Goal: Task Accomplishment & Management: Use online tool/utility

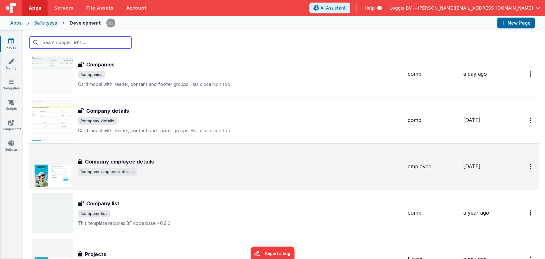
scroll to position [1313, 0]
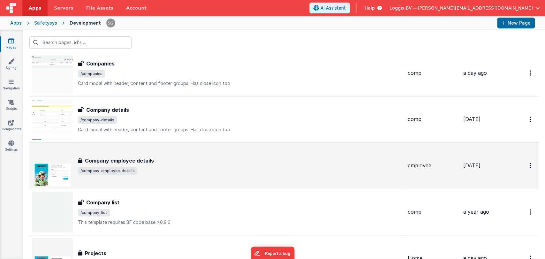
click at [185, 164] on div "Company employee details Company employee details /company-employee-details" at bounding box center [240, 166] width 324 height 18
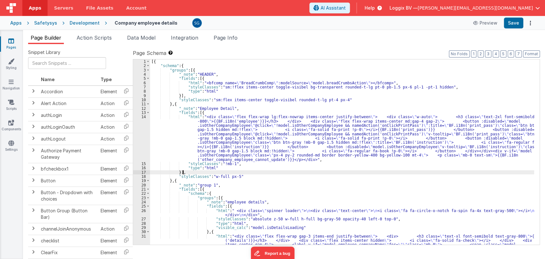
click at [284, 171] on div "[{ "schema" : { "groups" : [{ "_note" : "HEADER" , "fields" : [{ "html" : "<bfc…" at bounding box center [342, 245] width 384 height 372
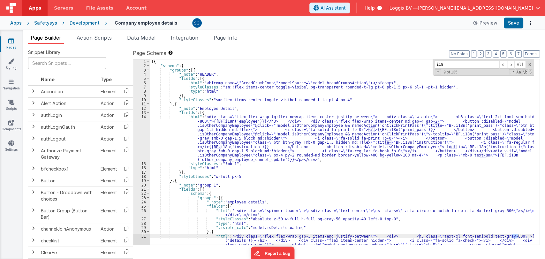
type input "i18n"
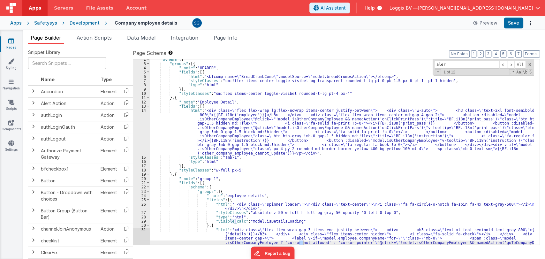
type input "alert"
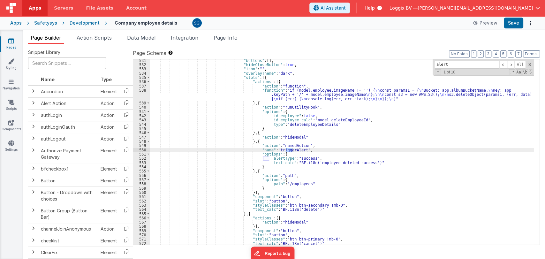
scroll to position [2617, 0]
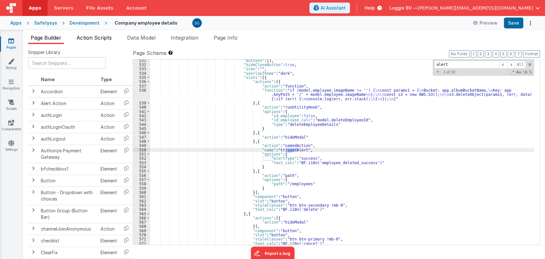
click at [105, 37] on span "Action Scripts" at bounding box center [94, 37] width 35 height 6
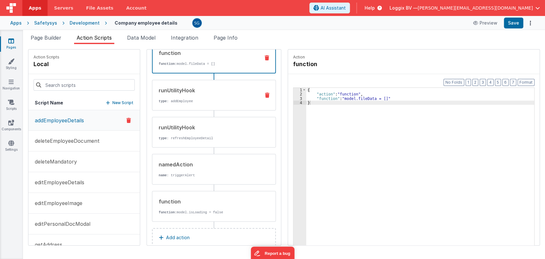
scroll to position [49, 0]
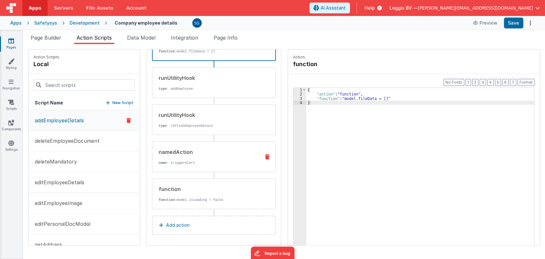
click at [186, 154] on div "namedAction" at bounding box center [207, 152] width 96 height 8
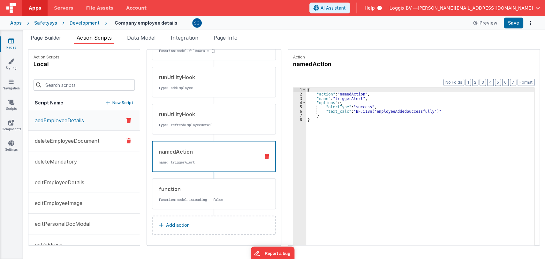
click at [86, 133] on button "deleteEmployeeDocument" at bounding box center [83, 140] width 111 height 21
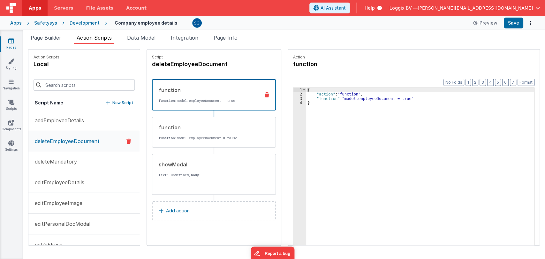
scroll to position [0, 0]
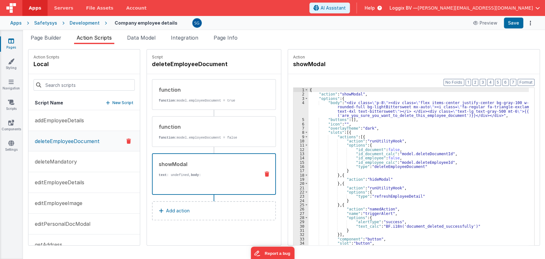
click at [191, 173] on strong "body" at bounding box center [195, 175] width 8 height 4
click at [11, 42] on icon at bounding box center [11, 41] width 6 height 6
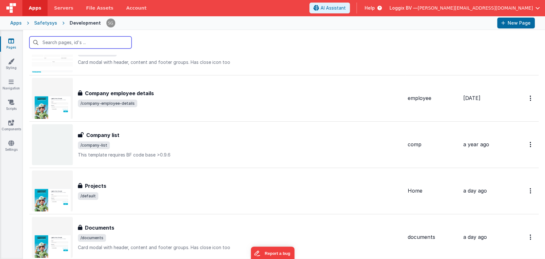
scroll to position [1379, 0]
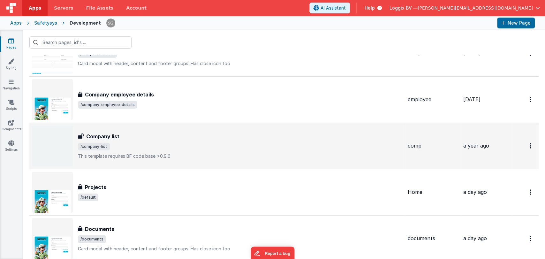
click at [159, 147] on span "/company-list" at bounding box center [240, 147] width 324 height 8
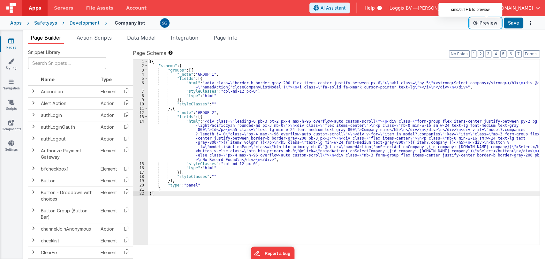
click at [486, 23] on button "Preview" at bounding box center [485, 23] width 32 height 10
click at [234, 112] on div "[{ "schema" : { "groups" : [{ "_note" : "GROUP 1" , "fields" : [{ "html" : "<di…" at bounding box center [343, 156] width 391 height 194
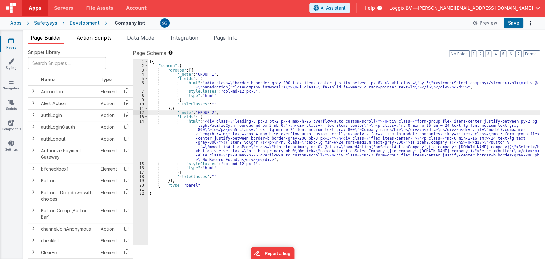
click at [100, 35] on span "Action Scripts" at bounding box center [94, 37] width 35 height 6
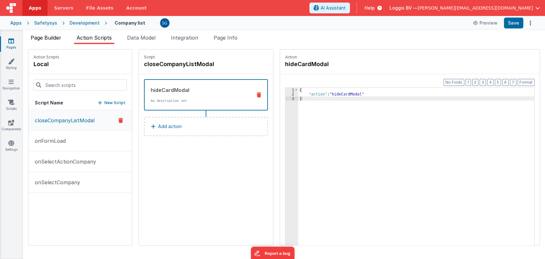
click at [49, 36] on span "Page Builder" at bounding box center [46, 37] width 31 height 6
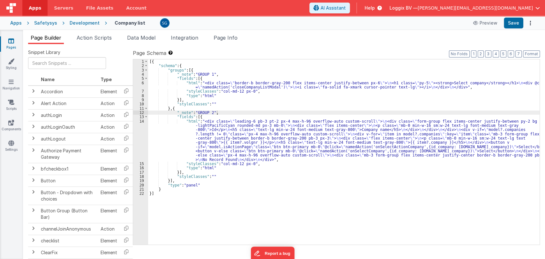
click at [143, 81] on div "6" at bounding box center [140, 85] width 15 height 9
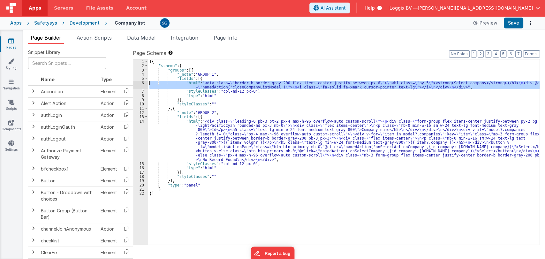
click at [143, 81] on div "6" at bounding box center [140, 85] width 15 height 9
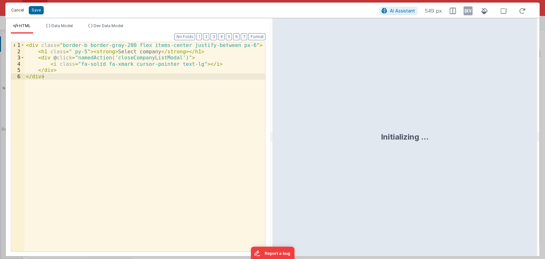
click at [15, 9] on button "Cancel" at bounding box center [17, 10] width 19 height 9
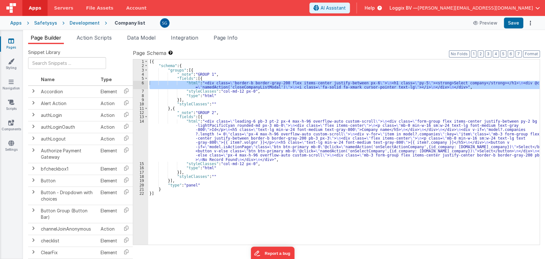
click at [141, 121] on div "14" at bounding box center [140, 140] width 15 height 42
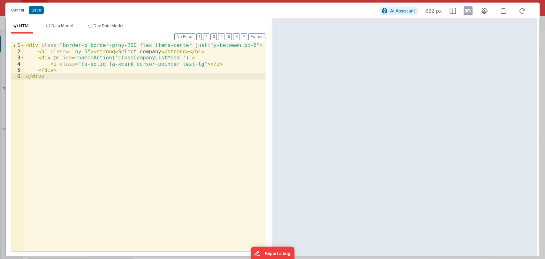
click at [15, 11] on button "Cancel" at bounding box center [17, 10] width 19 height 9
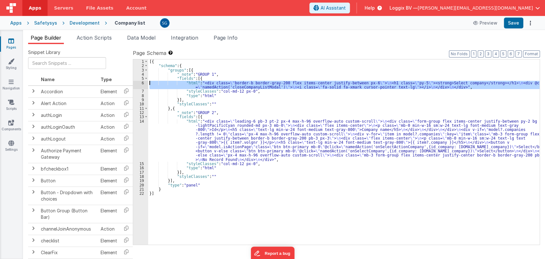
click at [142, 123] on div "14" at bounding box center [140, 140] width 15 height 42
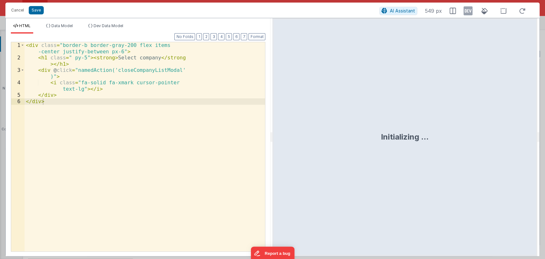
click at [202, 133] on div "HTML Data Model Dev Data Model Format 7 6 5 4 3 2 1 No Folds 1 2 3 4 5 6 < div …" at bounding box center [272, 137] width 534 height 238
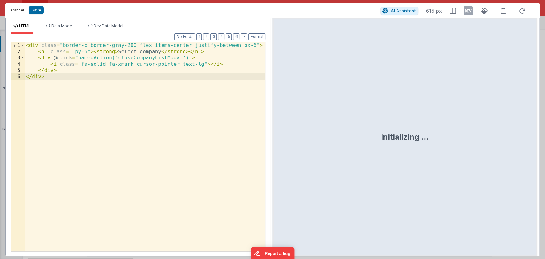
click at [18, 11] on button "Cancel" at bounding box center [17, 10] width 19 height 9
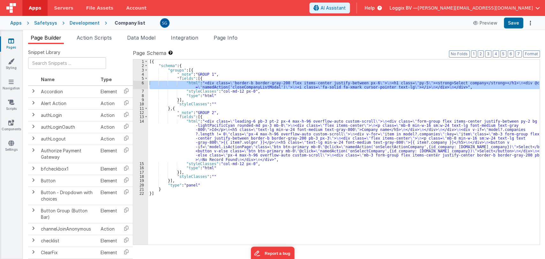
click at [299, 134] on div "[{ "schema" : { "groups" : [{ "_note" : "GROUP 1" , "fields" : [{ "html" : "<di…" at bounding box center [343, 156] width 391 height 194
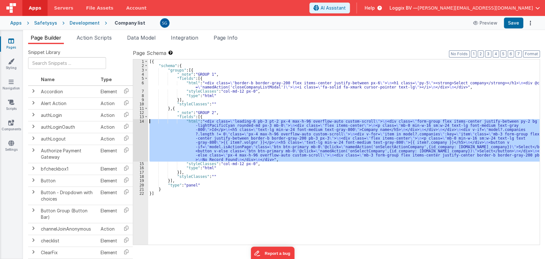
click at [141, 122] on div "14" at bounding box center [140, 140] width 15 height 42
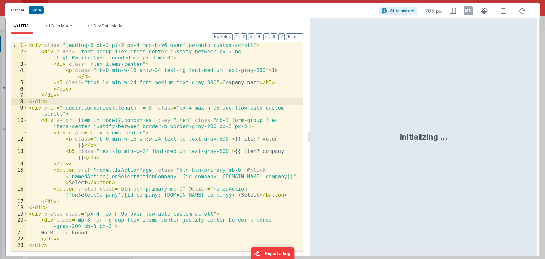
drag, startPoint x: 270, startPoint y: 133, endPoint x: 357, endPoint y: 137, distance: 86.5
click at [357, 137] on html "Cancel Save AI Assistant 705 px HTML Data Model Dev Data Model Format 7 6 5 4 3…" at bounding box center [272, 129] width 545 height 259
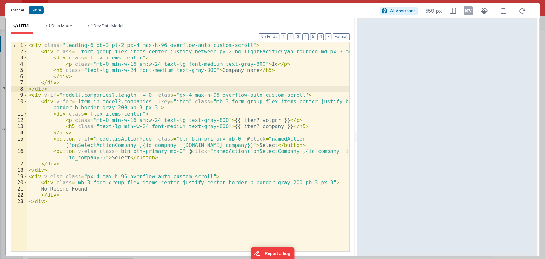
click at [16, 11] on button "Cancel" at bounding box center [17, 10] width 19 height 9
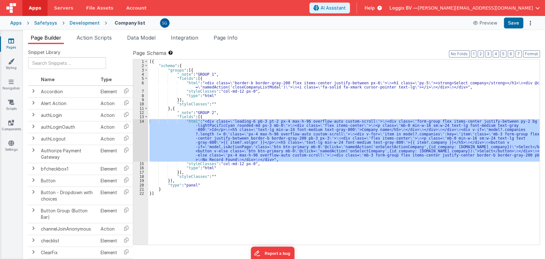
click at [223, 112] on div "[{ "schema" : { "groups" : [{ "_note" : "GROUP 1" , "fields" : [{ "html" : "<di…" at bounding box center [343, 156] width 391 height 194
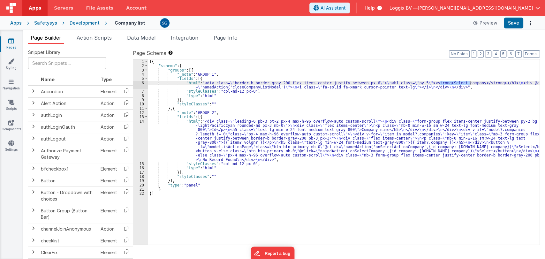
drag, startPoint x: 440, startPoint y: 81, endPoint x: 469, endPoint y: 82, distance: 29.4
click at [469, 82] on div "[{ "schema" : { "groups" : [{ "_note" : "GROUP 1" , "fields" : [{ "html" : "<di…" at bounding box center [343, 156] width 391 height 194
click at [141, 120] on div "14" at bounding box center [140, 140] width 15 height 42
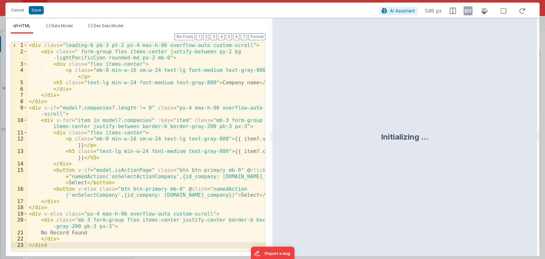
drag, startPoint x: 271, startPoint y: 139, endPoint x: 314, endPoint y: 138, distance: 43.1
click at [314, 138] on html "Cancel Save AI Assistant 549 px HTML Data Model Dev Data Model Format 7 6 5 4 3…" at bounding box center [272, 129] width 545 height 259
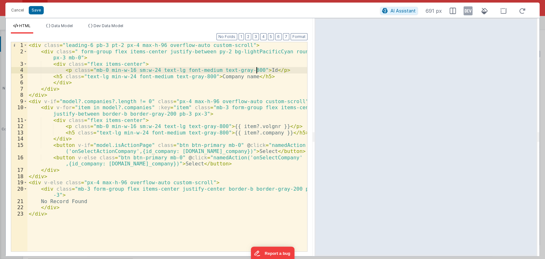
click at [256, 68] on div "< div class = "leading-6 pb-3 pt-2 px-4 max-h-96 overflow-auto custom-scroll" >…" at bounding box center [166, 152] width 279 height 221
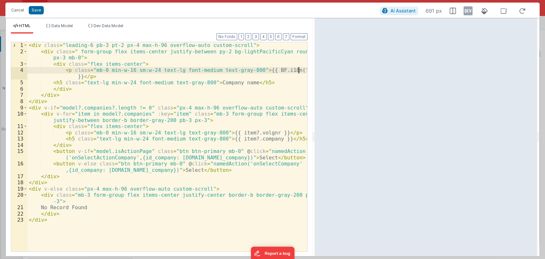
click at [237, 83] on div "< div class = "leading-6 pb-3 pt-2 px-4 max-h-96 overflow-auto custom-scroll" >…" at bounding box center [166, 152] width 279 height 221
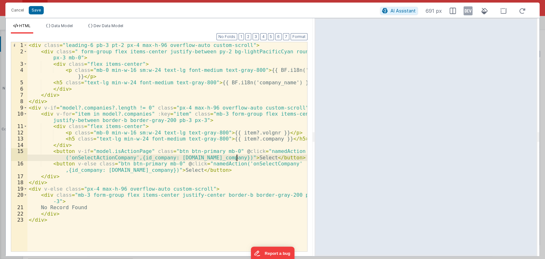
click at [237, 156] on div "< div class = "leading-6 pb-3 pt-2 px-4 max-h-96 overflow-auto custom-scroll" >…" at bounding box center [166, 152] width 279 height 221
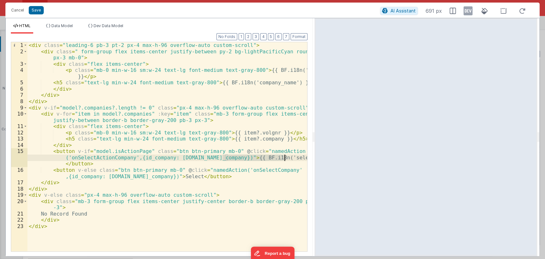
drag, startPoint x: 222, startPoint y: 158, endPoint x: 287, endPoint y: 155, distance: 64.5
click at [287, 155] on div "< div class = "leading-6 pb-3 pt-2 px-4 max-h-96 overflow-auto custom-scroll" >…" at bounding box center [166, 152] width 279 height 221
click at [289, 156] on div "< div class = "leading-6 pb-3 pt-2 px-4 max-h-96 overflow-auto custom-scroll" >…" at bounding box center [166, 146] width 279 height 209
drag, startPoint x: 289, startPoint y: 156, endPoint x: 266, endPoint y: 156, distance: 23.0
click at [266, 156] on div "< div class = "leading-6 pb-3 pt-2 px-4 max-h-96 overflow-auto custom-scroll" >…" at bounding box center [166, 152] width 279 height 221
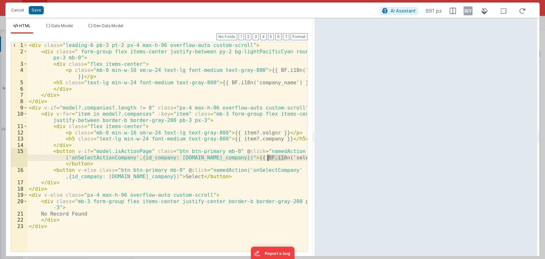
click at [295, 158] on div "< div class = "leading-6 pb-3 pt-2 px-4 max-h-96 overflow-auto custom-scroll" >…" at bounding box center [166, 146] width 279 height 209
click at [291, 157] on div "< div class = "leading-6 pb-3 pt-2 px-4 max-h-96 overflow-auto custom-scroll" >…" at bounding box center [166, 152] width 279 height 221
click at [222, 156] on div "< div class = "leading-6 pb-3 pt-2 px-4 max-h-96 overflow-auto custom-scroll" >…" at bounding box center [166, 152] width 279 height 221
drag, startPoint x: 222, startPoint y: 156, endPoint x: 55, endPoint y: 165, distance: 167.1
click at [55, 165] on div "< div class = "leading-6 pb-3 pt-2 px-4 max-h-96 overflow-auto custom-scroll" >…" at bounding box center [166, 152] width 279 height 221
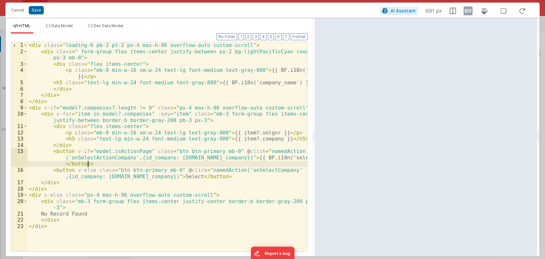
click at [98, 164] on div "< div class = "leading-6 pb-3 pt-2 px-4 max-h-96 overflow-auto custom-scroll" >…" at bounding box center [166, 152] width 279 height 221
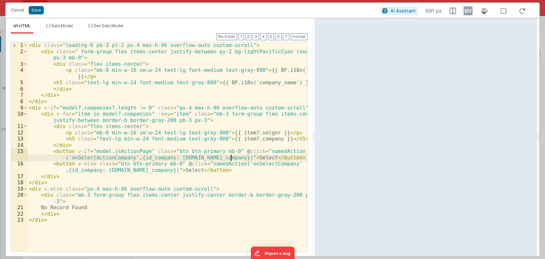
click at [231, 157] on div "< div class = "leading-6 pb-3 pt-2 px-4 max-h-96 overflow-auto custom-scroll" >…" at bounding box center [166, 152] width 279 height 221
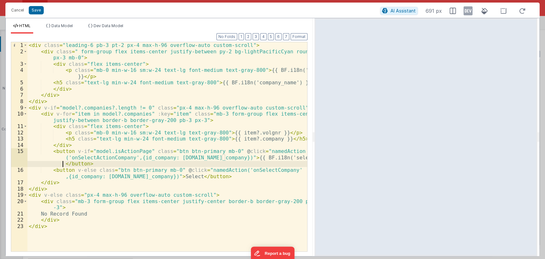
click at [163, 176] on div "< div class = "leading-6 pb-3 pt-2 px-4 max-h-96 overflow-auto custom-scroll" >…" at bounding box center [166, 152] width 279 height 221
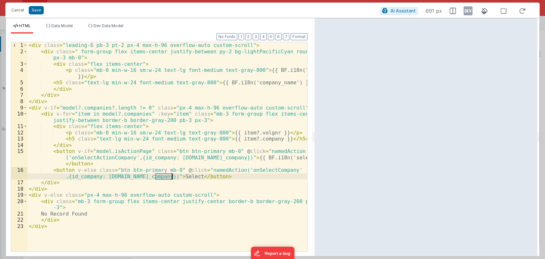
click at [163, 176] on div "< div class = "leading-6 pb-3 pt-2 px-4 max-h-96 overflow-auto custom-scroll" >…" at bounding box center [166, 152] width 279 height 221
click at [100, 212] on div "< div class = "leading-6 pb-3 pt-2 px-4 max-h-96 overflow-auto custom-scroll" >…" at bounding box center [166, 152] width 279 height 221
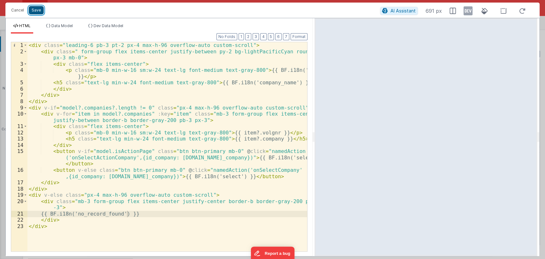
click at [34, 12] on button "Save" at bounding box center [36, 10] width 15 height 8
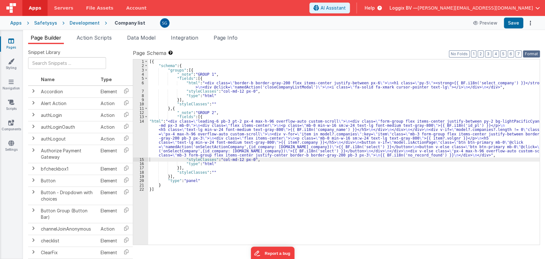
click at [534, 52] on button "Format" at bounding box center [531, 53] width 17 height 7
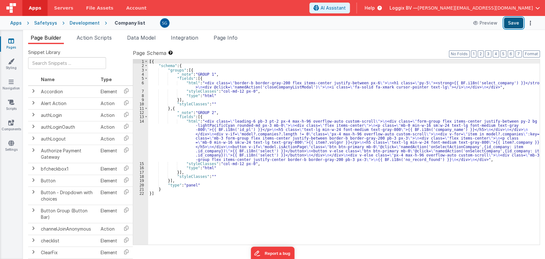
click at [513, 24] on button "Save" at bounding box center [512, 23] width 19 height 11
click at [85, 37] on span "Action Scripts" at bounding box center [94, 37] width 35 height 6
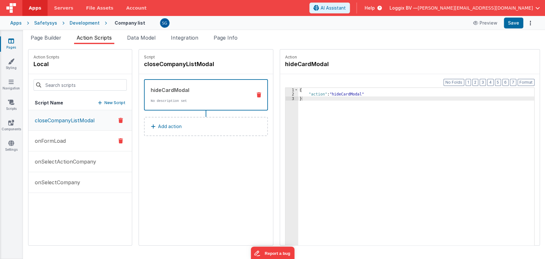
click at [49, 138] on p "onFormLoad" at bounding box center [48, 141] width 35 height 8
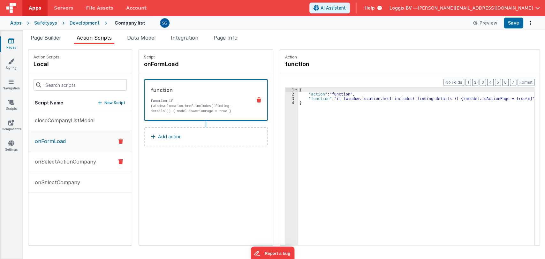
click at [54, 159] on p "onSelectActionCompany" at bounding box center [63, 162] width 65 height 8
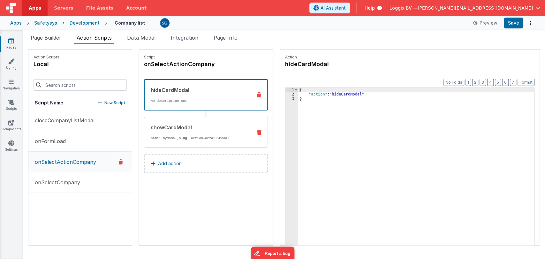
click at [187, 131] on div "showCardModal name : myModal, slug : action-detail-modal" at bounding box center [195, 131] width 103 height 17
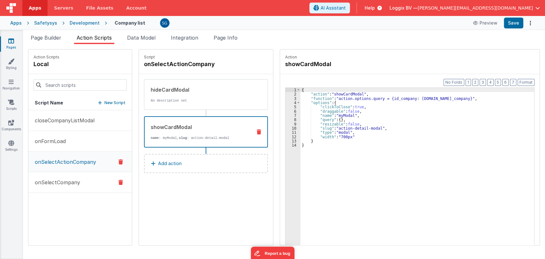
click at [82, 179] on button "onSelectCompany" at bounding box center [79, 182] width 103 height 21
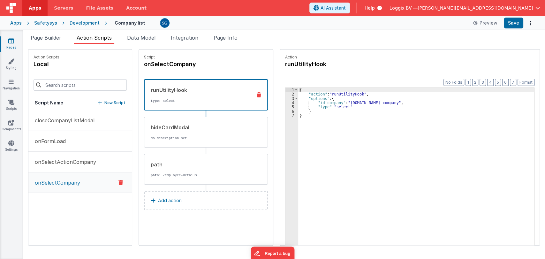
click at [10, 42] on icon at bounding box center [11, 41] width 6 height 6
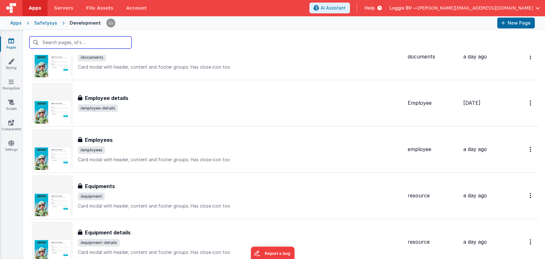
scroll to position [1566, 0]
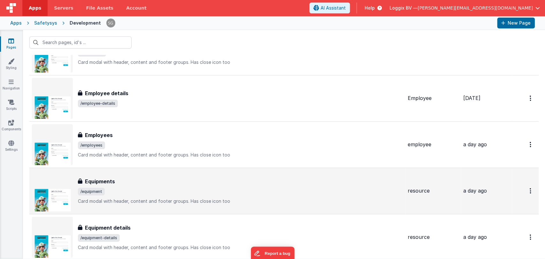
click at [114, 182] on h3 "Equipments" at bounding box center [100, 181] width 30 height 8
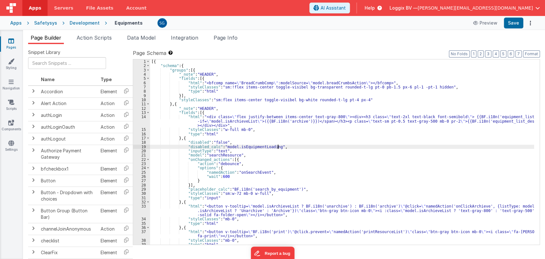
click at [314, 146] on div "[{ "schema" : { "groups" : [{ "_note" : "HEADER" , "fields" : [{ "html" : "<bfc…" at bounding box center [342, 156] width 384 height 194
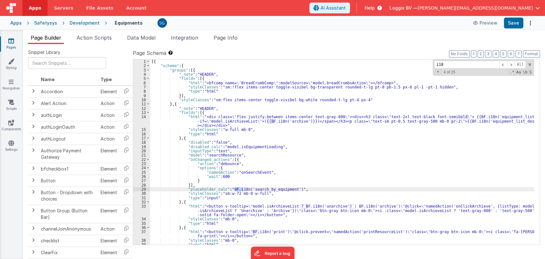
type input "i18n"
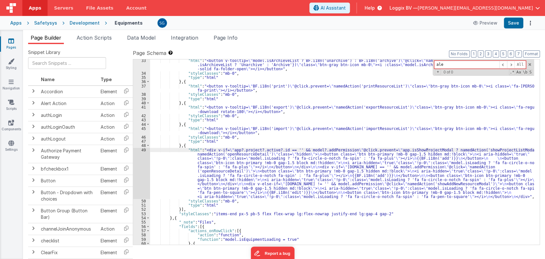
scroll to position [145, 0]
type input "alert"
click at [11, 41] on icon at bounding box center [11, 41] width 6 height 6
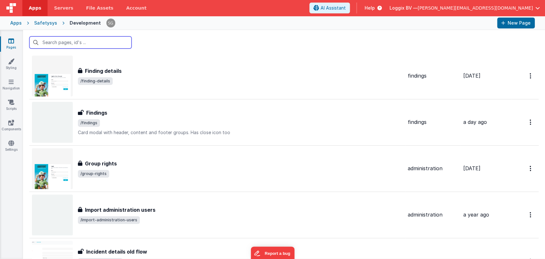
scroll to position [1772, 0]
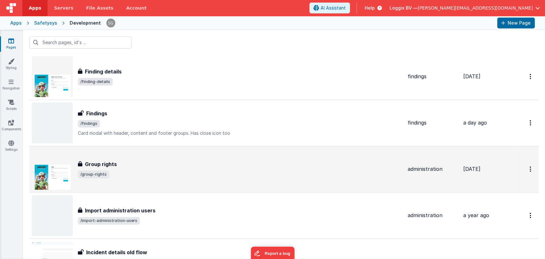
click at [103, 174] on span "/group-rights" at bounding box center [93, 174] width 31 height 8
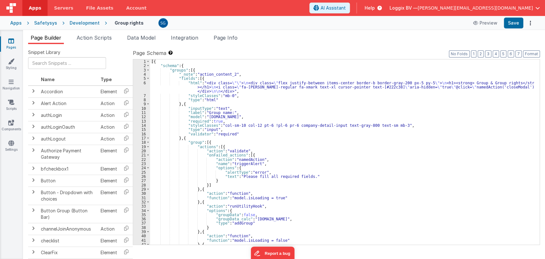
click at [271, 104] on div "[{ "schema" : { "groups" : [{ "_note" : "action_content_2" , "fields" : [{ "htm…" at bounding box center [342, 156] width 384 height 194
click at [324, 130] on div "[{ "schema" : { "groups" : [{ "_note" : "action_content_2" , "fields" : [{ "htm…" at bounding box center [342, 156] width 384 height 194
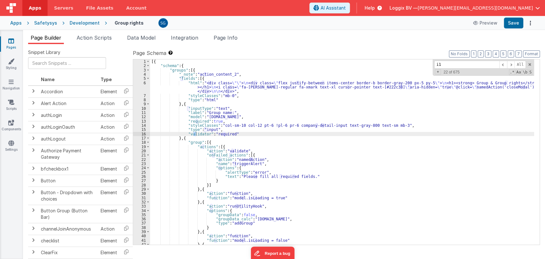
type input "i18"
click at [527, 64] on span at bounding box center [529, 64] width 4 height 4
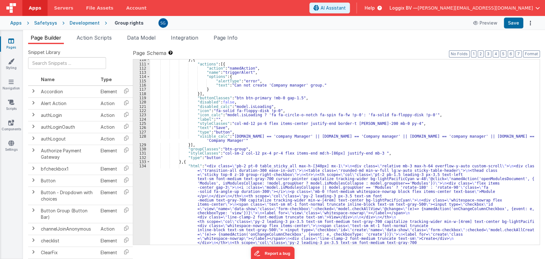
scroll to position [561, 0]
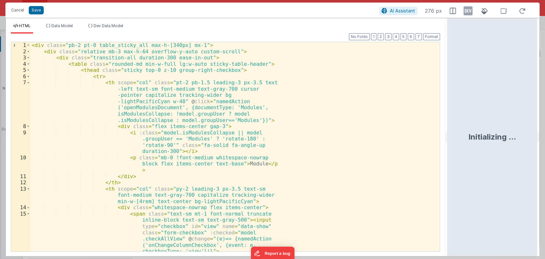
drag, startPoint x: 271, startPoint y: 136, endPoint x: 448, endPoint y: 144, distance: 177.2
click at [448, 144] on html "Cancel Save AI Assistant 276 px HTML Data Model Dev Data Model Format 7 6 5 4 3…" at bounding box center [272, 129] width 545 height 259
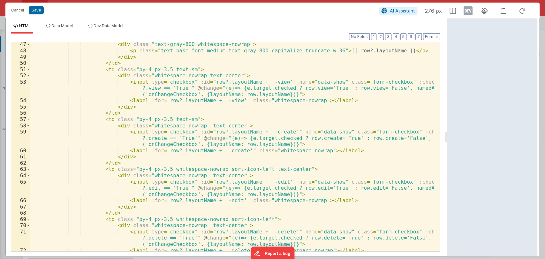
scroll to position [388, 0]
click at [11, 11] on button "Cancel" at bounding box center [17, 10] width 19 height 9
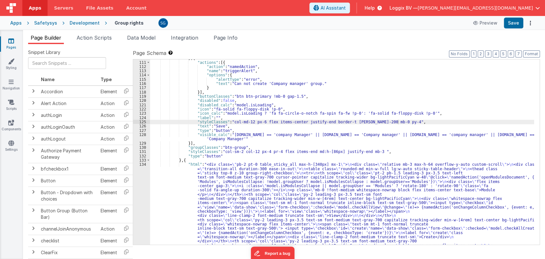
click at [13, 46] on link "Pages" at bounding box center [11, 44] width 23 height 13
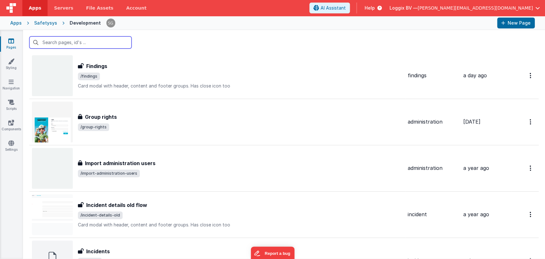
scroll to position [1827, 0]
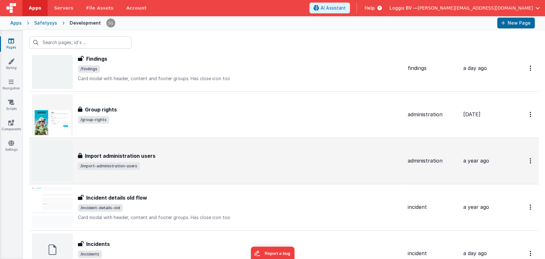
click at [178, 154] on div "Import administration users" at bounding box center [240, 156] width 324 height 8
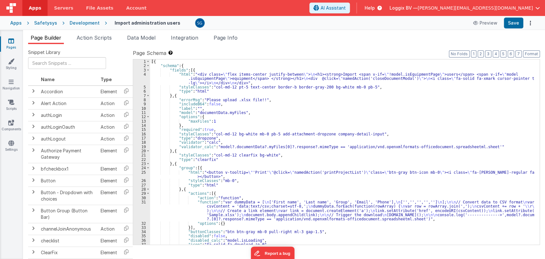
click at [264, 117] on div "[{ "schema" : { "fields" : [{ "html" : "<div class= \" flex items-center justif…" at bounding box center [342, 156] width 384 height 194
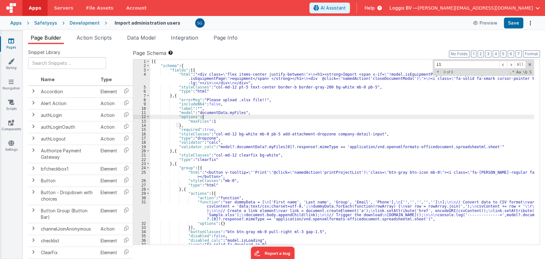
type input "i18"
click at [531, 64] on div "All Replace All + 0 of 0 .* Aa \b S" at bounding box center [482, 67] width 101 height 16
click at [530, 64] on span at bounding box center [529, 64] width 4 height 4
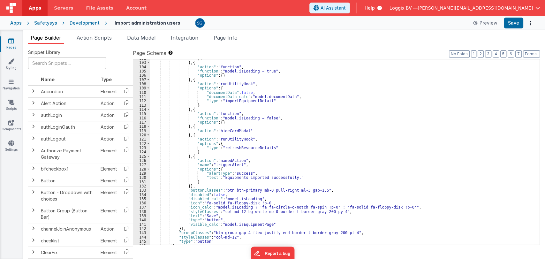
scroll to position [482, 0]
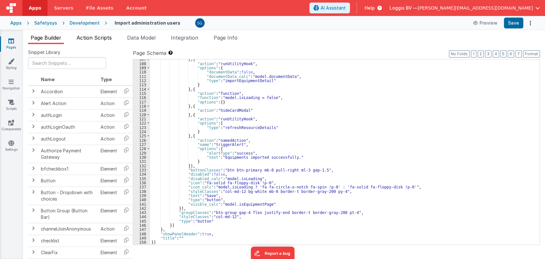
click at [95, 38] on span "Action Scripts" at bounding box center [94, 37] width 35 height 6
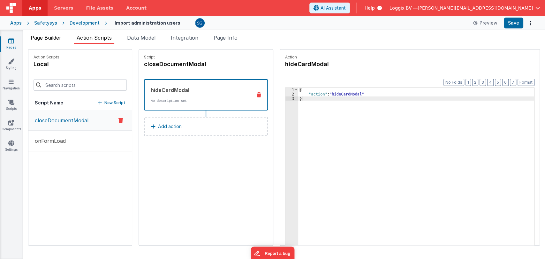
click at [48, 40] on span "Page Builder" at bounding box center [46, 37] width 31 height 6
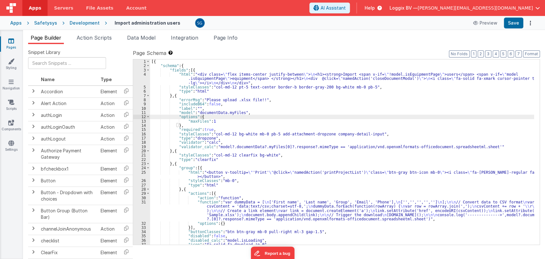
scroll to position [0, 0]
click at [301, 96] on div "[{ "schema" : { "fields" : [{ "html" : "<div class= \" flex items-center justif…" at bounding box center [342, 156] width 384 height 194
click at [288, 100] on div "[{ "schema" : { "fields" : [{ "html" : "<div class= \" flex items-center justif…" at bounding box center [342, 156] width 384 height 194
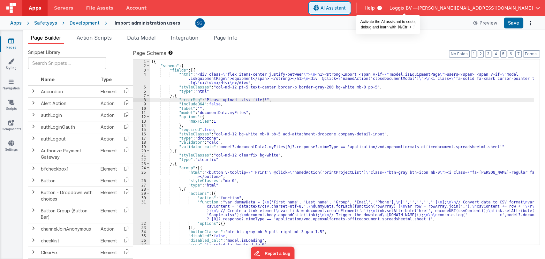
click at [345, 8] on span "AI Assistant" at bounding box center [332, 8] width 25 height 6
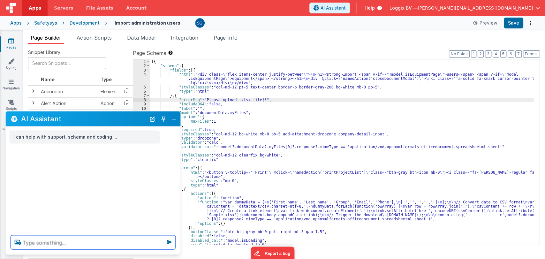
click at [51, 241] on textarea at bounding box center [93, 242] width 165 height 14
paste textarea "You are a Vue.JS developer with knowledge about FMBetterforms. Your goal is to …"
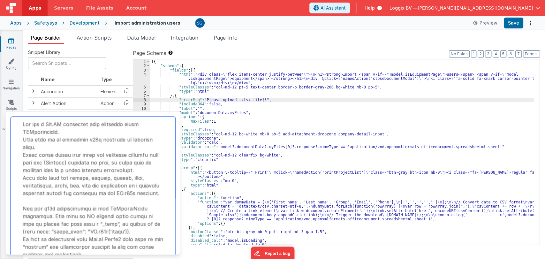
scroll to position [94, 0]
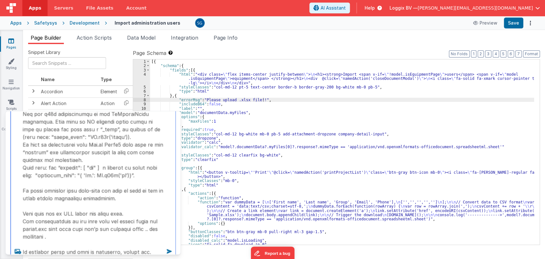
paste textarea "give me values of the corresponding keys that can be used with i18n function . …"
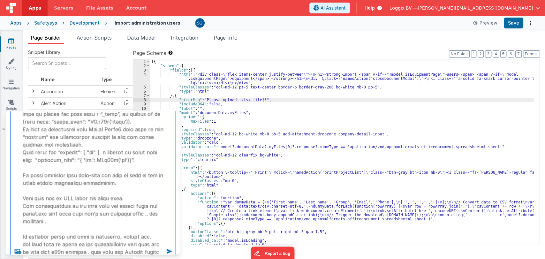
type textarea "You are a Vue.JS developer with knowledge about FMBetterforms. Your goal is to …"
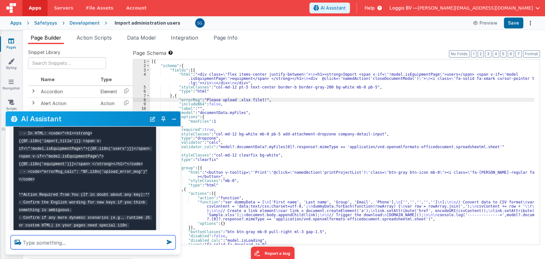
scroll to position [531, 0]
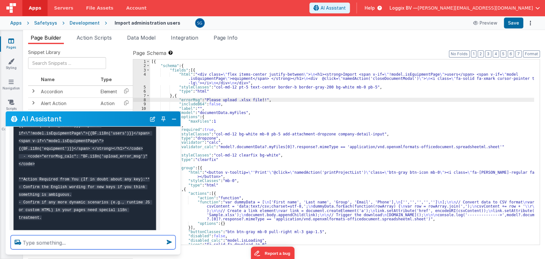
click at [84, 246] on textarea at bounding box center [93, 242] width 165 height 14
type textarea "yes do"
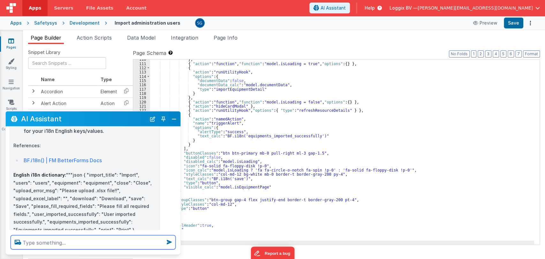
scroll to position [491, 0]
drag, startPoint x: 83, startPoint y: 190, endPoint x: 84, endPoint y: 133, distance: 57.4
click at [84, 171] on p "English i18n dictionary: """json { "import_title": "Import", "users": "users", …" at bounding box center [84, 202] width 143 height 63
copy p ""import_title": "Import", "users": "users", "equipment": "equipment", "close": …"
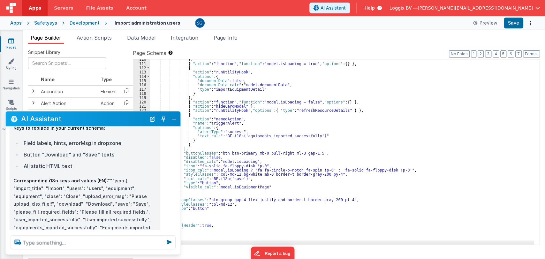
scroll to position [349, 0]
click at [89, 210] on p "Corresponding i18n keys and values (EN): """json { "import_title": "Import", "u…" at bounding box center [84, 206] width 143 height 63
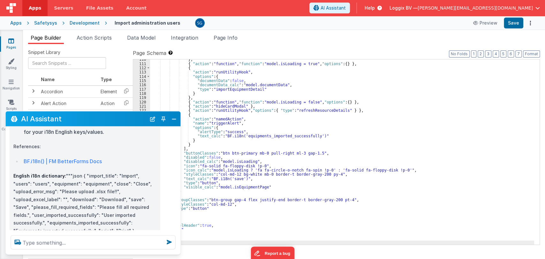
scroll to position [765, 0]
drag, startPoint x: 91, startPoint y: 189, endPoint x: 81, endPoint y: 137, distance: 52.9
click at [81, 173] on p "English i18n dictionary: """json { "import_title": "Import", "users": "users", …" at bounding box center [84, 204] width 143 height 63
copy p "{ "import_title": "Import", "users": "users", "equipment": "equipment", "close"…"
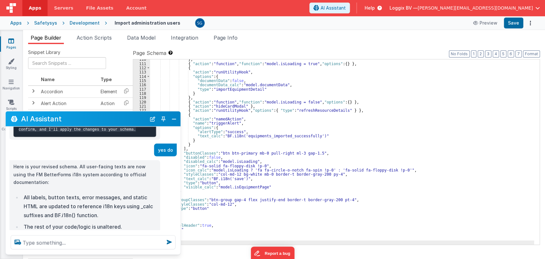
scroll to position [637, 0]
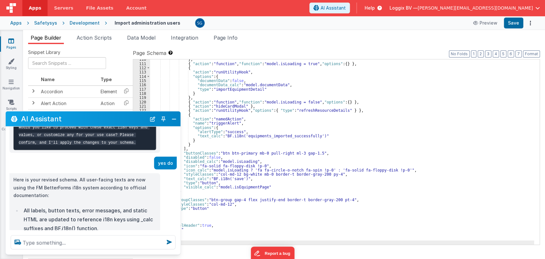
click at [350, 143] on div "} , { "action" : "function" , "function" : "model.isLoading = true" , "options"…" at bounding box center [342, 154] width 384 height 194
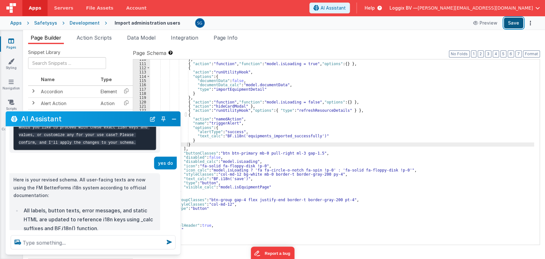
click at [514, 25] on button "Save" at bounding box center [512, 23] width 19 height 11
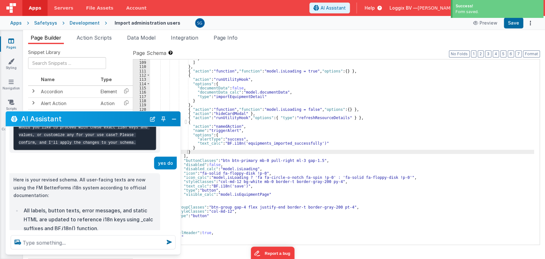
scroll to position [484, 0]
click at [178, 118] on button "Close" at bounding box center [174, 118] width 8 height 9
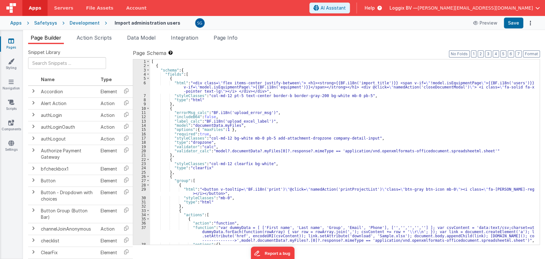
scroll to position [0, 0]
click at [509, 20] on button "Save" at bounding box center [512, 23] width 19 height 11
click at [84, 39] on span "Action Scripts" at bounding box center [94, 37] width 35 height 6
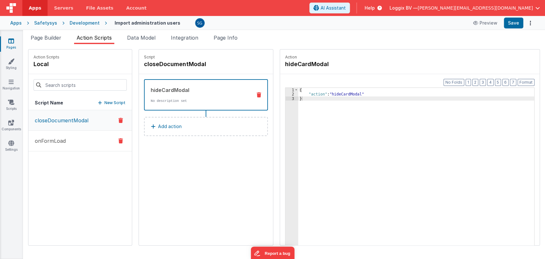
click at [56, 137] on p "onFormLoad" at bounding box center [48, 141] width 35 height 8
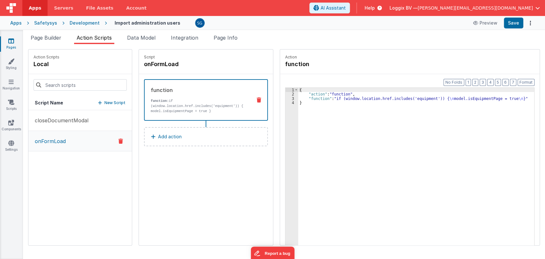
click at [11, 40] on icon at bounding box center [11, 41] width 6 height 6
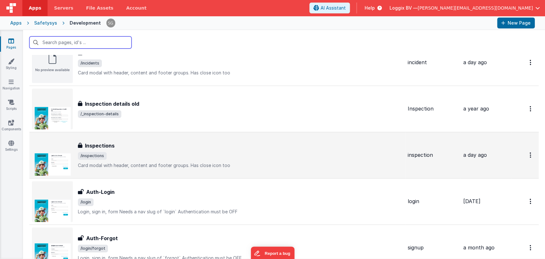
scroll to position [2032, 0]
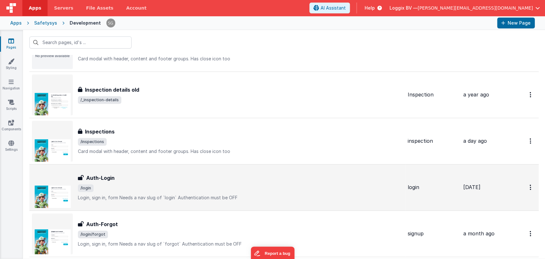
click at [111, 174] on h3 "Auth-Login" at bounding box center [100, 178] width 28 height 8
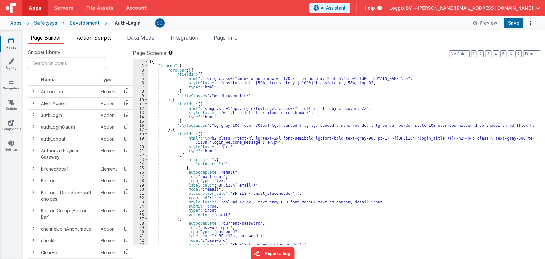
click at [96, 37] on span "Action Scripts" at bounding box center [94, 37] width 35 height 6
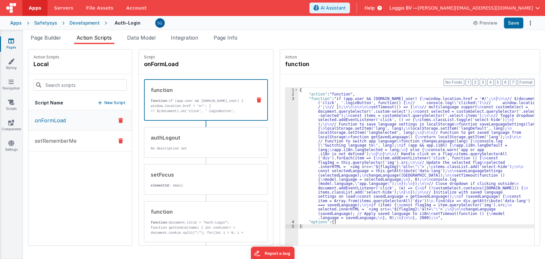
click at [68, 138] on p "setRememberMe" at bounding box center [54, 141] width 46 height 8
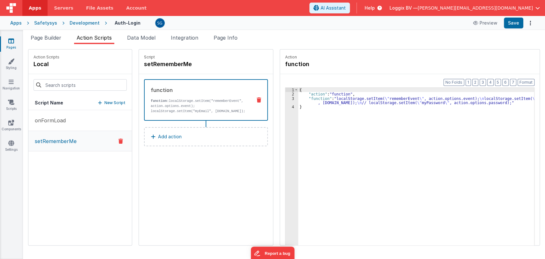
click at [15, 41] on link "Pages" at bounding box center [11, 44] width 23 height 13
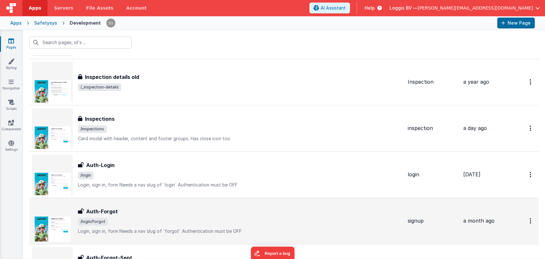
scroll to position [2091, 0]
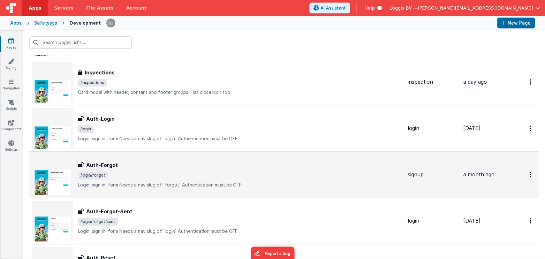
click at [141, 166] on div "Auth-Forgot" at bounding box center [240, 165] width 324 height 8
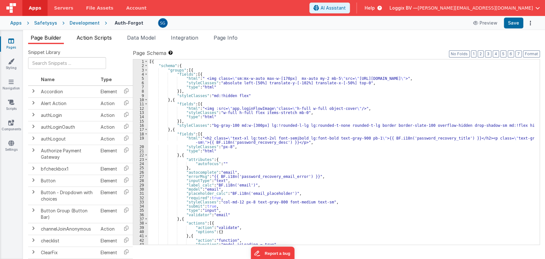
click at [94, 35] on span "Action Scripts" at bounding box center [94, 37] width 35 height 6
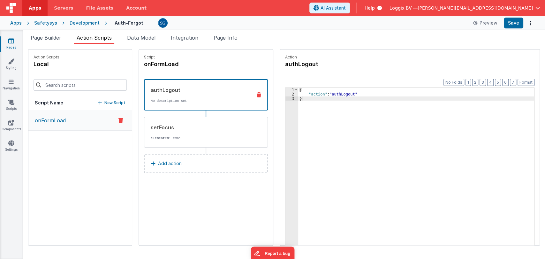
click at [10, 41] on icon at bounding box center [11, 41] width 6 height 6
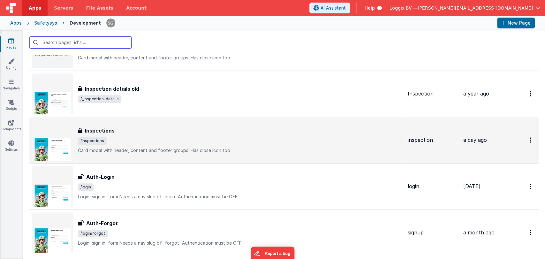
scroll to position [2098, 0]
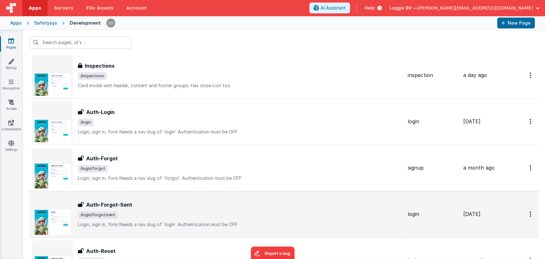
click at [183, 202] on div "Auth-Forgot-Sent" at bounding box center [240, 205] width 324 height 8
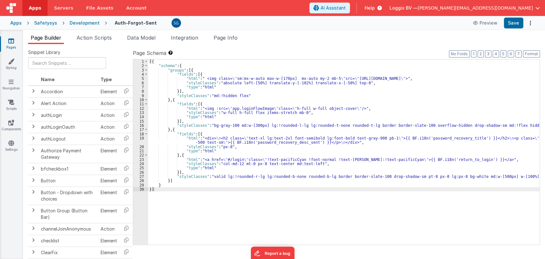
click at [286, 145] on div "[{ "schema" : { "groups" : [{ "fields" : [{ "html" : " <img class= \" sm:mx-w-a…" at bounding box center [343, 156] width 391 height 194
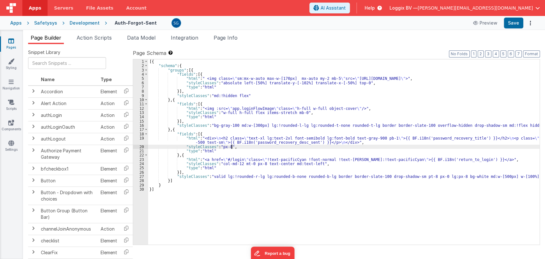
click at [281, 98] on div "[{ "schema" : { "groups" : [{ "fields" : [{ "html" : " <img class= \" sm:mx-w-a…" at bounding box center [343, 156] width 391 height 194
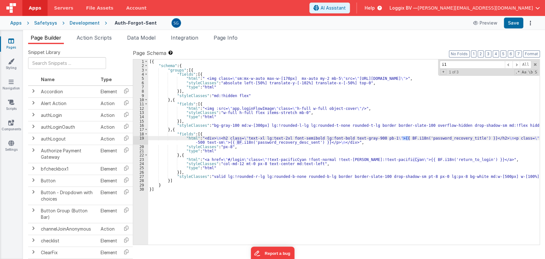
type input "i"
click at [96, 34] on span "Action Scripts" at bounding box center [94, 37] width 35 height 6
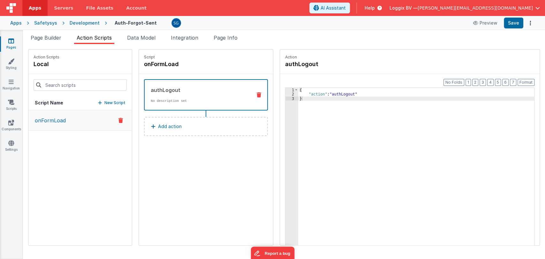
click at [15, 41] on link "Pages" at bounding box center [11, 44] width 23 height 13
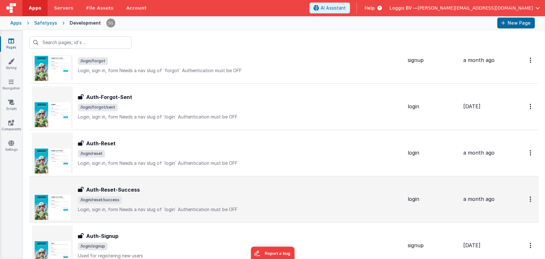
scroll to position [2318, 0]
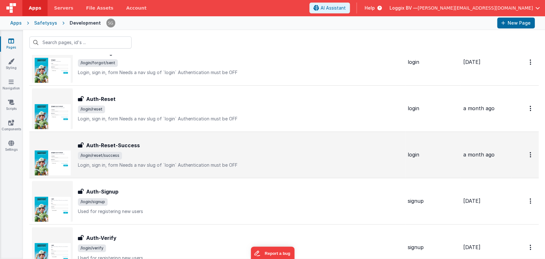
scroll to position [2248, 0]
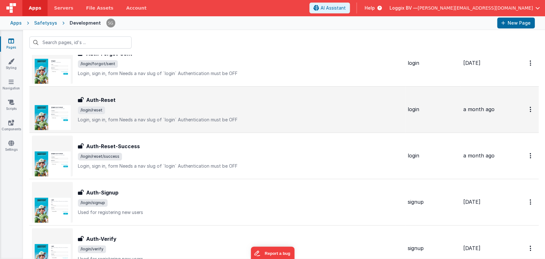
click at [129, 108] on span "/login/reset" at bounding box center [240, 110] width 324 height 8
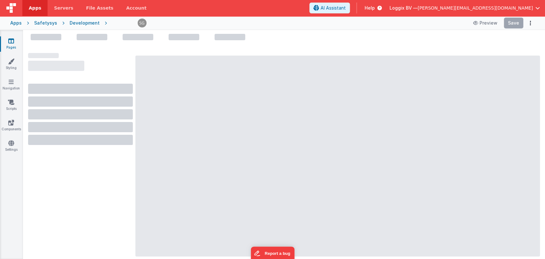
click at [129, 108] on div at bounding box center [80, 103] width 105 height 84
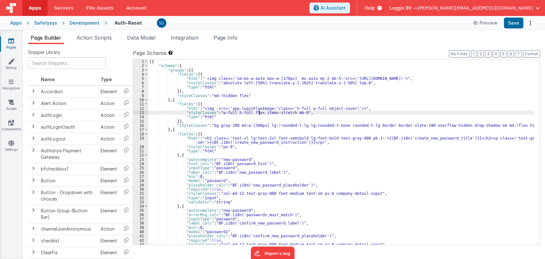
click at [259, 111] on div "[{ "schema" : { "groups" : [{ "fields" : [{ "html" : " <img class= \" sm:mx-w-a…" at bounding box center [341, 156] width 386 height 194
type input "i18"
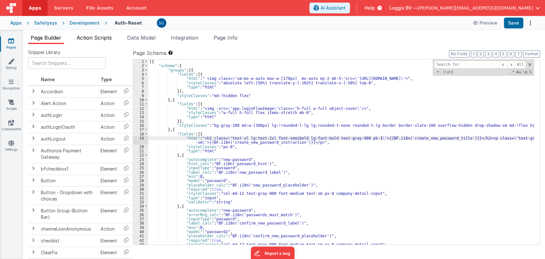
click at [98, 34] on span "Action Scripts" at bounding box center [94, 37] width 35 height 6
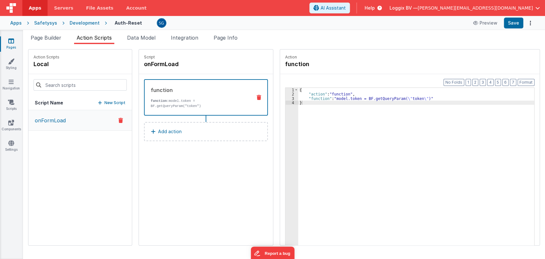
click at [9, 43] on icon at bounding box center [11, 41] width 6 height 6
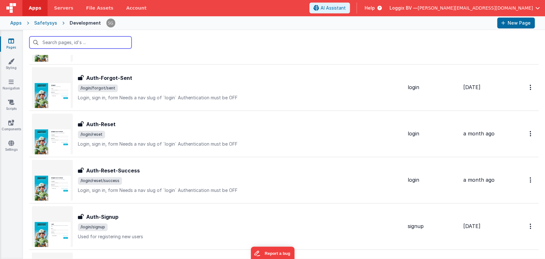
scroll to position [2225, 0]
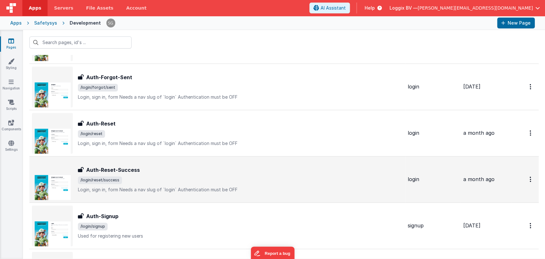
click at [150, 166] on div "Auth-Reset-Success" at bounding box center [240, 170] width 324 height 8
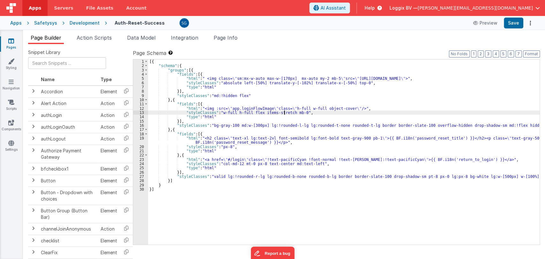
click at [283, 111] on div "[{ "schema" : { "groups" : [{ "fields" : [{ "html" : " <img class= \" sm:mx-w-a…" at bounding box center [343, 156] width 391 height 194
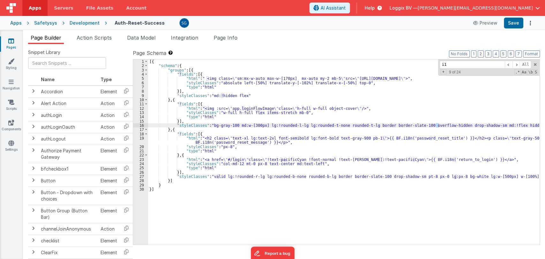
type input "i18"
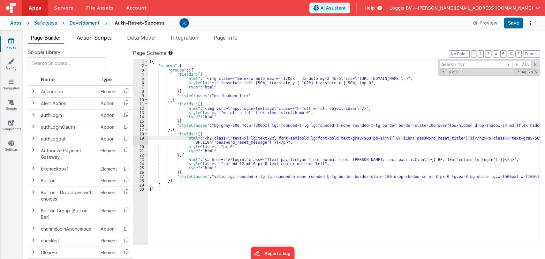
click at [83, 36] on span "Action Scripts" at bounding box center [94, 37] width 35 height 6
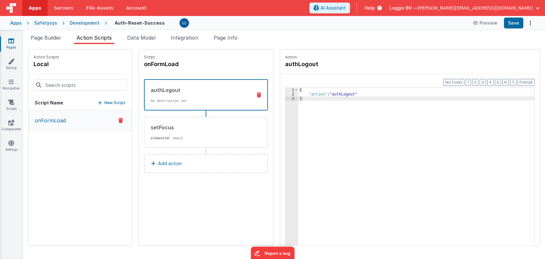
click at [12, 42] on icon at bounding box center [11, 41] width 6 height 6
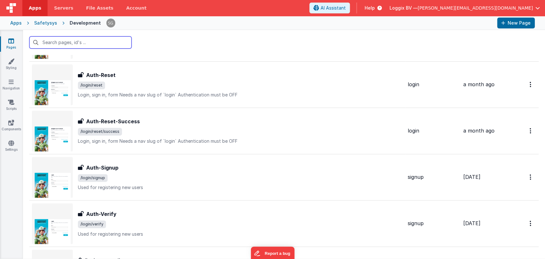
scroll to position [2274, 0]
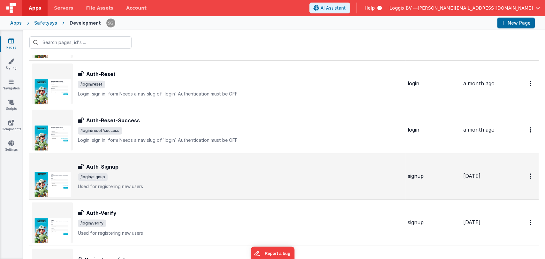
click at [137, 165] on div "Auth-Signup" at bounding box center [240, 167] width 324 height 8
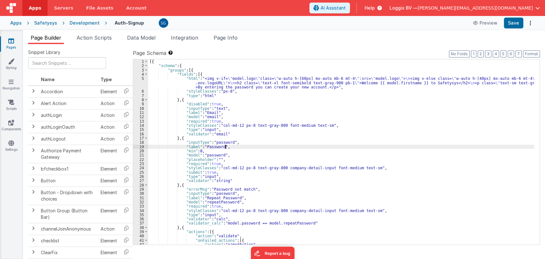
click at [325, 148] on div "[{ "schema" : { "groups" : [{ "fields" : [{ "html" : "<img v-if= \" model.logo …" at bounding box center [341, 156] width 386 height 194
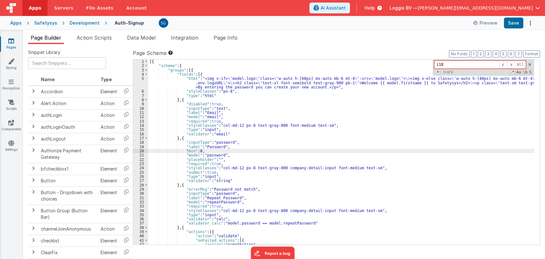
type input "i18n"
click at [530, 62] on span at bounding box center [529, 64] width 4 height 4
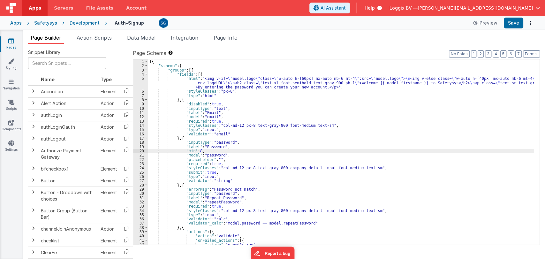
click at [317, 113] on div "[{ "schema" : { "groups" : [{ "fields" : [{ "html" : "<img v-if= \" model.logo …" at bounding box center [341, 156] width 386 height 194
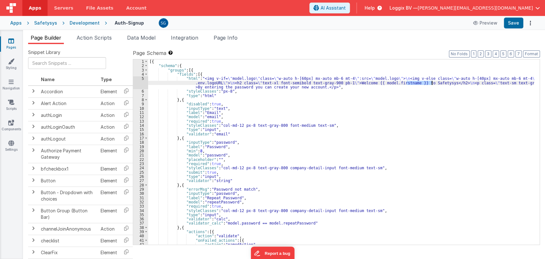
drag, startPoint x: 406, startPoint y: 82, endPoint x: 431, endPoint y: 83, distance: 25.5
click at [431, 83] on div "[{ "schema" : { "groups" : [{ "fields" : [{ "html" : "<img v-if= \" model.logo …" at bounding box center [341, 156] width 386 height 194
drag, startPoint x: 194, startPoint y: 86, endPoint x: 313, endPoint y: 87, distance: 119.0
click at [313, 87] on div "[{ "schema" : { "groups" : [{ "fields" : [{ "html" : "<img v-if= \" model.logo …" at bounding box center [341, 156] width 386 height 194
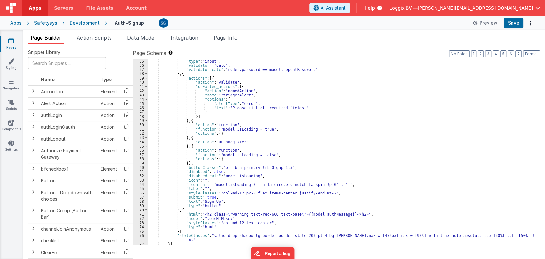
scroll to position [153, 0]
drag, startPoint x: 201, startPoint y: 201, endPoint x: 217, endPoint y: 201, distance: 15.6
click at [217, 201] on div ""type" : "input" , "validator" : "calc" , "validator_calc" : "model.password ==…" at bounding box center [341, 156] width 386 height 194
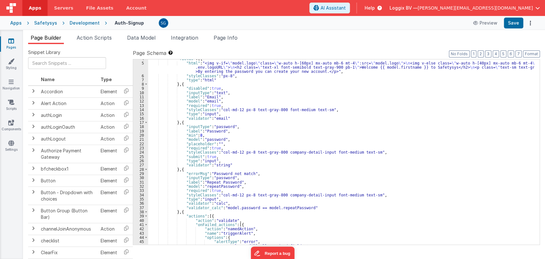
scroll to position [0, 0]
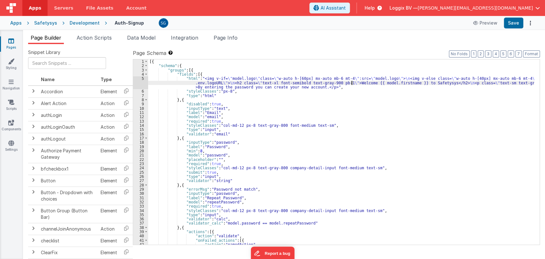
click at [351, 83] on div "[{ "schema" : { "groups" : [{ "fields" : [{ "html" : "<img v-if= \" model.logo …" at bounding box center [341, 156] width 386 height 194
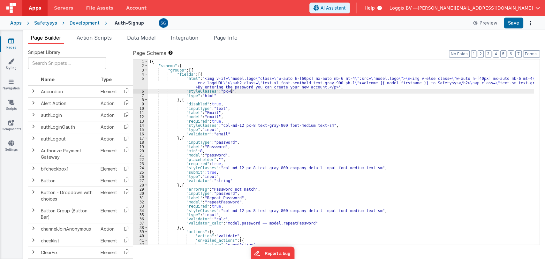
click at [357, 89] on div "[{ "schema" : { "groups" : [{ "fields" : [{ "html" : "<img v-if= \" model.logo …" at bounding box center [341, 156] width 386 height 194
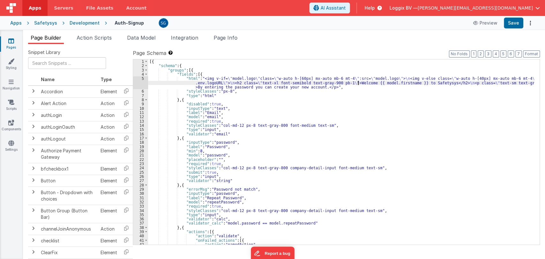
click at [357, 82] on div "[{ "schema" : { "groups" : [{ "fields" : [{ "html" : "<img v-if= \" model.logo …" at bounding box center [341, 156] width 386 height 194
click at [468, 83] on div "[{ "schema" : { "groups" : [{ "fields" : [{ "html" : "<img v-if= \" model.logo …" at bounding box center [341, 156] width 386 height 194
click at [389, 87] on div "[{ "schema" : { "groups" : [{ "fields" : [{ "html" : "<img v-if= \" model.logo …" at bounding box center [341, 156] width 386 height 194
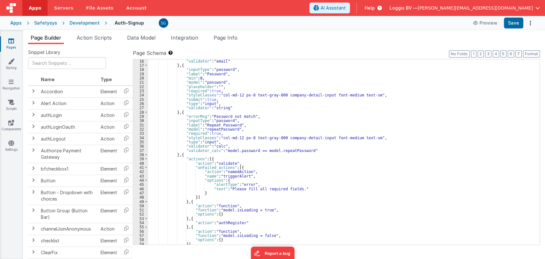
scroll to position [164, 0]
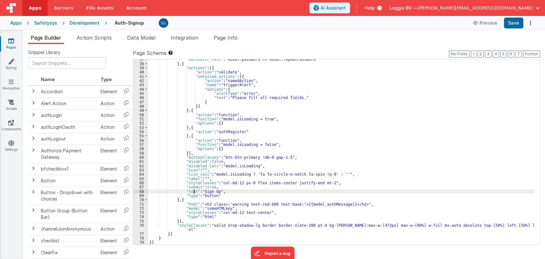
click at [194, 190] on div ""validator_calc" : "model.password == model.repeatPassword" } , { "actions" : […" at bounding box center [341, 154] width 386 height 194
click at [229, 191] on div ""validator_calc" : "model.password == model.repeatPassword" } , { "actions" : […" at bounding box center [341, 154] width 386 height 194
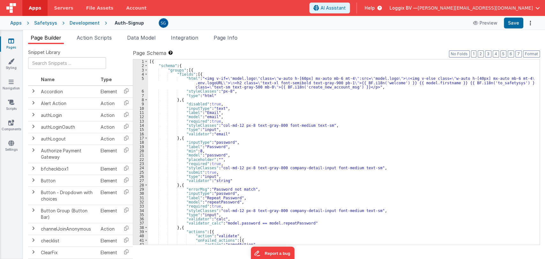
scroll to position [0, 0]
click at [189, 112] on div "[{ "schema" : { "groups" : [{ "fields" : [{ "html" : "<img v-if= \" model.logo …" at bounding box center [341, 156] width 386 height 194
click at [217, 112] on div "[{ "schema" : { "groups" : [{ "fields" : [{ "html" : "<img v-if= \" model.logo …" at bounding box center [341, 156] width 386 height 194
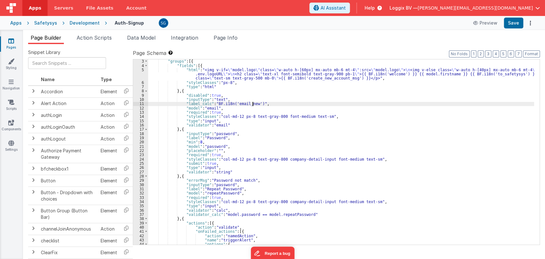
scroll to position [10, 0]
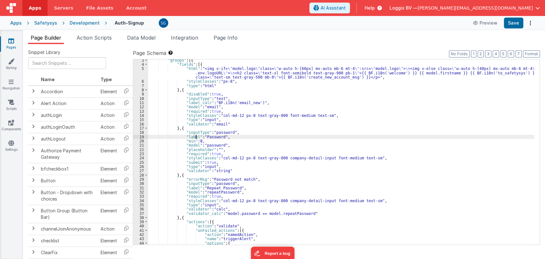
click at [197, 136] on div ""groups" : [{ "fields" : [{ "html" : "<img v-if= \" model.logo \" class= \" w-a…" at bounding box center [341, 155] width 386 height 194
click at [223, 136] on div ""groups" : [{ "fields" : [{ "html" : "<img v-if= \" model.logo \" class= \" w-a…" at bounding box center [341, 155] width 386 height 194
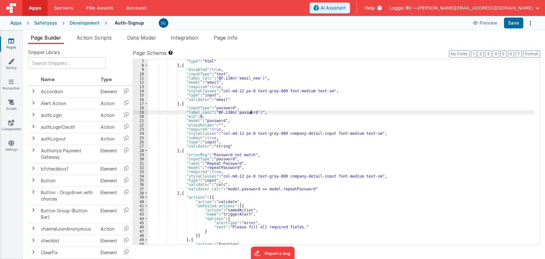
scroll to position [35, 0]
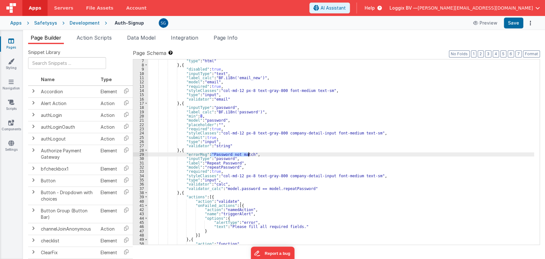
drag, startPoint x: 211, startPoint y: 154, endPoint x: 249, endPoint y: 155, distance: 38.0
click at [249, 155] on div ""type" : "html" } , { "disabled" : true , "inputType" : "text" , "label_calc" :…" at bounding box center [341, 156] width 386 height 194
paste textarea
click at [202, 154] on div ""type" : "html" } , { "disabled" : true , "inputType" : "text" , "label_calc" :…" at bounding box center [341, 156] width 386 height 194
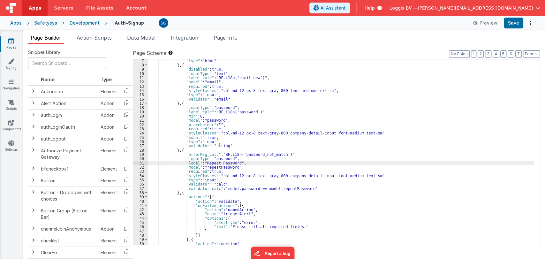
click at [197, 163] on div ""type" : "html" } , { "disabled" : true , "inputType" : "text" , "label_calc" :…" at bounding box center [341, 156] width 386 height 194
click at [245, 163] on div ""type" : "html" } , { "disabled" : true , "inputType" : "text" , "label_calc" :…" at bounding box center [341, 156] width 386 height 194
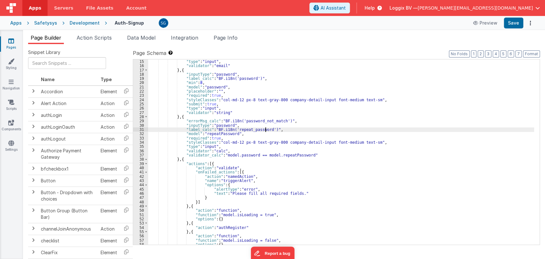
scroll to position [68, 0]
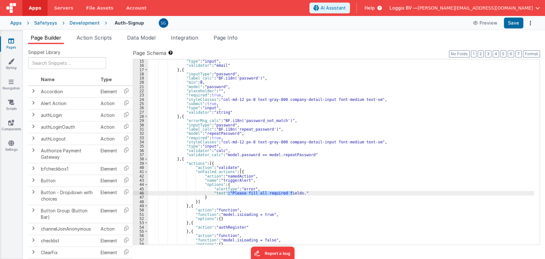
drag, startPoint x: 227, startPoint y: 192, endPoint x: 293, endPoint y: 194, distance: 65.4
click at [293, 194] on div ""type" : "input" , "validator" : "email" } , { "inputType" : "password" , "labe…" at bounding box center [341, 156] width 386 height 194
paste textarea
click at [219, 193] on div ""type" : "input" , "validator" : "email" } , { "inputType" : "password" , "labe…" at bounding box center [341, 156] width 386 height 194
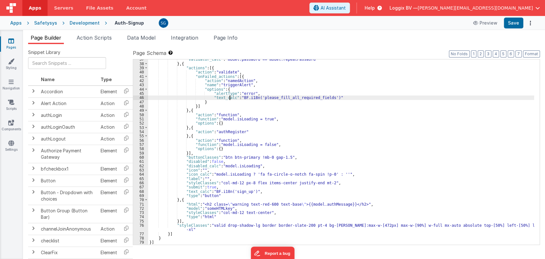
scroll to position [164, 0]
click at [514, 20] on button "Save" at bounding box center [512, 23] width 19 height 11
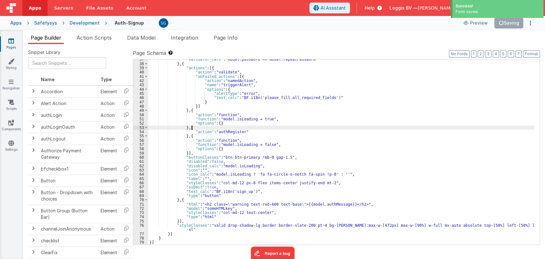
click at [318, 129] on div ""validator_calc" : "model.password == model.repeatPassword" } , { "actions" : […" at bounding box center [341, 154] width 386 height 194
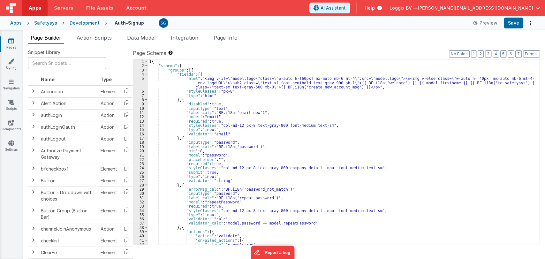
click at [514, 29] on div "Apps Safetysys Development Auth-Signup Preview Save" at bounding box center [272, 23] width 545 height 14
click at [514, 24] on button "Save" at bounding box center [512, 23] width 19 height 11
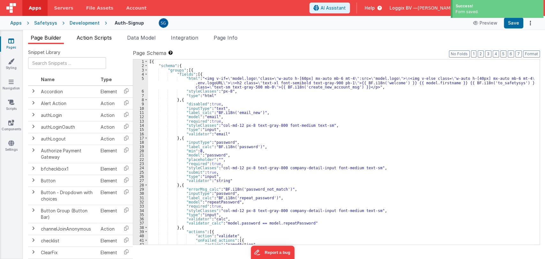
click at [96, 39] on span "Action Scripts" at bounding box center [94, 37] width 35 height 6
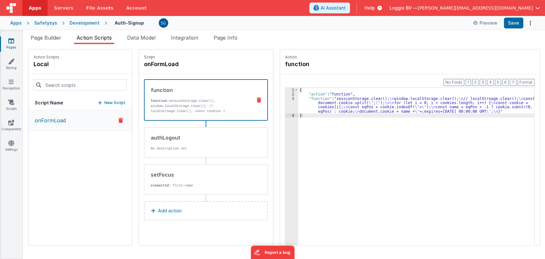
click at [10, 39] on icon at bounding box center [11, 41] width 6 height 6
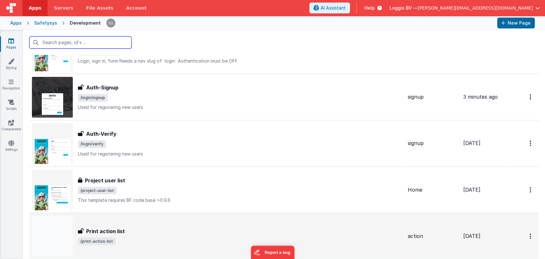
scroll to position [2353, 0]
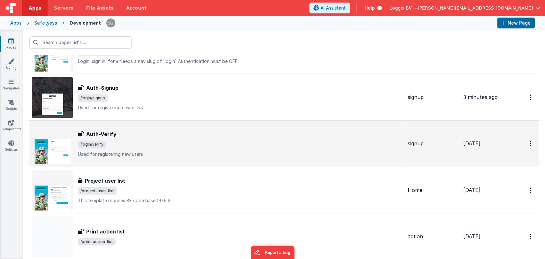
click at [111, 137] on div "Auth-Verify Auth-Verify /login/verify Used for registering new users" at bounding box center [240, 143] width 324 height 27
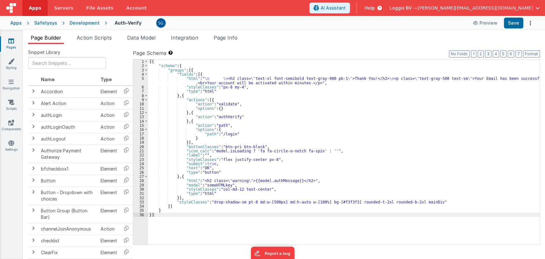
click at [279, 110] on div "[{ "schema" : { "groups" : [{ "fields" : [{ "html" : " \n \n <h2 class= \" text…" at bounding box center [343, 156] width 391 height 194
click at [322, 135] on div "[{ "schema" : { "groups" : [{ "fields" : [{ "html" : " \n \n <h2 class= \" text…" at bounding box center [343, 156] width 391 height 194
click at [315, 182] on div "[{ "schema" : { "groups" : [{ "fields" : [{ "html" : " \n \n <h2 class= \" text…" at bounding box center [343, 156] width 391 height 194
click at [314, 179] on div "[{ "schema" : { "groups" : [{ "fields" : [{ "html" : " \n \n <h2 class= \" text…" at bounding box center [343, 156] width 391 height 194
click at [193, 167] on div "[{ "schema" : { "groups" : [{ "fields" : [{ "html" : " \n \n <h2 class= \" text…" at bounding box center [343, 156] width 391 height 194
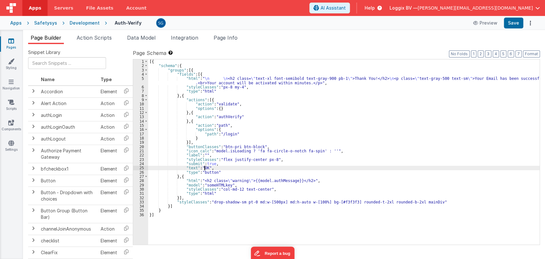
click at [204, 168] on div "[{ "schema" : { "groups" : [{ "fields" : [{ "html" : " \n \n <h2 class= \" text…" at bounding box center [343, 156] width 391 height 194
click at [204, 169] on div "[{ "schema" : { "groups" : [{ "fields" : [{ "html" : " \n \n <h2 class= \" text…" at bounding box center [343, 156] width 391 height 194
paste textarea
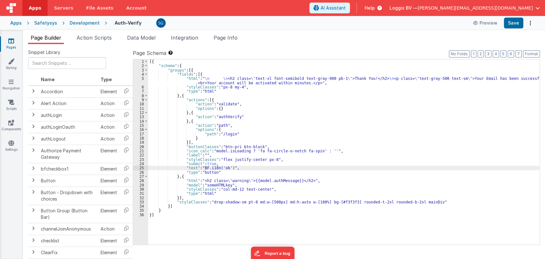
click at [192, 169] on div "[{ "schema" : { "groups" : [{ "fields" : [{ "html" : " \n \n <h2 class= \" text…" at bounding box center [343, 156] width 391 height 194
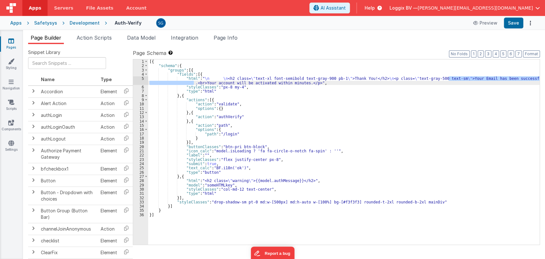
drag, startPoint x: 449, startPoint y: 78, endPoint x: 193, endPoint y: 82, distance: 255.2
click at [193, 82] on div "[{ "schema" : { "groups" : [{ "fields" : [{ "html" : " \n \n <h2 class= \" text…" at bounding box center [343, 156] width 391 height 194
click at [203, 82] on div "[{ "schema" : { "groups" : [{ "fields" : [{ "html" : " \n \n <h2 class= \" text…" at bounding box center [343, 156] width 391 height 194
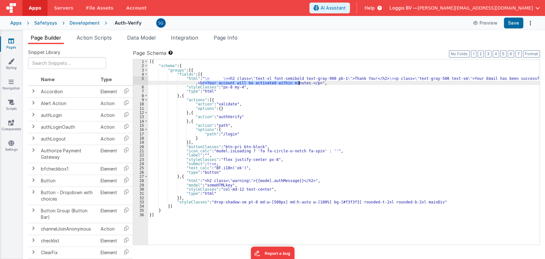
drag, startPoint x: 202, startPoint y: 82, endPoint x: 298, endPoint y: 83, distance: 96.7
click at [298, 83] on div "[{ "schema" : { "groups" : [{ "fields" : [{ "html" : " \n \n <h2 class= \" text…" at bounding box center [343, 156] width 391 height 194
click at [450, 77] on div "[{ "schema" : { "groups" : [{ "fields" : [{ "html" : " \n \n <h2 class= \" text…" at bounding box center [343, 156] width 391 height 194
click at [301, 83] on div "[{ "schema" : { "groups" : [{ "fields" : [{ "html" : " \n \n <h2 class= \" text…" at bounding box center [343, 156] width 391 height 194
click at [511, 24] on button "Save" at bounding box center [512, 23] width 19 height 11
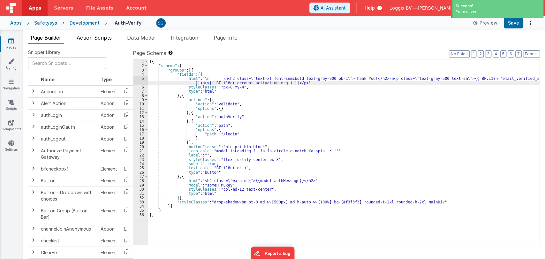
click at [96, 36] on span "Action Scripts" at bounding box center [94, 37] width 35 height 6
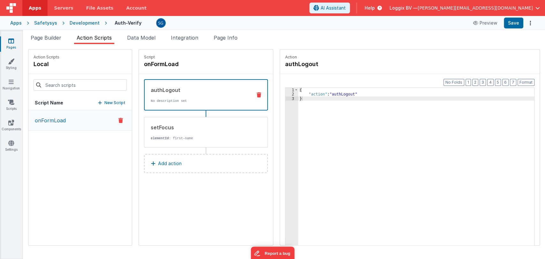
click at [9, 41] on icon at bounding box center [11, 41] width 6 height 6
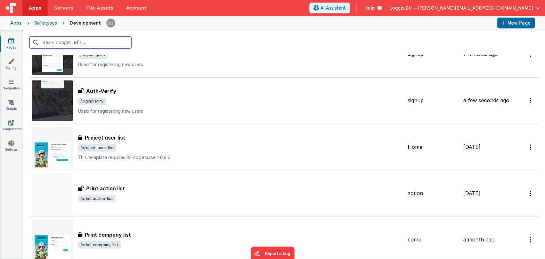
scroll to position [2392, 0]
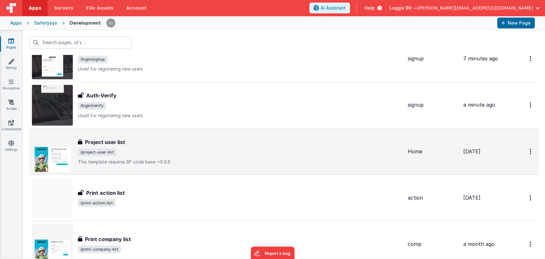
click at [109, 138] on h3 "Project user list" at bounding box center [105, 142] width 40 height 8
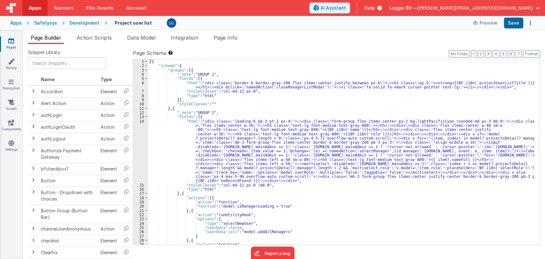
click at [282, 195] on div "[{ "schema" : { "groups" : [{ "_note" : "GROUP 1" , "fields" : [{ "html" : "<di…" at bounding box center [341, 156] width 386 height 194
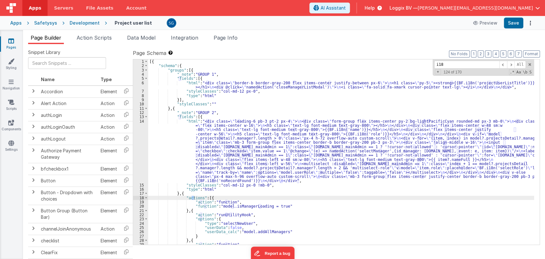
scroll to position [130, 0]
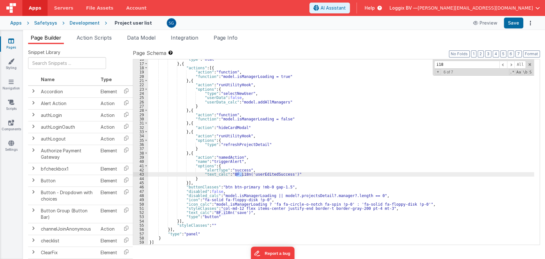
type input "i18n"
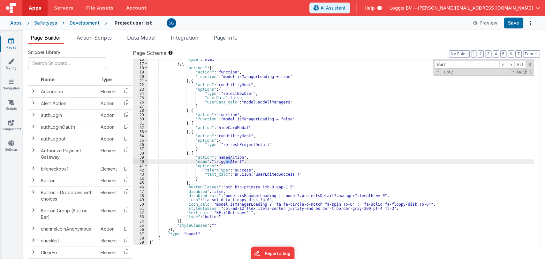
type input "alert"
click at [94, 40] on li "Action Scripts" at bounding box center [94, 39] width 40 height 10
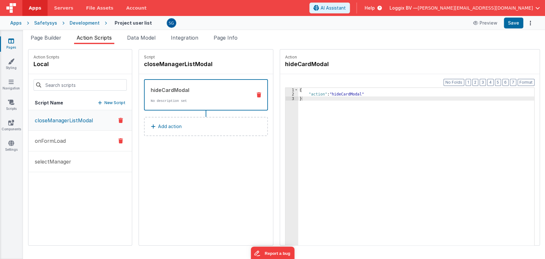
click at [48, 141] on p "onFormLoad" at bounding box center [48, 141] width 35 height 8
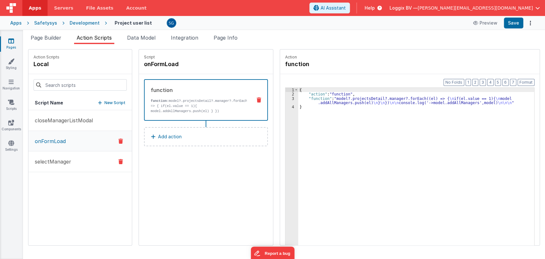
click at [58, 158] on p "selectManager" at bounding box center [51, 162] width 40 height 8
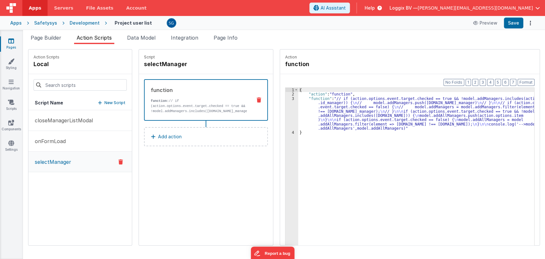
click at [12, 41] on icon at bounding box center [11, 41] width 6 height 6
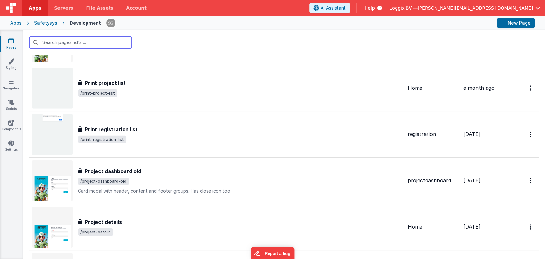
scroll to position [2871, 0]
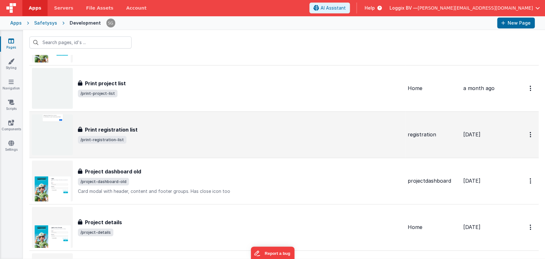
click at [118, 114] on div "Print registration list Print registration list /print-registration-list" at bounding box center [217, 134] width 370 height 41
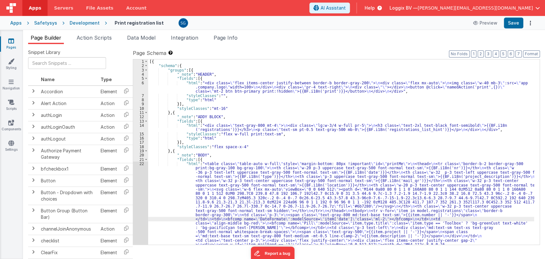
click at [530, 219] on div "[{ "schema" : { "groups" : [{ "_note" : "HEADER" , "fields" : [{ "html" : "<div…" at bounding box center [341, 224] width 386 height 330
click at [435, 140] on div "[{ "schema" : { "groups" : [{ "_note" : "HEADER" , "fields" : [{ "html" : "<div…" at bounding box center [341, 224] width 386 height 330
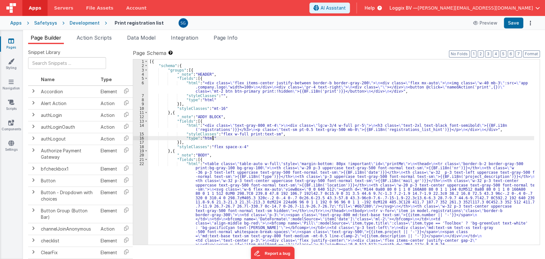
click at [250, 109] on div "[{ "schema" : { "groups" : [{ "_note" : "HEADER" , "fields" : [{ "html" : "<div…" at bounding box center [341, 224] width 386 height 330
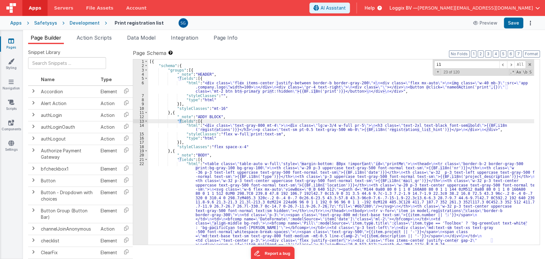
type input "i18"
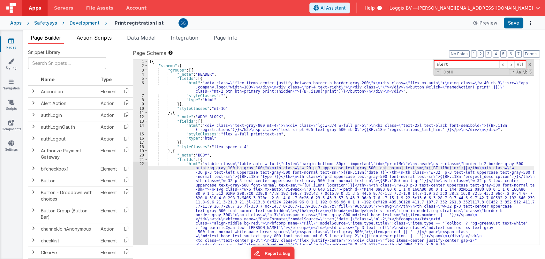
type input "alert"
click at [106, 38] on span "Action Scripts" at bounding box center [94, 37] width 35 height 6
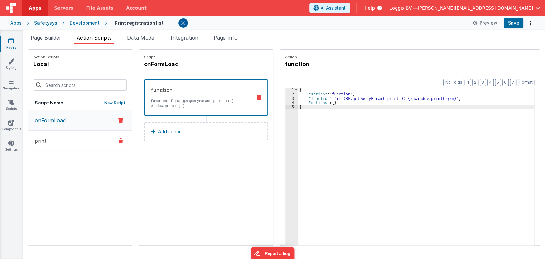
click at [43, 141] on p "print" at bounding box center [39, 141] width 16 height 8
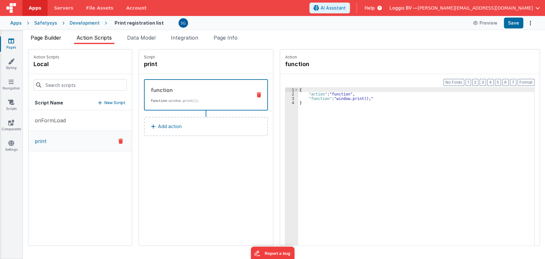
click at [58, 37] on span "Page Builder" at bounding box center [46, 37] width 31 height 6
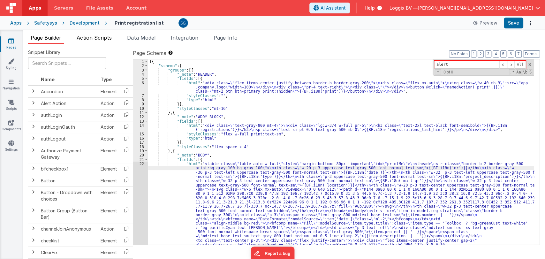
click at [91, 38] on span "Action Scripts" at bounding box center [94, 37] width 35 height 6
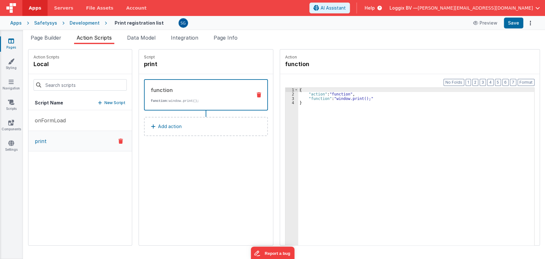
click at [13, 41] on icon at bounding box center [11, 41] width 6 height 6
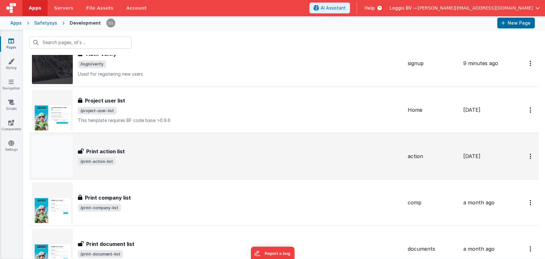
scroll to position [2435, 0]
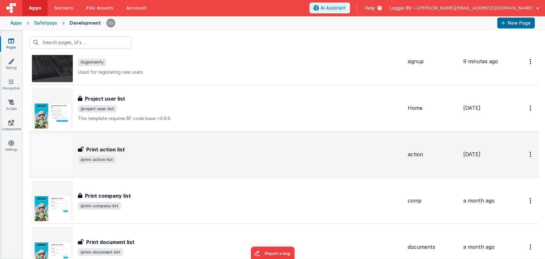
click at [128, 145] on div "Print action list" at bounding box center [240, 149] width 324 height 8
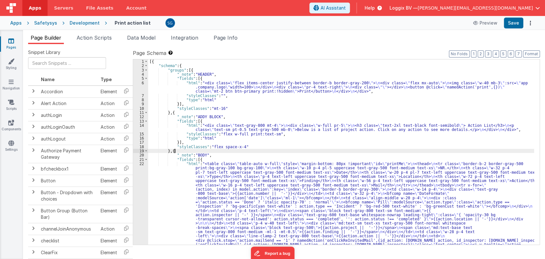
click at [265, 152] on div "[{ "schema" : { "groups" : [{ "_note" : "HEADER" , "fields" : [{ "html" : "<div…" at bounding box center [341, 204] width 386 height 291
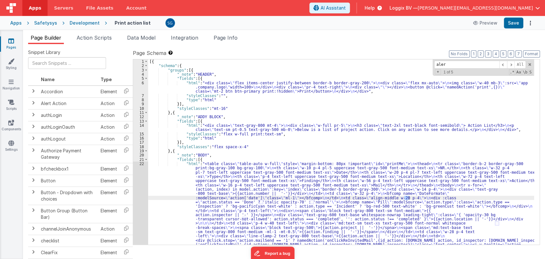
type input "alert"
type input "i18n"
click at [529, 64] on span at bounding box center [529, 64] width 4 height 4
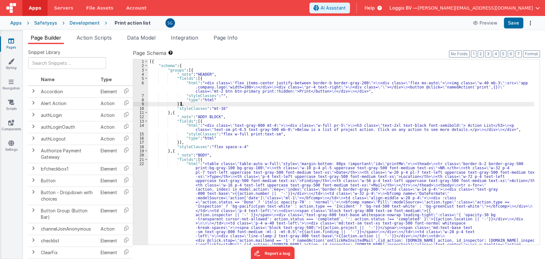
click at [304, 103] on div "[{ "schema" : { "groups" : [{ "_note" : "HEADER" , "fields" : [{ "html" : "<div…" at bounding box center [341, 204] width 386 height 291
click at [142, 82] on div "6" at bounding box center [140, 87] width 15 height 13
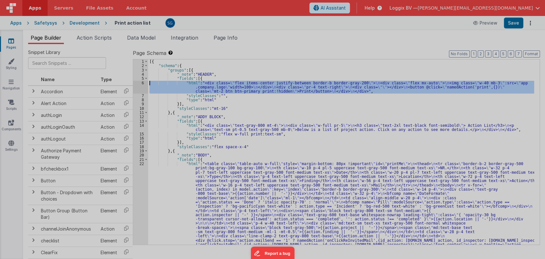
click at [143, 82] on div at bounding box center [272, 129] width 545 height 259
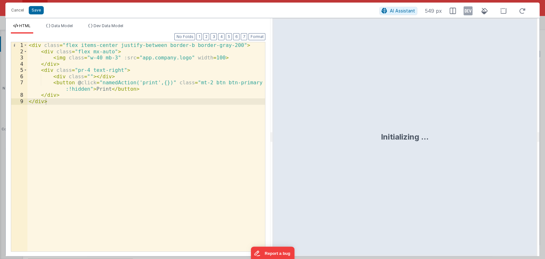
click at [100, 88] on div "< div class = "flex items-center justify-between border-b border-gray-200" > < …" at bounding box center [146, 152] width 238 height 221
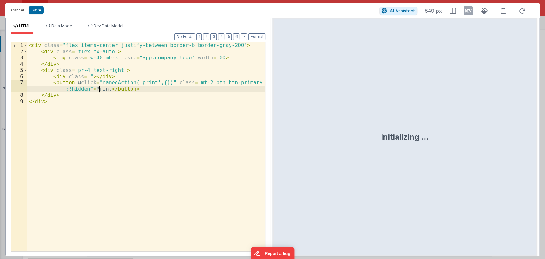
click at [100, 88] on div "< div class = "flex items-center justify-between border-b border-gray-200" > < …" at bounding box center [146, 152] width 238 height 221
click at [105, 88] on div "< div class = "flex items-center justify-between border-b border-gray-200" > < …" at bounding box center [145, 146] width 237 height 209
click at [36, 10] on button "Save" at bounding box center [36, 10] width 15 height 8
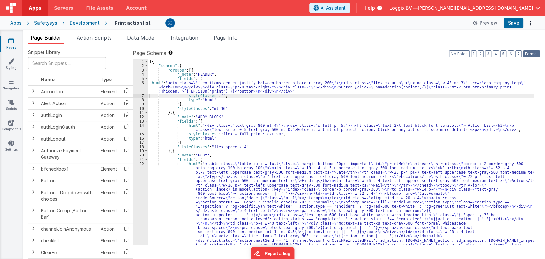
click at [531, 56] on button "Format" at bounding box center [531, 53] width 17 height 7
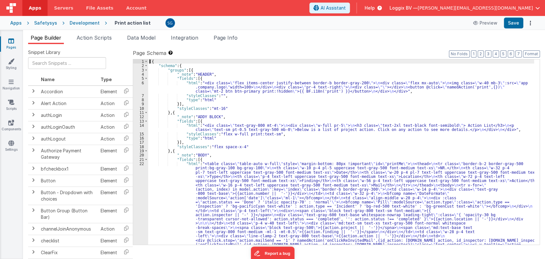
click at [144, 126] on div "14" at bounding box center [140, 127] width 15 height 9
click at [143, 125] on div "14" at bounding box center [140, 127] width 15 height 9
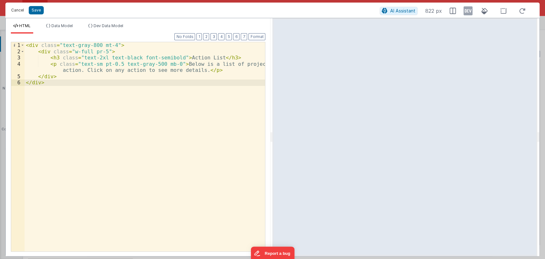
click at [19, 8] on button "Cancel" at bounding box center [17, 10] width 19 height 9
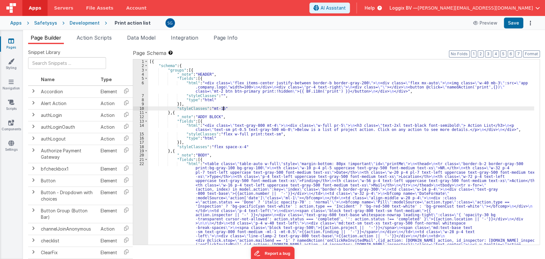
click at [282, 110] on div "[{ "schema" : { "groups" : [{ "_note" : "HEADER" , "fields" : [{ "html" : "<div…" at bounding box center [341, 204] width 386 height 291
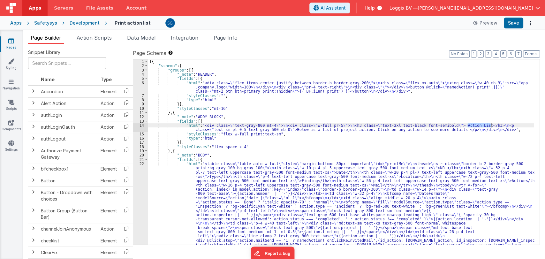
drag, startPoint x: 467, startPoint y: 125, endPoint x: 490, endPoint y: 125, distance: 22.7
click at [490, 125] on div "[{ "schema" : { "groups" : [{ "_note" : "HEADER" , "fields" : [{ "html" : "<div…" at bounding box center [341, 204] width 386 height 291
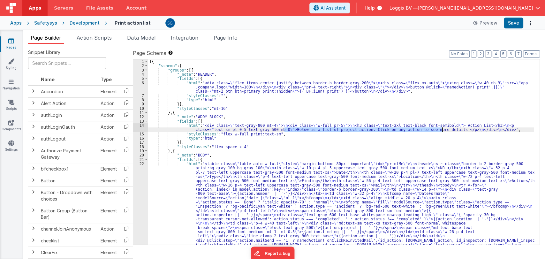
drag, startPoint x: 283, startPoint y: 129, endPoint x: 442, endPoint y: 130, distance: 158.6
click at [442, 130] on div "[{ "schema" : { "groups" : [{ "_note" : "HEADER" , "fields" : [{ "html" : "<div…" at bounding box center [341, 204] width 386 height 291
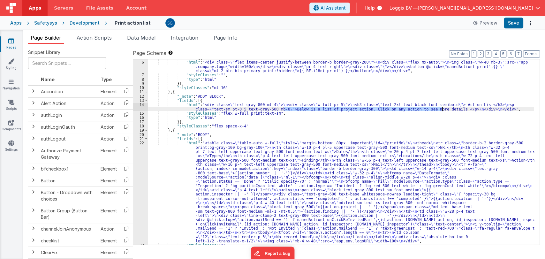
scroll to position [21, 0]
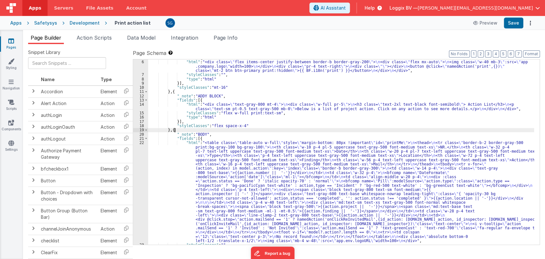
click at [234, 132] on div ""fields" : [{ "html" : "<div class= \" flex items-center justify-between border…" at bounding box center [341, 153] width 386 height 194
click at [142, 144] on div "22" at bounding box center [140, 191] width 15 height 102
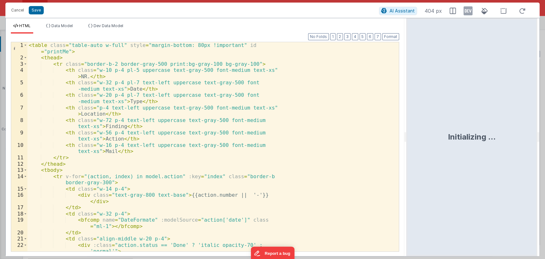
drag, startPoint x: 271, startPoint y: 137, endPoint x: 406, endPoint y: 142, distance: 136.0
click at [406, 142] on html "Cancel Save AI Assistant 404 px HTML Data Model Dev Data Model Format 7 6 5 4 3…" at bounding box center [272, 129] width 545 height 259
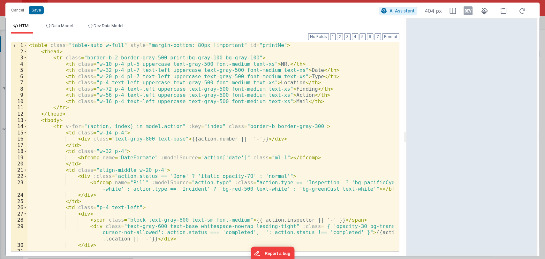
scroll to position [0, 0]
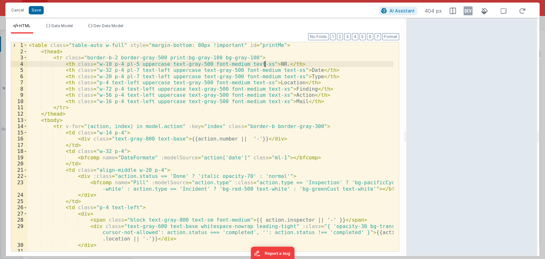
click at [266, 63] on div "< table class = "table-auto w-full" style = "margin-bottom: 80px !important" id…" at bounding box center [210, 152] width 366 height 221
drag, startPoint x: 323, startPoint y: 64, endPoint x: 258, endPoint y: 64, distance: 64.4
click at [258, 64] on div "< table class = "table-auto w-full" style = "margin-bottom: 80px !important" id…" at bounding box center [210, 152] width 366 height 221
click at [298, 70] on div "< table class = "table-auto w-full" style = "margin-bottom: 80px !important" id…" at bounding box center [210, 152] width 366 height 221
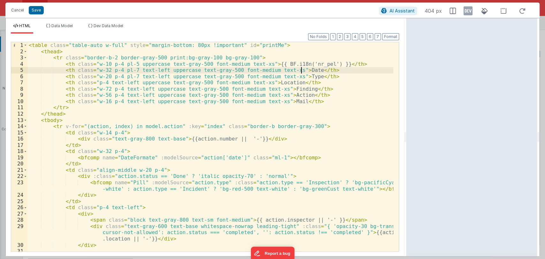
paste textarea
click at [298, 77] on div "< table class = "table-auto w-full" style = "margin-bottom: 80px !important" id…" at bounding box center [210, 152] width 366 height 221
paste textarea
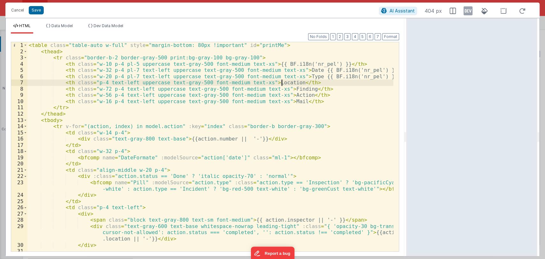
click at [281, 83] on div "< table class = "table-auto w-full" style = "margin-bottom: 80px !important" id…" at bounding box center [210, 152] width 366 height 221
paste textarea
click at [292, 90] on div "< table class = "table-auto w-full" style = "margin-bottom: 80px !important" id…" at bounding box center [210, 152] width 366 height 221
paste textarea
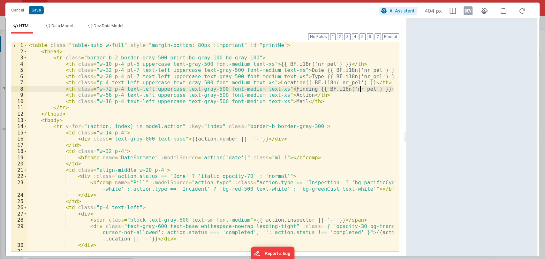
click at [288, 95] on div "< table class = "table-auto w-full" style = "margin-bottom: 80px !important" id…" at bounding box center [210, 152] width 366 height 221
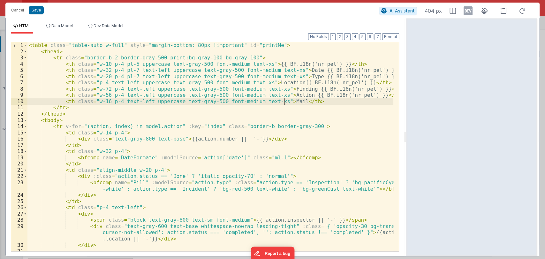
click at [284, 100] on div "< table class = "table-auto w-full" style = "margin-bottom: 80px !important" id…" at bounding box center [210, 152] width 366 height 221
paste textarea
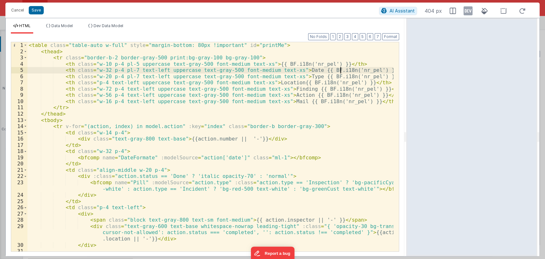
click at [341, 71] on div "< table class = "table-auto w-full" style = "margin-bottom: 80px !important" id…" at bounding box center [210, 152] width 366 height 221
click at [300, 71] on div "< table class = "table-auto w-full" style = "margin-bottom: 80px !important" id…" at bounding box center [210, 152] width 366 height 221
click at [344, 77] on div "< table class = "table-auto w-full" style = "margin-bottom: 80px !important" id…" at bounding box center [210, 152] width 366 height 221
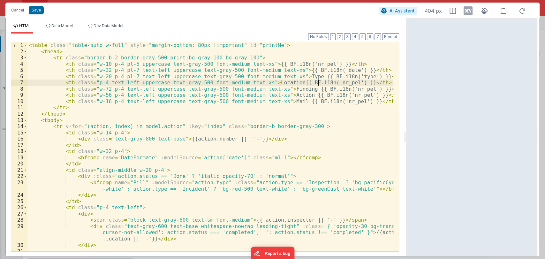
click at [318, 83] on div "< table class = "table-auto w-full" style = "margin-bottom: 80px !important" id…" at bounding box center [210, 152] width 366 height 221
click at [338, 88] on div "< table class = "table-auto w-full" style = "margin-bottom: 80px !important" id…" at bounding box center [210, 152] width 366 height 221
click at [334, 94] on div "< table class = "table-auto w-full" style = "margin-bottom: 80px !important" id…" at bounding box center [210, 152] width 366 height 221
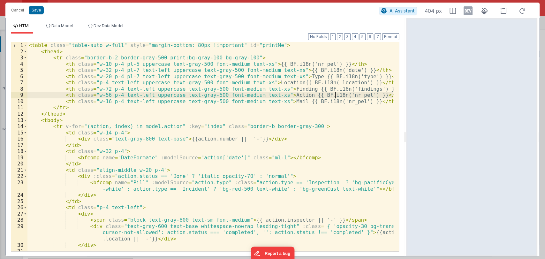
click at [334, 94] on div "< table class = "table-auto w-full" style = "margin-bottom: 80px !important" id…" at bounding box center [210, 152] width 366 height 221
click at [327, 102] on div "< table class = "table-auto w-full" style = "margin-bottom: 80px !important" id…" at bounding box center [210, 152] width 366 height 221
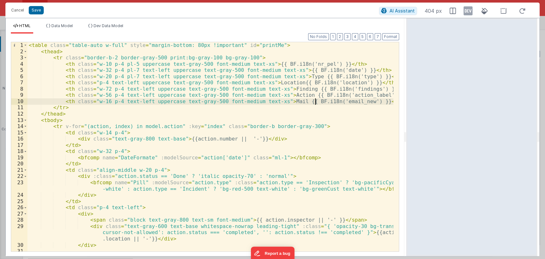
click at [315, 101] on div "< table class = "table-auto w-full" style = "margin-bottom: 80px !important" id…" at bounding box center [210, 152] width 366 height 221
click at [286, 102] on div "< table class = "table-auto w-full" style = "margin-bottom: 80px !important" id…" at bounding box center [210, 152] width 366 height 221
click at [293, 94] on div "< table class = "table-auto w-full" style = "margin-bottom: 80px !important" id…" at bounding box center [210, 152] width 366 height 221
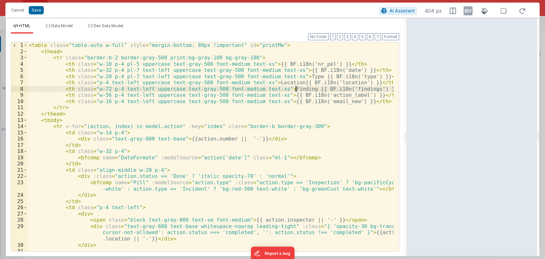
click at [294, 92] on div "< table class = "table-auto w-full" style = "margin-bottom: 80px !important" id…" at bounding box center [210, 152] width 366 height 221
click at [282, 84] on div "< table class = "table-auto w-full" style = "margin-bottom: 80px !important" id…" at bounding box center [210, 152] width 366 height 221
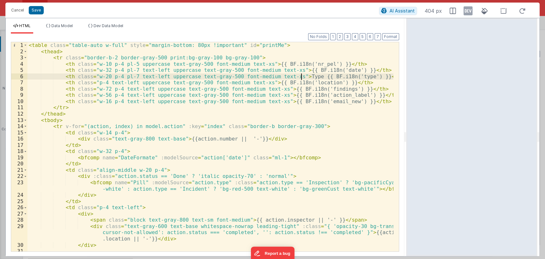
click at [301, 77] on div "< table class = "table-auto w-full" style = "margin-bottom: 80px !important" id…" at bounding box center [210, 152] width 366 height 221
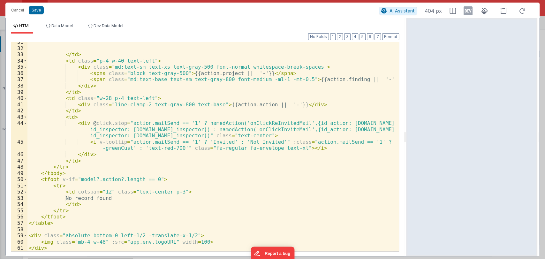
scroll to position [209, 0]
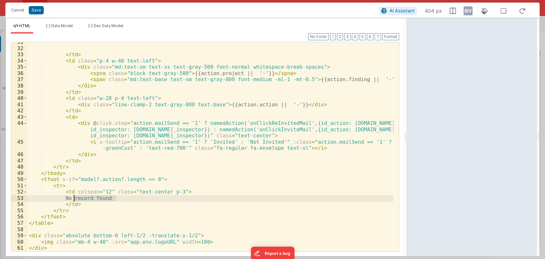
drag, startPoint x: 121, startPoint y: 199, endPoint x: 75, endPoint y: 198, distance: 46.3
click at [75, 198] on div "</ td > < td class = "p-4 w-40 text-left" > < div class = "md:text-sm text-xs t…" at bounding box center [210, 149] width 366 height 221
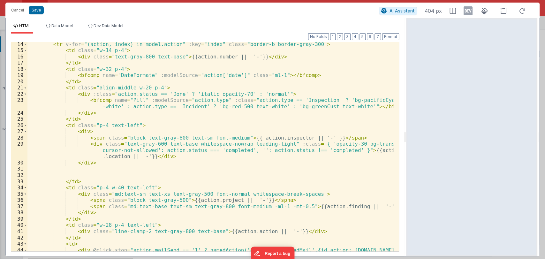
scroll to position [80, 0]
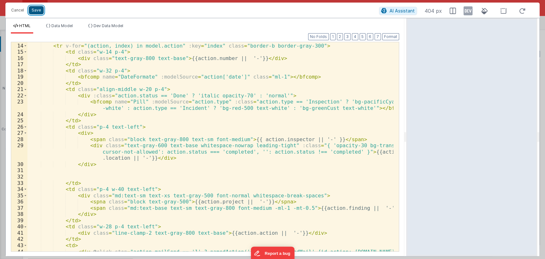
click at [40, 7] on button "Save" at bounding box center [36, 10] width 15 height 8
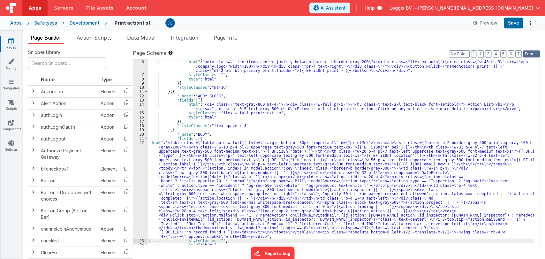
click at [528, 52] on button "Format" at bounding box center [531, 53] width 17 height 7
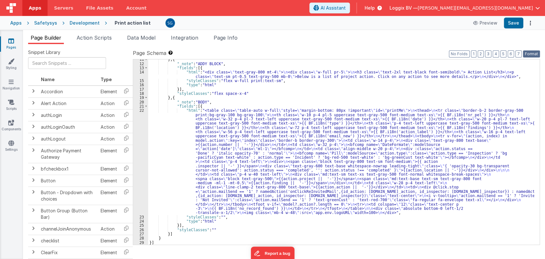
scroll to position [0, 0]
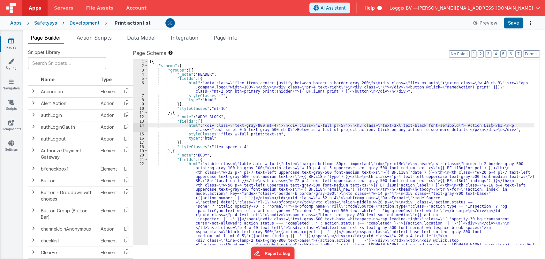
click at [490, 123] on div "[{ "schema" : { "groups" : [{ "_note" : "HEADER" , "fields" : [{ "html" : "<div…" at bounding box center [341, 207] width 386 height 296
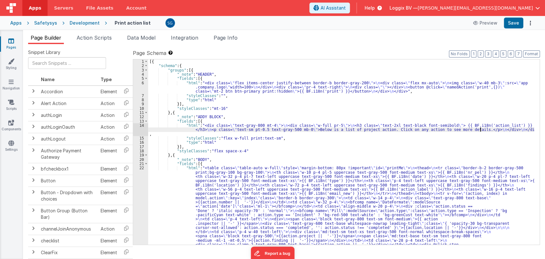
click at [479, 129] on div "[{ "schema" : { "groups" : [{ "_note" : "HEADER" , "fields" : [{ "html" : "<div…" at bounding box center [341, 207] width 386 height 296
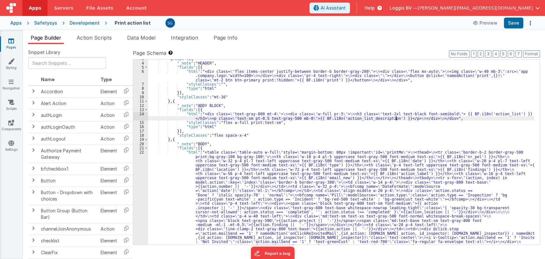
scroll to position [11, 0]
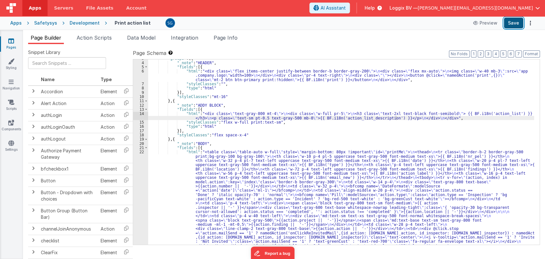
click at [510, 24] on button "Save" at bounding box center [512, 23] width 19 height 11
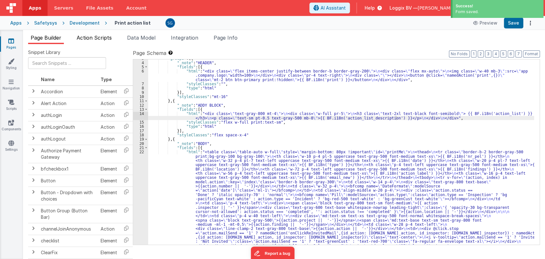
click at [87, 39] on span "Action Scripts" at bounding box center [94, 37] width 35 height 6
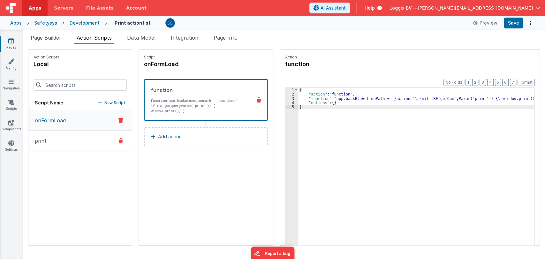
click at [49, 143] on button "print" at bounding box center [79, 140] width 103 height 21
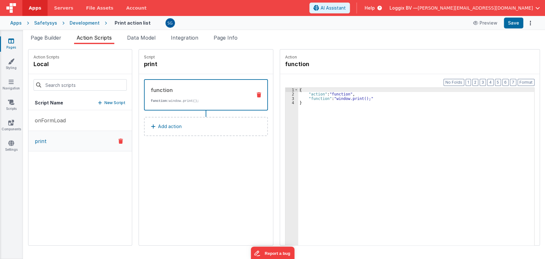
click at [12, 39] on icon at bounding box center [11, 41] width 6 height 6
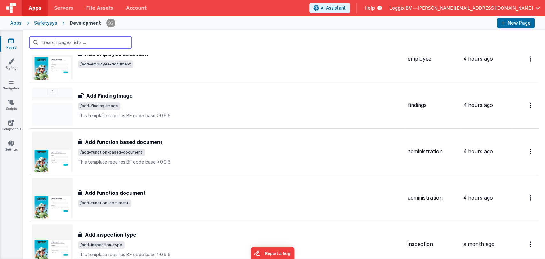
scroll to position [575, 0]
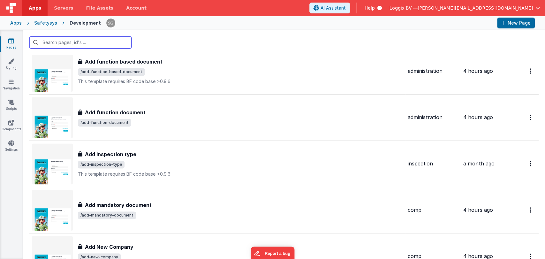
click at [66, 41] on input "text" at bounding box center [80, 42] width 102 height 12
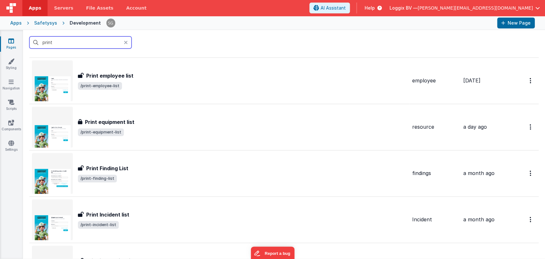
scroll to position [0, 0]
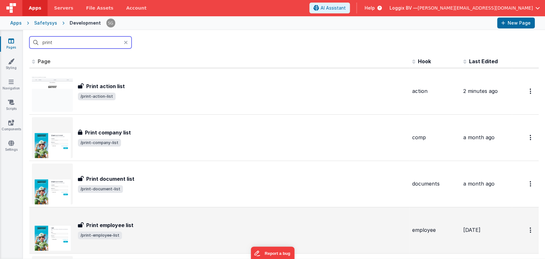
type input "print"
click at [120, 222] on h3 "Print employee list" at bounding box center [109, 225] width 47 height 8
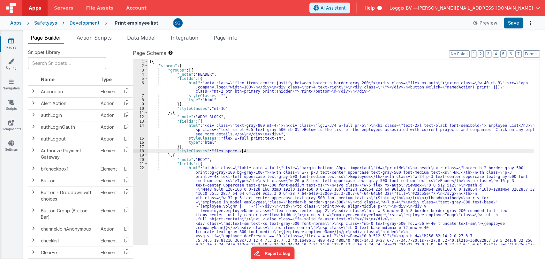
click at [334, 149] on div "[{ "schema" : { "groups" : [{ "_note" : "HEADER" , "fields" : [{ "html" : "<div…" at bounding box center [341, 241] width 386 height 364
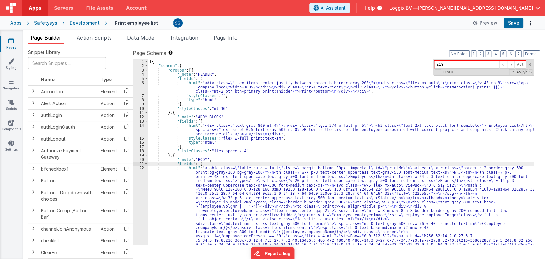
type input "i18n"
click at [529, 64] on span at bounding box center [529, 64] width 4 height 4
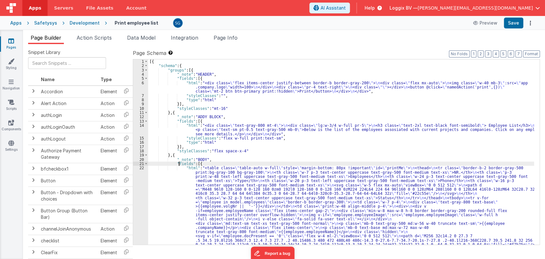
click at [371, 90] on div "[{ "schema" : { "groups" : [{ "_note" : "HEADER" , "fields" : [{ "html" : "<div…" at bounding box center [341, 241] width 386 height 364
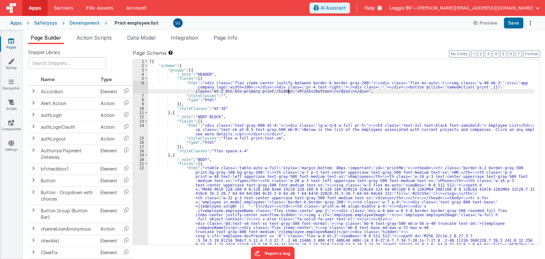
click at [289, 90] on div "[{ "schema" : { "groups" : [{ "_note" : "HEADER" , "fields" : [{ "html" : "<div…" at bounding box center [341, 241] width 386 height 364
click at [293, 91] on div "[{ "schema" : { "groups" : [{ "_note" : "HEADER" , "fields" : [{ "html" : "<div…" at bounding box center [341, 241] width 386 height 364
click at [297, 90] on div "[{ "schema" : { "groups" : [{ "_note" : "HEADER" , "fields" : [{ "html" : "<div…" at bounding box center [341, 241] width 386 height 364
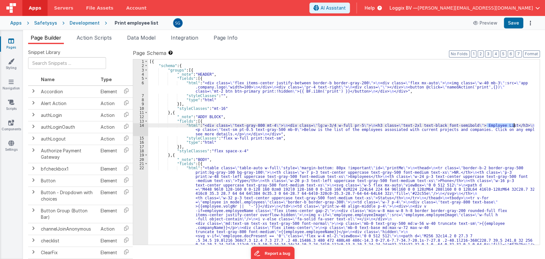
drag, startPoint x: 486, startPoint y: 123, endPoint x: 513, endPoint y: 124, distance: 27.1
click at [513, 124] on div "[{ "schema" : { "groups" : [{ "_note" : "HEADER" , "fields" : [{ "html" : "<div…" at bounding box center [341, 241] width 386 height 364
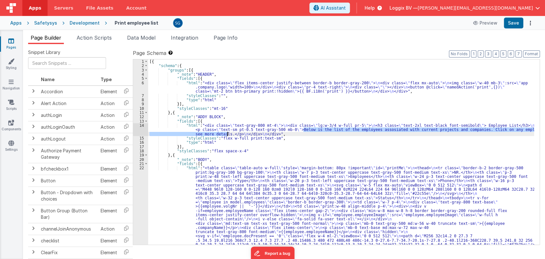
drag, startPoint x: 303, startPoint y: 128, endPoint x: 227, endPoint y: 134, distance: 75.8
click at [227, 134] on div "[{ "schema" : { "groups" : [{ "_note" : "HEADER" , "fields" : [{ "html" : "<div…" at bounding box center [341, 241] width 386 height 364
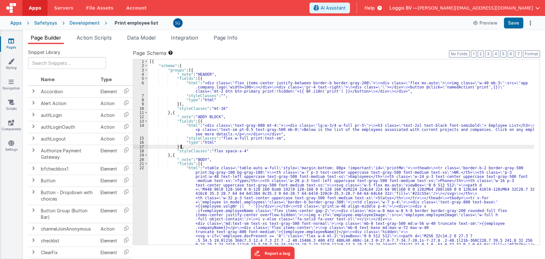
click at [271, 148] on div "[{ "schema" : { "groups" : [{ "_note" : "HEADER" , "fields" : [{ "html" : "<div…" at bounding box center [341, 241] width 386 height 364
click at [259, 150] on div "[{ "schema" : { "groups" : [{ "_note" : "HEADER" , "fields" : [{ "html" : "<div…" at bounding box center [341, 241] width 386 height 364
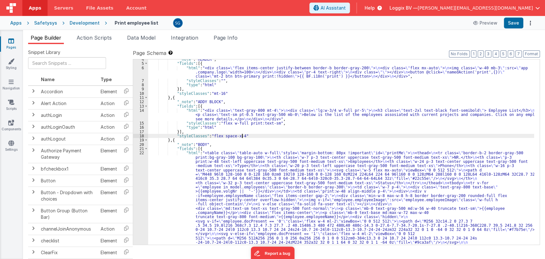
scroll to position [15, 0]
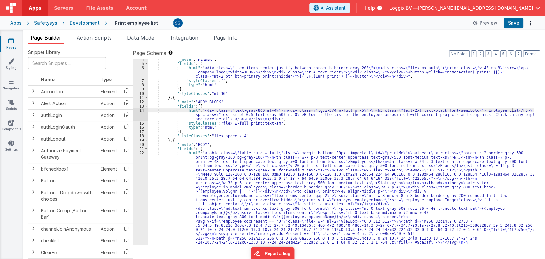
click at [512, 109] on div ""_note" : "HEADER" , "fields" : [{ "html" : "<div class= \" flex items-center j…" at bounding box center [341, 239] width 386 height 364
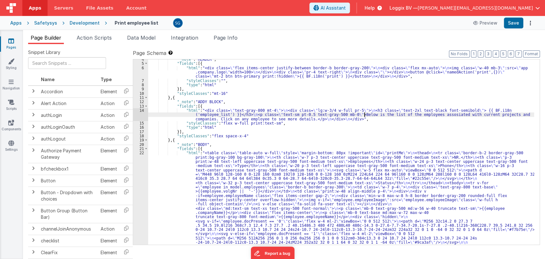
click at [364, 114] on div ""_note" : "HEADER" , "fields" : [{ "html" : "<div class= \" flex items-center j…" at bounding box center [341, 239] width 386 height 364
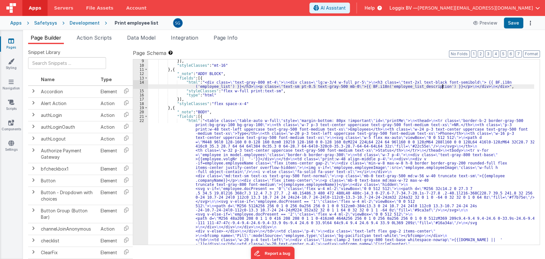
scroll to position [43, 0]
click at [144, 119] on div "22" at bounding box center [140, 205] width 15 height 175
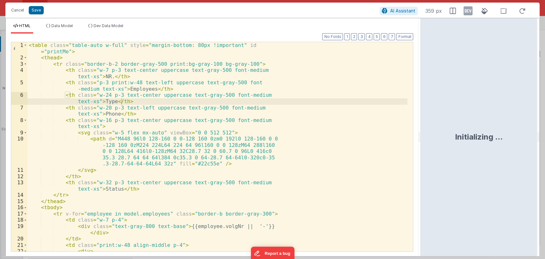
drag, startPoint x: 271, startPoint y: 135, endPoint x: 426, endPoint y: 130, distance: 155.8
click at [426, 130] on html "Cancel Save AI Assistant 359 px HTML Data Model Dev Data Model Format 7 6 5 4 3…" at bounding box center [272, 129] width 545 height 259
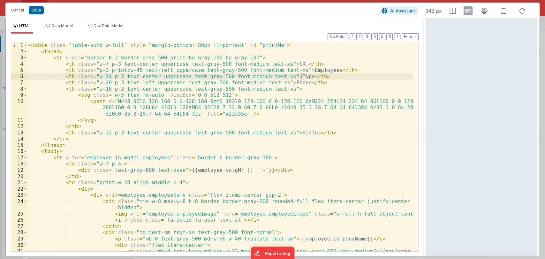
click at [285, 63] on div "< table class = "table-auto w-full" style = "margin-bottom: 80px !important" id…" at bounding box center [219, 156] width 385 height 228
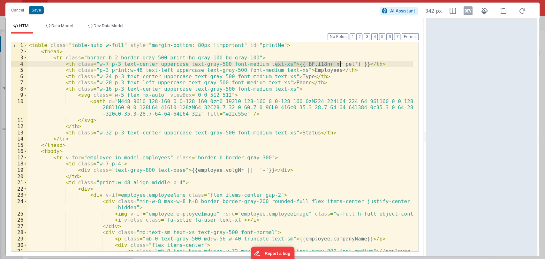
drag, startPoint x: 276, startPoint y: 64, endPoint x: 339, endPoint y: 64, distance: 63.5
click at [339, 64] on div "< table class = "table-auto w-full" style = "margin-bottom: 80px !important" id…" at bounding box center [219, 156] width 385 height 228
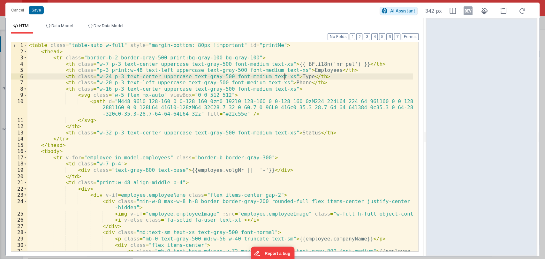
click at [283, 76] on div "< table class = "table-auto w-full" style = "margin-bottom: 80px !important" id…" at bounding box center [219, 156] width 385 height 228
click at [321, 78] on div "< table class = "table-auto w-full" style = "margin-bottom: 80px !important" id…" at bounding box center [219, 156] width 385 height 228
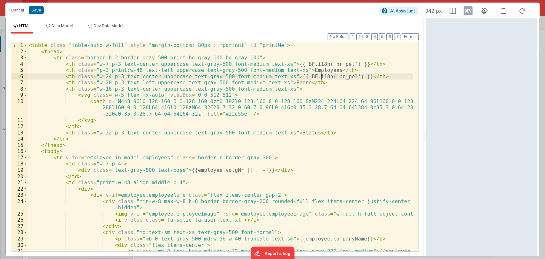
click at [321, 78] on div "< table class = "table-auto w-full" style = "margin-bottom: 80px !important" id…" at bounding box center [219, 156] width 385 height 228
click at [279, 82] on div "< table class = "table-auto w-full" style = "margin-bottom: 80px !important" id…" at bounding box center [219, 156] width 385 height 228
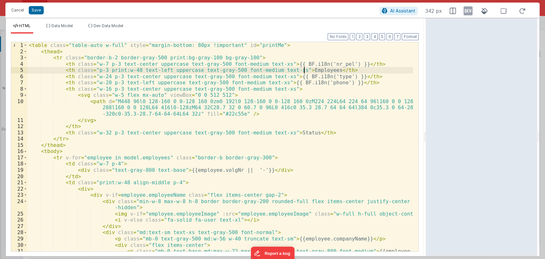
click at [305, 71] on div "< table class = "table-auto w-full" style = "margin-bottom: 80px !important" id…" at bounding box center [219, 156] width 385 height 228
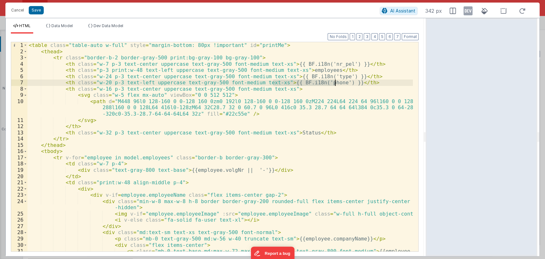
drag, startPoint x: 273, startPoint y: 82, endPoint x: 334, endPoint y: 83, distance: 60.9
click at [334, 83] on div "< table class = "table-auto w-full" style = "margin-bottom: 80px !important" id…" at bounding box center [219, 156] width 385 height 228
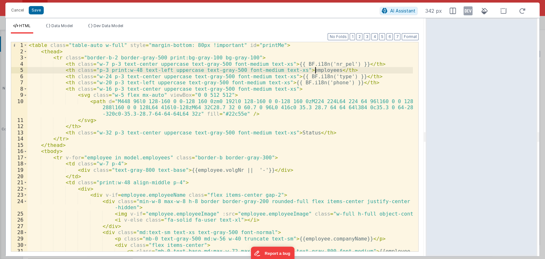
click at [315, 71] on div "< table class = "table-auto w-full" style = "margin-bottom: 80px !important" id…" at bounding box center [219, 156] width 385 height 228
click at [305, 70] on div "< table class = "table-auto w-full" style = "margin-bottom: 80px !important" id…" at bounding box center [219, 156] width 385 height 228
click at [329, 70] on div "< table class = "table-auto w-full" style = "margin-bottom: 80px !important" id…" at bounding box center [219, 156] width 385 height 228
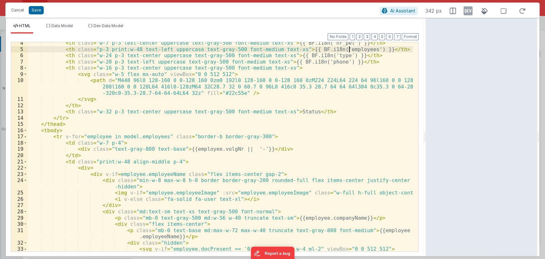
scroll to position [21, 0]
click at [284, 112] on div "< th class = "w-7 p-3 text-center uppercase text-gray-500 font-medium text-xs" …" at bounding box center [219, 160] width 385 height 240
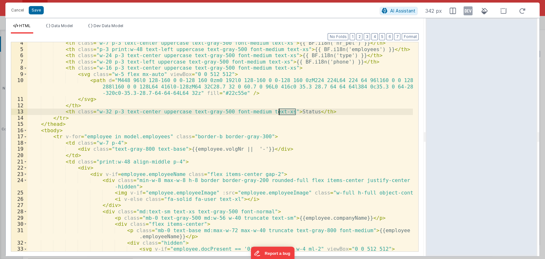
click at [284, 112] on div "< th class = "w-7 p-3 text-center uppercase text-gray-500 font-medium text-xs" …" at bounding box center [219, 160] width 385 height 240
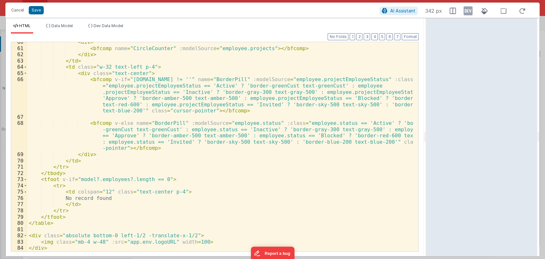
scroll to position [440, 0]
click at [123, 197] on div "< div > < bfcomp name = "CircleCounter" :modelSource = "employee.projects" > </…" at bounding box center [219, 149] width 385 height 221
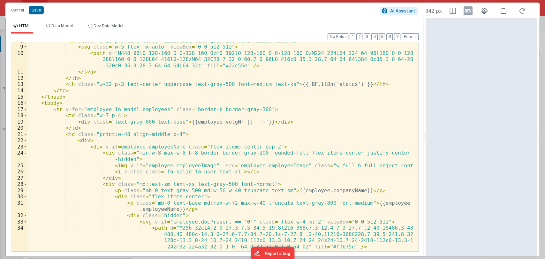
scroll to position [48, 0]
click at [36, 10] on button "Save" at bounding box center [36, 10] width 15 height 8
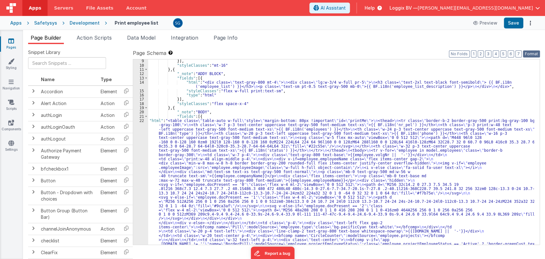
click at [530, 54] on button "Format" at bounding box center [531, 53] width 17 height 7
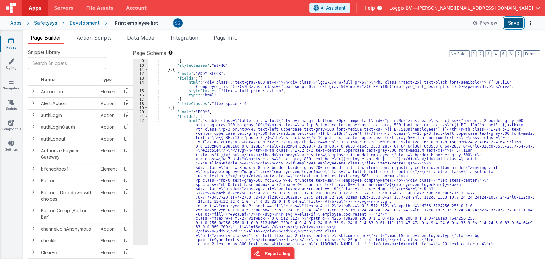
click at [513, 24] on button "Save" at bounding box center [512, 23] width 19 height 11
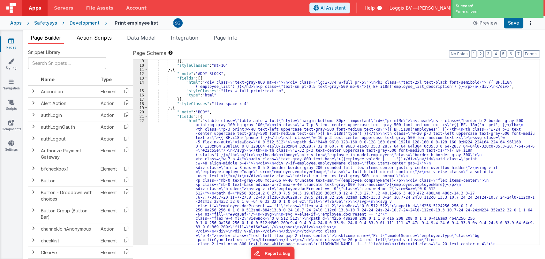
click at [95, 38] on span "Action Scripts" at bounding box center [94, 37] width 35 height 6
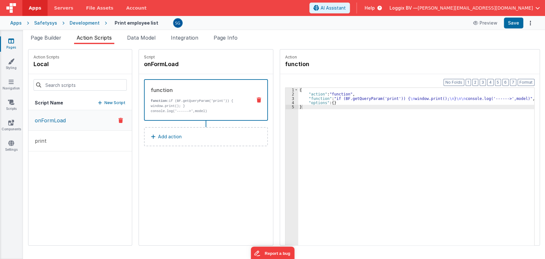
click at [12, 44] on link "Pages" at bounding box center [11, 44] width 23 height 13
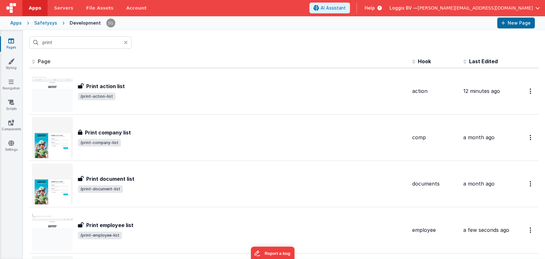
click at [125, 42] on icon at bounding box center [126, 42] width 4 height 5
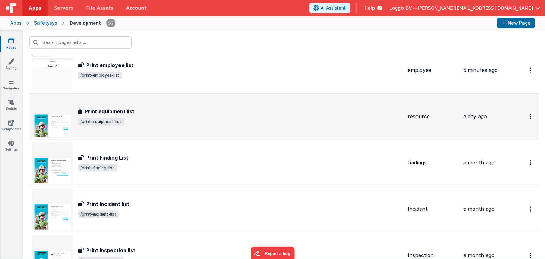
scroll to position [2663, 0]
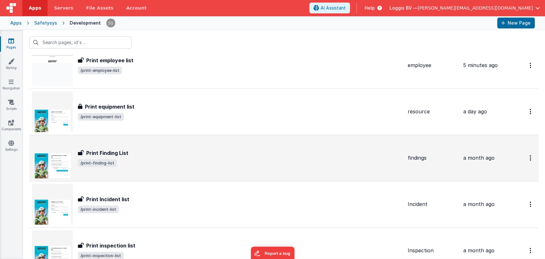
click at [130, 142] on div "Print Finding List Print Finding List /print-finding-list" at bounding box center [217, 157] width 370 height 41
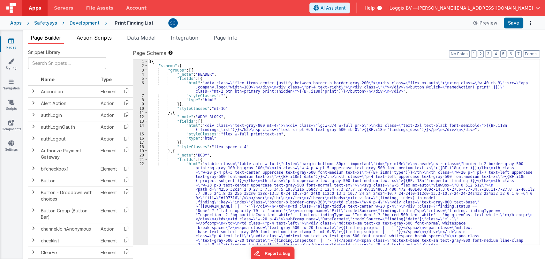
click at [98, 39] on span "Action Scripts" at bounding box center [94, 37] width 35 height 6
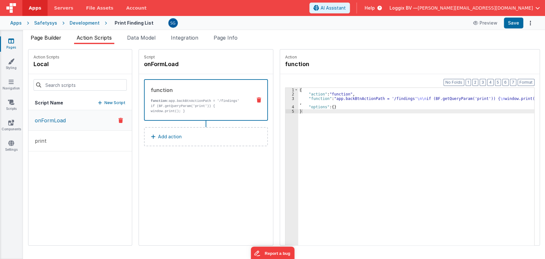
click at [59, 40] on span "Page Builder" at bounding box center [46, 37] width 31 height 6
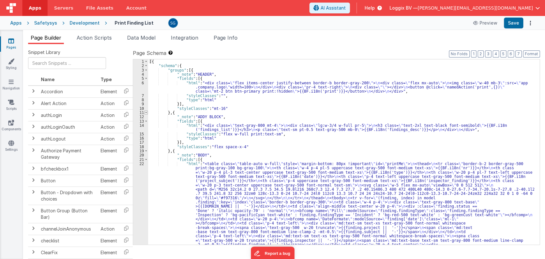
click at [145, 112] on span at bounding box center [146, 112] width 4 height 4
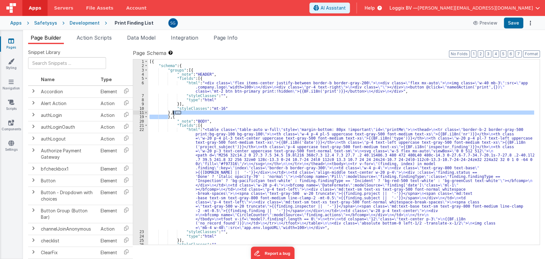
drag, startPoint x: 168, startPoint y: 117, endPoint x: 172, endPoint y: 113, distance: 5.4
click at [172, 113] on div "[{ "schema" : { "groups" : [{ "_note" : "HEADER" , "fields" : [{ "html" : "<div…" at bounding box center [341, 156] width 386 height 194
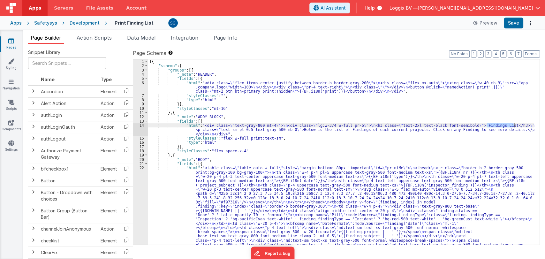
drag, startPoint x: 486, startPoint y: 125, endPoint x: 513, endPoint y: 125, distance: 27.1
click at [513, 125] on div "[{ "schema" : { "groups" : [{ "_note" : "HEADER" , "fields" : [{ "html" : "<div…" at bounding box center [341, 204] width 386 height 291
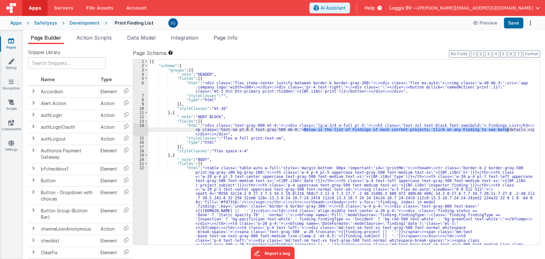
drag, startPoint x: 304, startPoint y: 130, endPoint x: 508, endPoint y: 129, distance: 204.2
click at [508, 129] on div "[{ "schema" : { "groups" : [{ "_note" : "HEADER" , "fields" : [{ "html" : "<div…" at bounding box center [341, 204] width 386 height 291
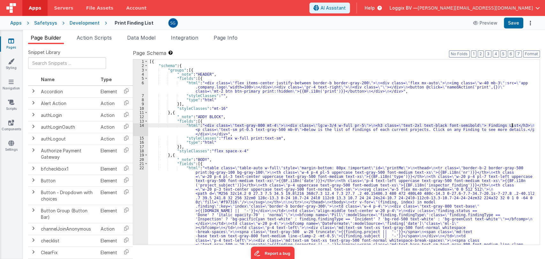
click at [511, 124] on div "[{ "schema" : { "groups" : [{ "_note" : "HEADER" , "fields" : [{ "html" : "<div…" at bounding box center [341, 204] width 386 height 291
click at [373, 128] on div "[{ "schema" : { "groups" : [{ "_note" : "HEADER" , "fields" : [{ "html" : "<div…" at bounding box center [341, 204] width 386 height 291
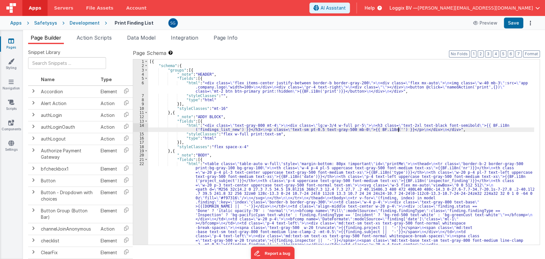
paste textarea
click at [510, 26] on button "Save" at bounding box center [512, 23] width 19 height 11
click at [434, 131] on div "[{ "schema" : { "groups" : [{ "_note" : "HEADER" , "fields" : [{ "html" : "<div…" at bounding box center [341, 204] width 386 height 291
click at [10, 43] on icon at bounding box center [11, 41] width 6 height 6
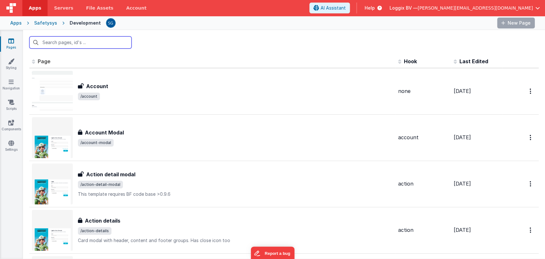
click at [103, 44] on input "text" at bounding box center [80, 42] width 102 height 12
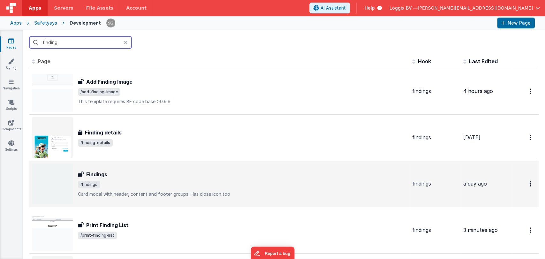
type input "finding"
click at [108, 181] on span "/findings" at bounding box center [242, 185] width 329 height 8
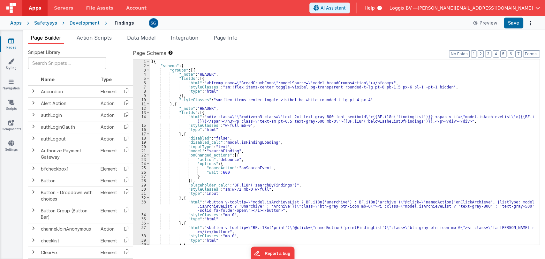
click at [380, 121] on div "[{ "schema" : { "groups" : [{ "_note" : "HEADER" , "fields" : [{ "html" : "<bfc…" at bounding box center [342, 158] width 384 height 198
click at [385, 121] on div "[{ "schema" : { "groups" : [{ "_note" : "HEADER" , "fields" : [{ "html" : "<bfc…" at bounding box center [342, 158] width 384 height 198
paste textarea
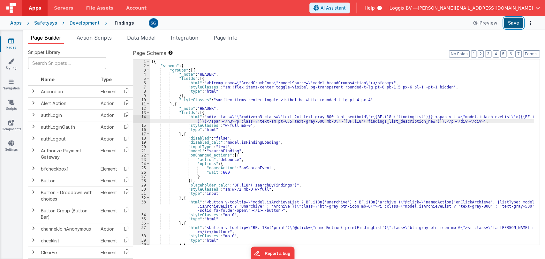
click at [515, 25] on button "Save" at bounding box center [512, 23] width 19 height 11
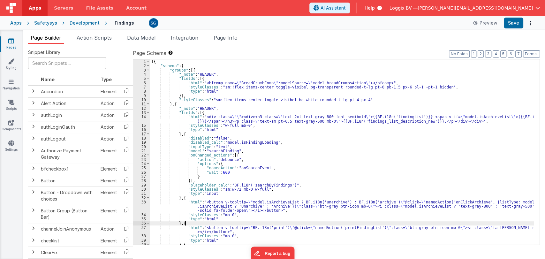
click at [531, 221] on div "[{ "schema" : { "groups" : [{ "_note" : "HEADER" , "fields" : [{ "html" : "<bfc…" at bounding box center [342, 158] width 384 height 198
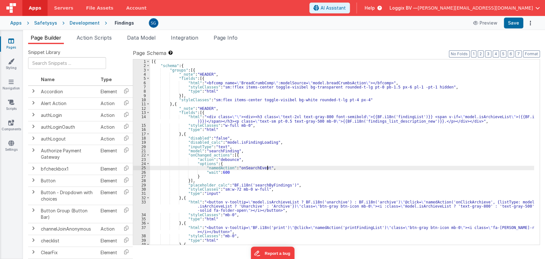
click at [317, 169] on div "[{ "schema" : { "groups" : [{ "_note" : "HEADER" , "fields" : [{ "html" : "<bfc…" at bounding box center [342, 158] width 384 height 198
click at [10, 40] on icon at bounding box center [11, 41] width 6 height 6
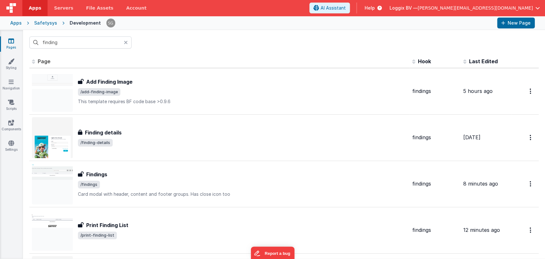
click at [126, 44] on div at bounding box center [128, 42] width 8 height 12
click at [126, 44] on input "finding" at bounding box center [80, 42] width 102 height 12
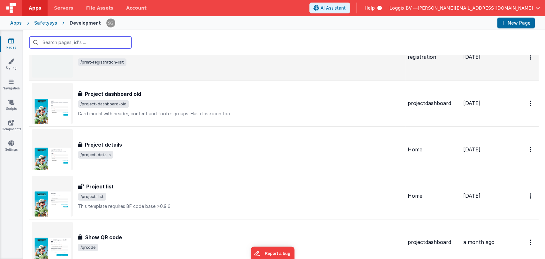
scroll to position [2955, 0]
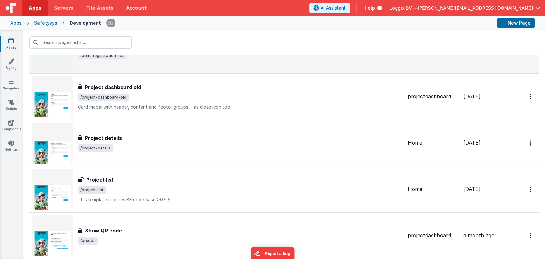
click at [122, 134] on div "Project details" at bounding box center [240, 138] width 324 height 8
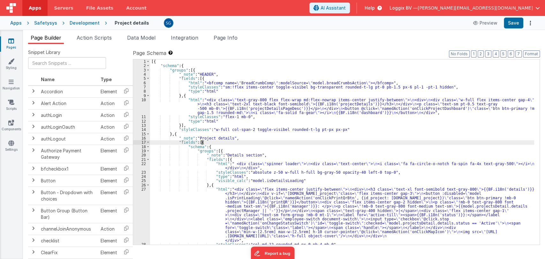
click at [307, 142] on div "[{ "schema" : { "groups" : [{ "_note" : "HEADER" , "fields" : [{ "html" : "<bfc…" at bounding box center [342, 156] width 384 height 194
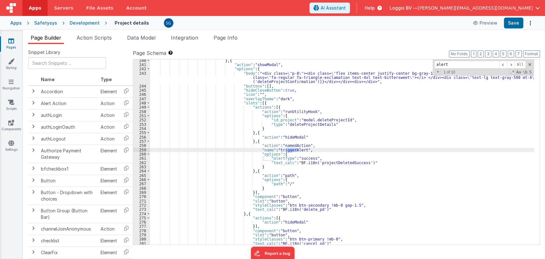
scroll to position [1115, 0]
type input "alert"
click at [99, 38] on span "Action Scripts" at bounding box center [94, 37] width 35 height 6
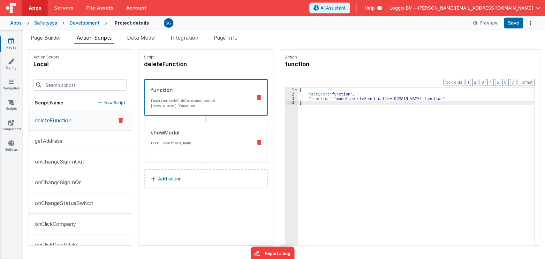
click at [161, 148] on div "{{ BF.i18n('are_you_sure_you_want_to_delete_this_function') }}" at bounding box center [199, 186] width 96 height 80
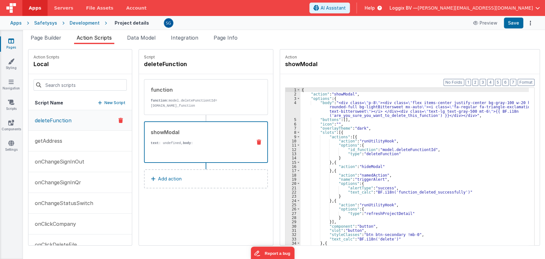
click at [11, 43] on link "Pages" at bounding box center [11, 44] width 23 height 13
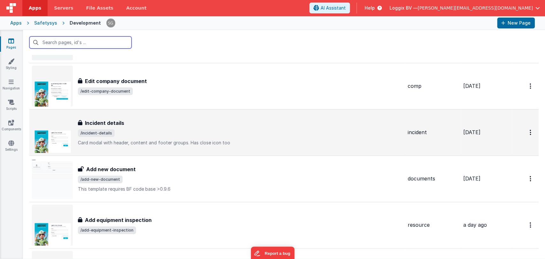
scroll to position [4538, 0]
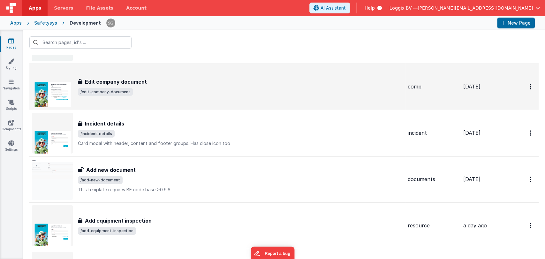
click at [128, 78] on h3 "Edit company document" at bounding box center [116, 82] width 62 height 8
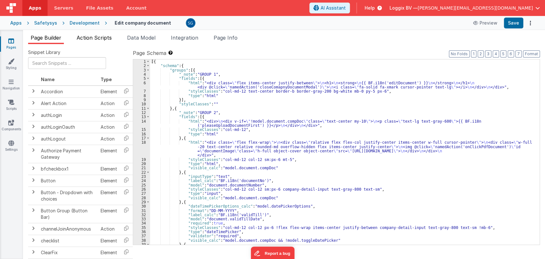
click at [93, 38] on span "Action Scripts" at bounding box center [94, 37] width 35 height 6
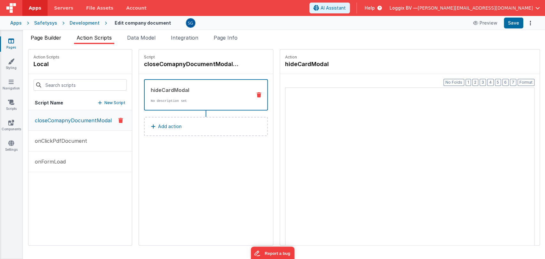
click at [47, 37] on span "Page Builder" at bounding box center [46, 37] width 31 height 6
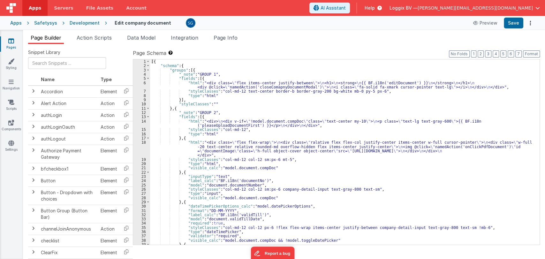
click at [293, 141] on div "[{ "schema" : { "groups" : [{ "_note" : "GROUP 1" , "fields" : [{ "html" : "<di…" at bounding box center [342, 156] width 384 height 194
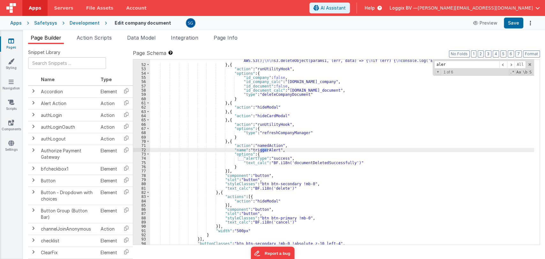
scroll to position [248, 0]
type input "alert"
click at [92, 34] on li "Action Scripts" at bounding box center [94, 39] width 40 height 10
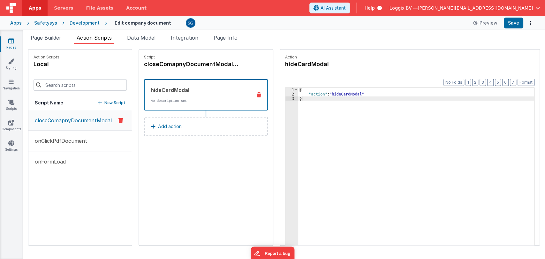
click at [92, 36] on span "Action Scripts" at bounding box center [94, 37] width 35 height 6
click at [64, 143] on p "onClickPdfDocument" at bounding box center [59, 141] width 56 height 8
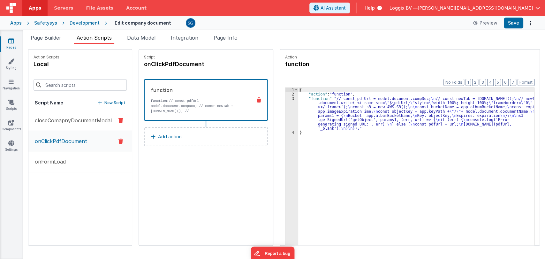
click at [60, 123] on p "closeComapnyDocumentModal" at bounding box center [71, 120] width 81 height 8
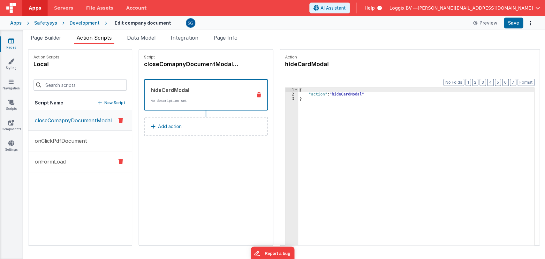
click at [46, 165] on p "onFormLoad" at bounding box center [48, 162] width 35 height 8
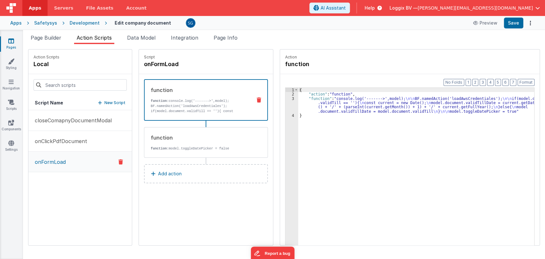
click at [10, 44] on link "Pages" at bounding box center [11, 44] width 23 height 13
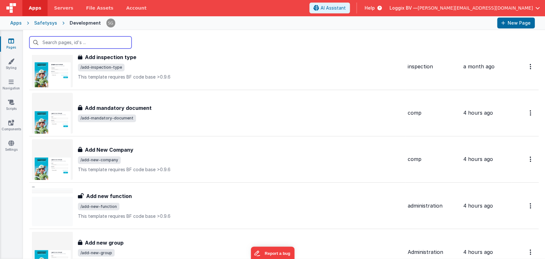
scroll to position [629, 0]
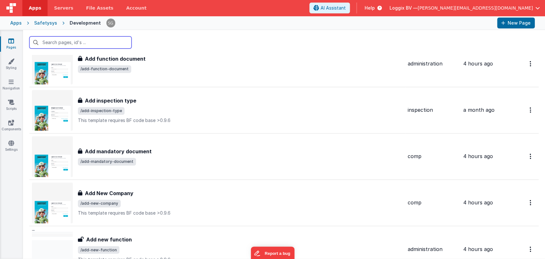
click at [68, 41] on input "text" at bounding box center [80, 42] width 102 height 12
type input "edit"
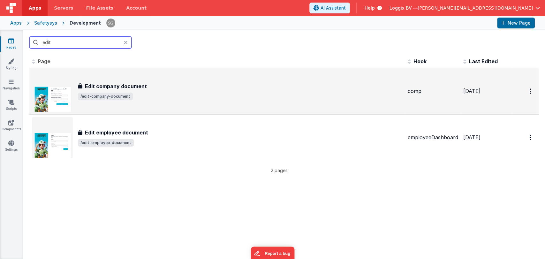
scroll to position [0, 0]
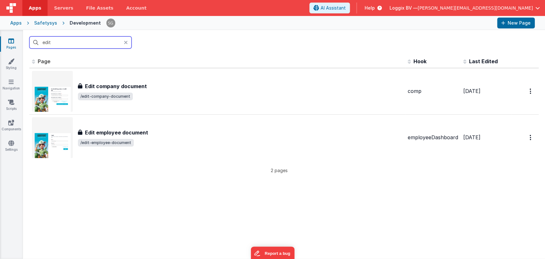
click at [56, 39] on input "edit" at bounding box center [80, 42] width 102 height 12
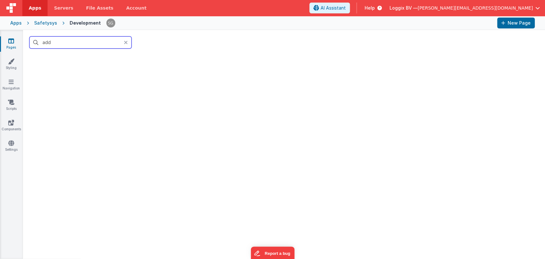
scroll to position [2522, 0]
click at [93, 43] on input "add" at bounding box center [80, 42] width 102 height 12
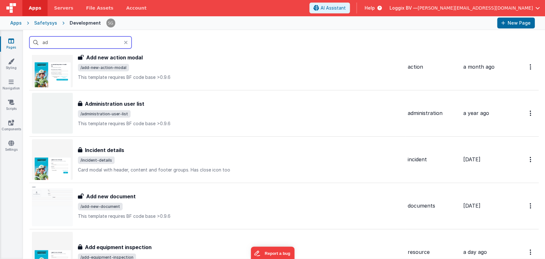
scroll to position [0, 0]
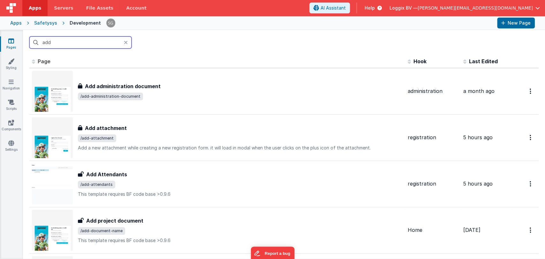
type input "add"
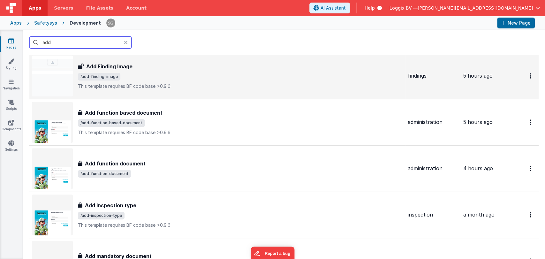
scroll to position [253, 0]
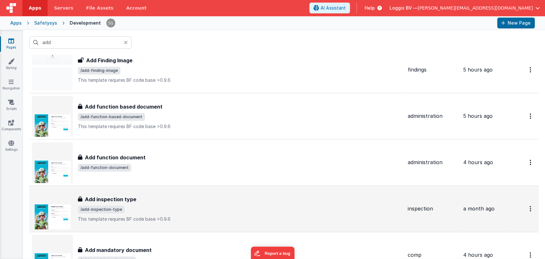
click at [110, 197] on h3 "Add inspection type" at bounding box center [110, 199] width 51 height 8
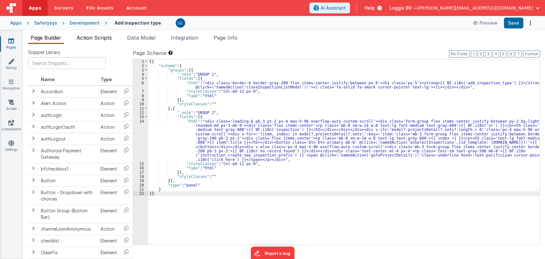
click at [93, 39] on span "Action Scripts" at bounding box center [94, 37] width 35 height 6
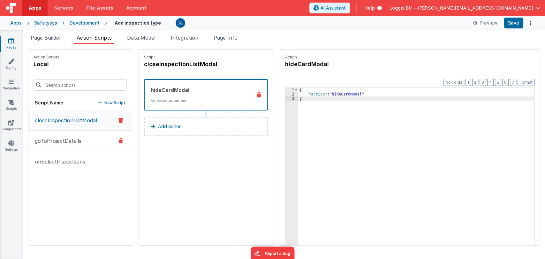
click at [57, 147] on button "goToProjectDetails" at bounding box center [79, 140] width 103 height 21
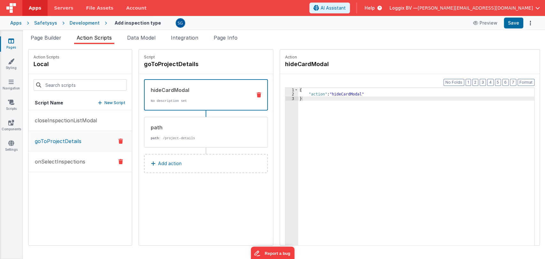
click at [68, 158] on p "onSelectInspections" at bounding box center [58, 162] width 54 height 8
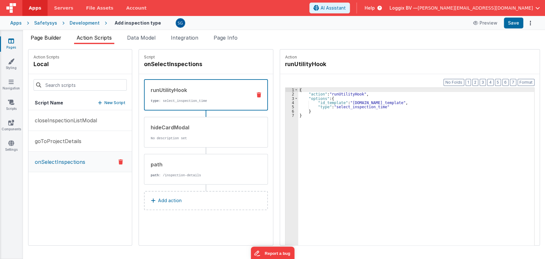
click at [52, 34] on li "Page Builder" at bounding box center [46, 39] width 36 height 10
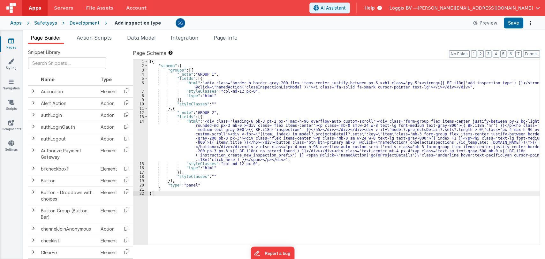
click at [9, 38] on icon at bounding box center [11, 41] width 6 height 6
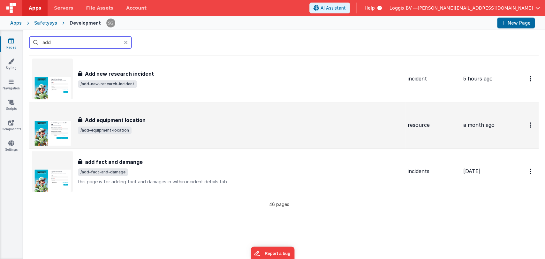
scroll to position [2001, 0]
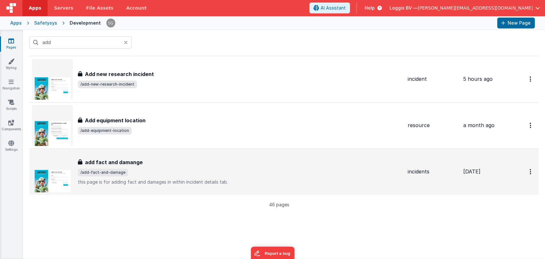
click at [109, 158] on h3 "add fact and damange" at bounding box center [114, 162] width 58 height 8
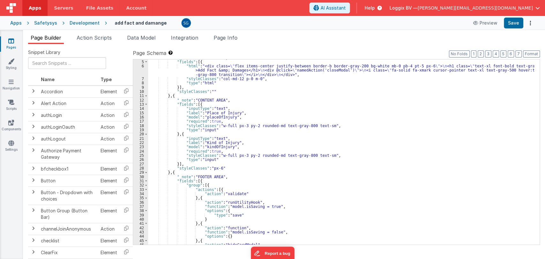
scroll to position [17, 0]
click at [262, 138] on div ""_note" : "HEADER AREA" , "fields" : [{ "html" : "<div class= \" flex items-cen…" at bounding box center [341, 153] width 386 height 194
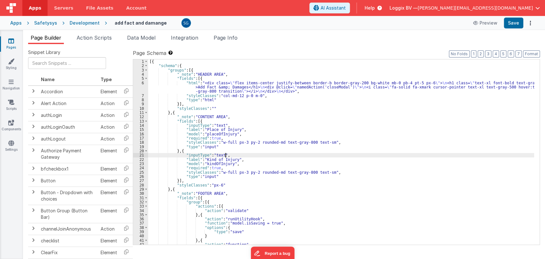
scroll to position [0, 0]
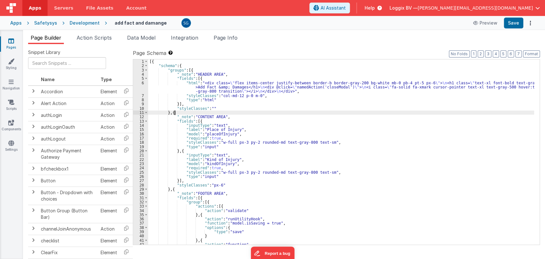
click at [323, 113] on div "[{ "schema" : { "groups" : [{ "_note" : "HEADER AREA" , "fields" : [{ "html" : …" at bounding box center [341, 156] width 386 height 194
type input "o"
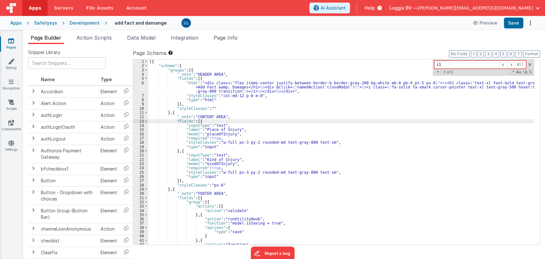
type input "i"
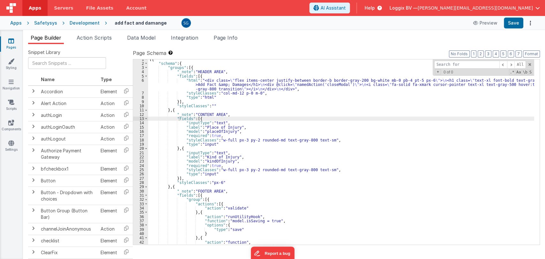
scroll to position [8, 0]
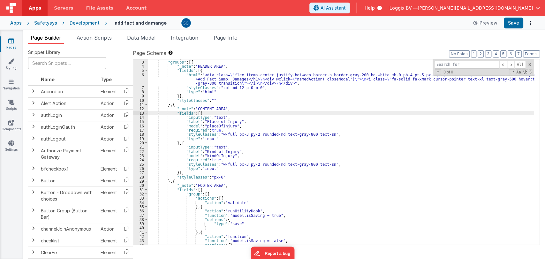
click at [338, 134] on div ""schema" : { "groups" : [{ "_note" : "HEADER AREA" , "fields" : [{ "html" : "<d…" at bounding box center [341, 153] width 386 height 194
click at [527, 64] on span at bounding box center [529, 64] width 4 height 4
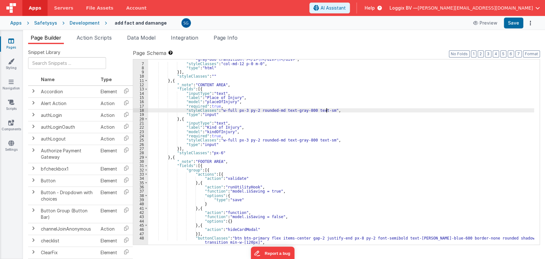
scroll to position [0, 0]
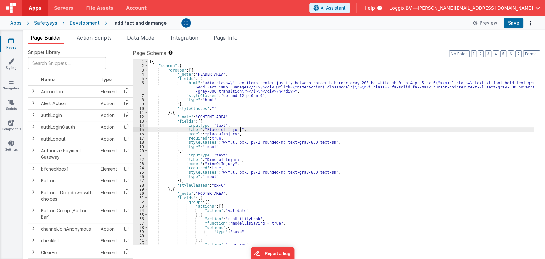
click at [245, 129] on div "[{ "schema" : { "groups" : [{ "_note" : "HEADER AREA" , "fields" : [{ "html" : …" at bounding box center [341, 156] width 386 height 194
click at [13, 36] on div "Pages Styling Navigation Scripts Components Settings" at bounding box center [11, 144] width 23 height 229
click at [11, 41] on icon at bounding box center [11, 41] width 6 height 6
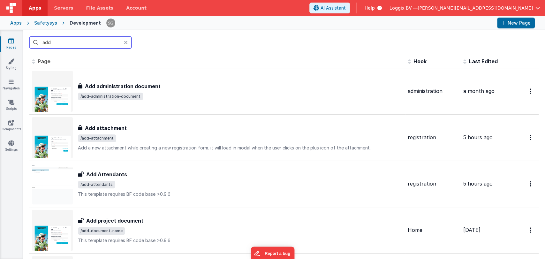
click at [84, 43] on input "add" at bounding box center [80, 42] width 102 height 12
type input "a"
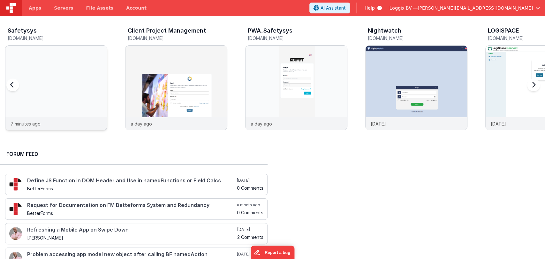
click at [60, 80] on img at bounding box center [55, 96] width 101 height 101
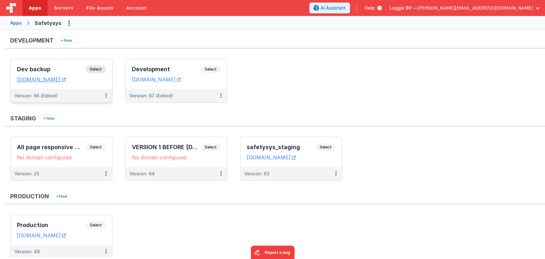
click at [61, 72] on div "Dev backup Select" at bounding box center [61, 70] width 89 height 11
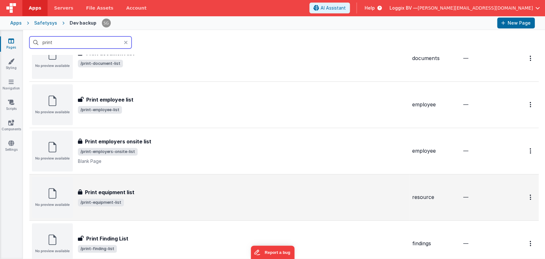
scroll to position [156, 0]
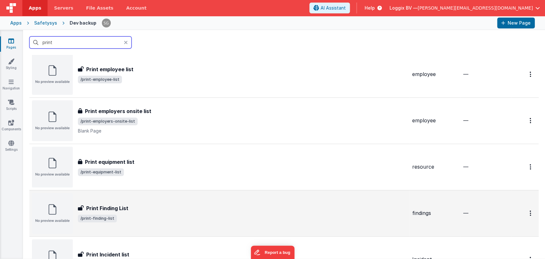
type input "print"
click at [115, 212] on div "Print Finding List Print Finding List /print-finding-list" at bounding box center [242, 213] width 329 height 18
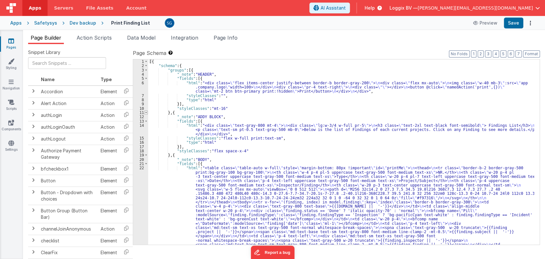
click at [145, 113] on span at bounding box center [146, 112] width 4 height 4
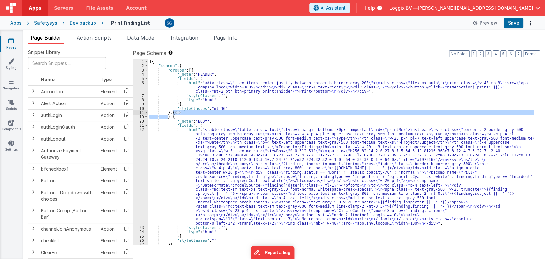
drag, startPoint x: 168, startPoint y: 117, endPoint x: 172, endPoint y: 113, distance: 5.6
click at [172, 113] on div "[{ "schema" : { "groups" : [{ "_note" : "HEADER" , "fields" : [{ "html" : "<div…" at bounding box center [341, 156] width 386 height 194
click at [12, 43] on icon at bounding box center [11, 41] width 6 height 6
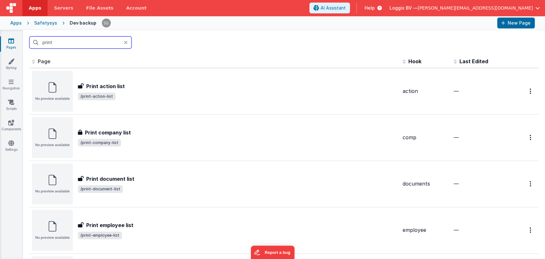
click at [83, 41] on input "print" at bounding box center [80, 42] width 102 height 12
type input "p"
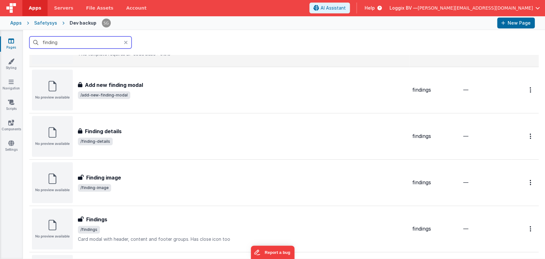
scroll to position [96, 0]
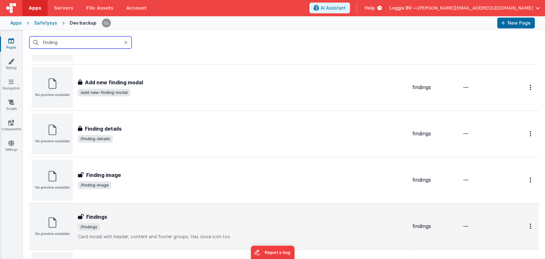
type input "finding"
click at [119, 223] on span "/findings" at bounding box center [242, 227] width 329 height 8
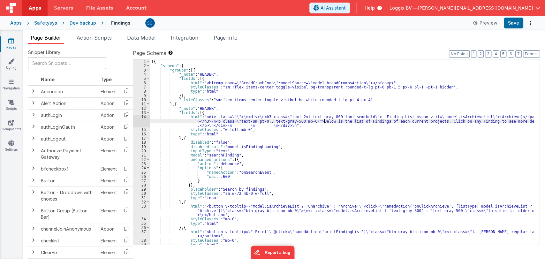
click at [324, 120] on div "[{ "schema" : { "groups" : [{ "_note" : "HEADER" , "fields" : [{ "html" : "<bfc…" at bounding box center [342, 156] width 384 height 194
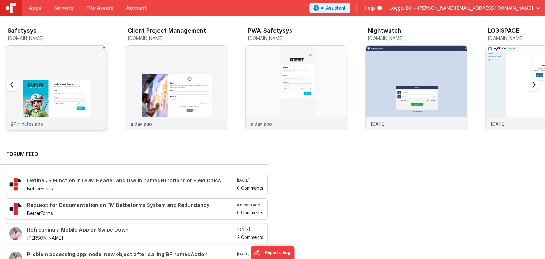
click at [69, 75] on img at bounding box center [55, 96] width 101 height 101
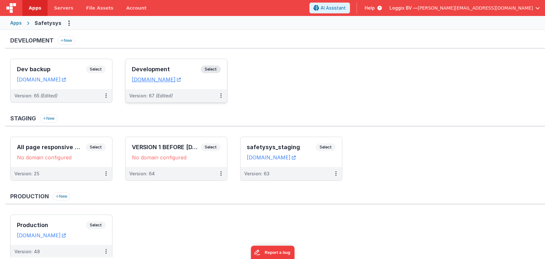
click at [132, 66] on div "Development Select" at bounding box center [176, 70] width 89 height 11
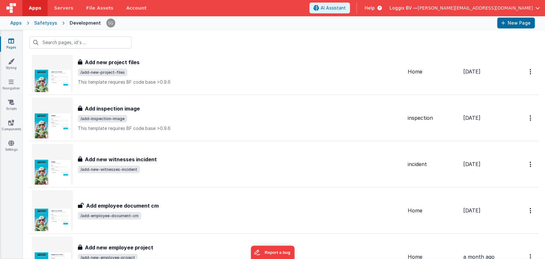
scroll to position [4090, 0]
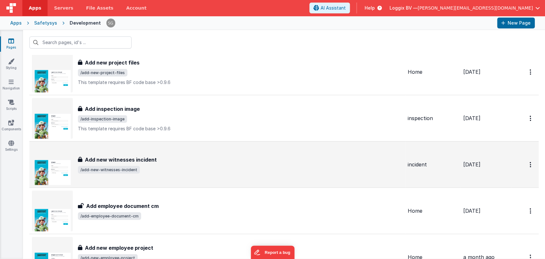
click at [145, 155] on h3 "Add new witnesses incident" at bounding box center [121, 159] width 72 height 8
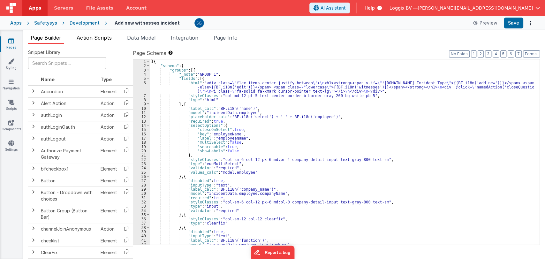
click at [95, 40] on span "Action Scripts" at bounding box center [94, 37] width 35 height 6
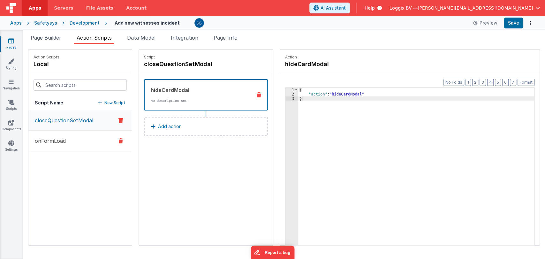
click at [68, 135] on button "onFormLoad" at bounding box center [79, 140] width 103 height 21
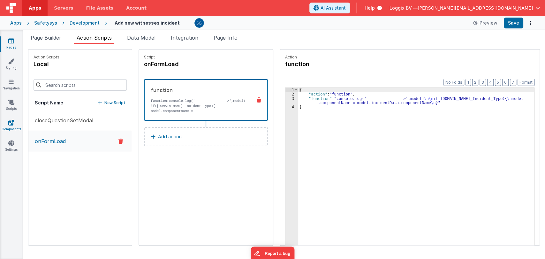
click at [9, 120] on icon at bounding box center [11, 122] width 6 height 6
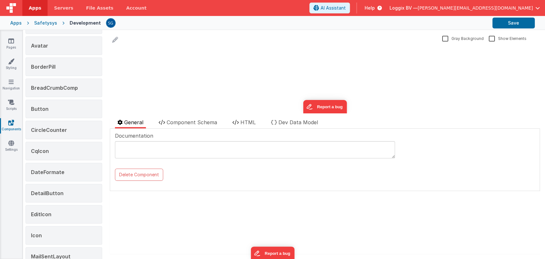
scroll to position [8, 0]
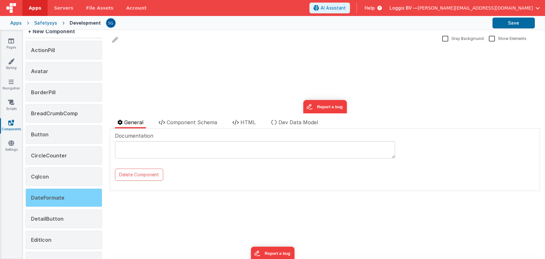
click at [40, 202] on div "DateFormate" at bounding box center [64, 197] width 77 height 19
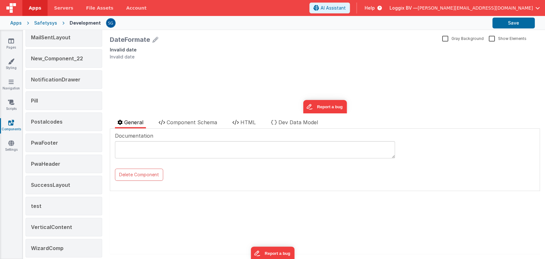
scroll to position [259, 0]
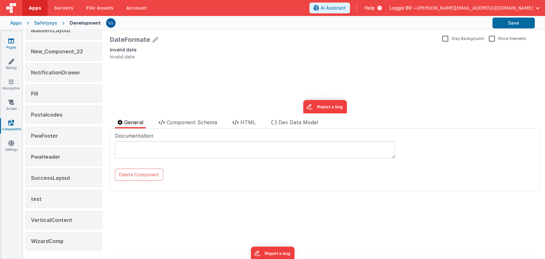
click at [8, 40] on icon at bounding box center [11, 41] width 6 height 6
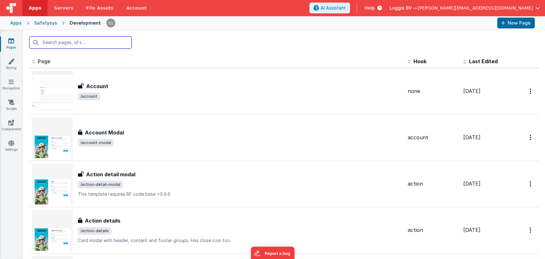
click at [51, 43] on input "text" at bounding box center [80, 42] width 102 height 12
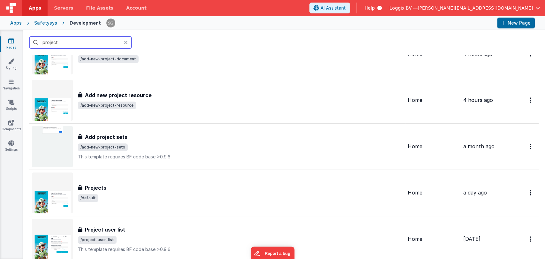
scroll to position [197, 0]
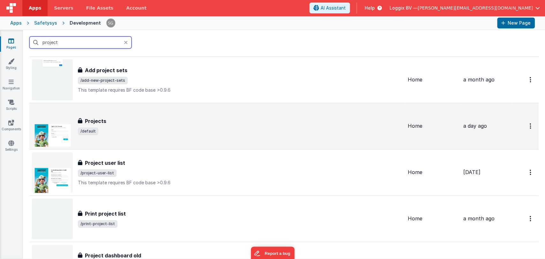
type input "project"
click at [113, 123] on div "Projects" at bounding box center [240, 121] width 324 height 8
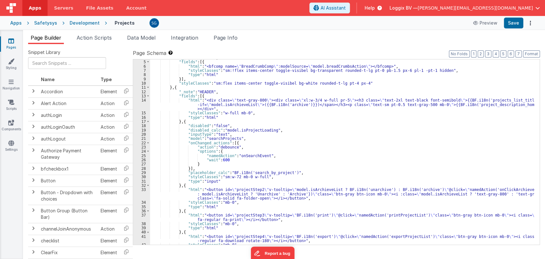
scroll to position [19, 0]
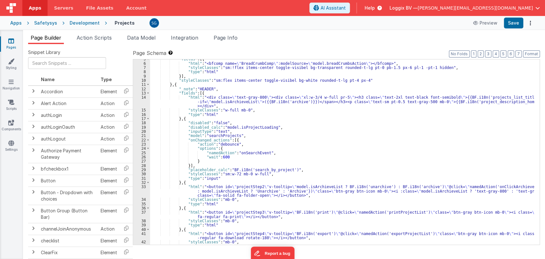
click at [294, 145] on div ""fields" : [{ "html" : "<bfcomp name= \" BreadCrumbComp \" :modelSource= \" mod…" at bounding box center [342, 154] width 384 height 194
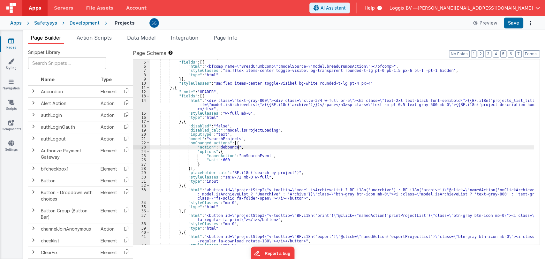
scroll to position [0, 0]
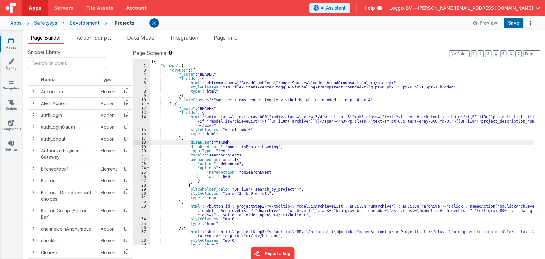
click at [283, 143] on div "[{ "schema" : { "groups" : [{ "_note" : "HEADER" , "fields" : [{ "html" : "<bfc…" at bounding box center [342, 156] width 384 height 194
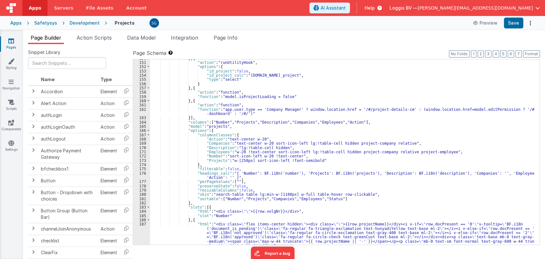
scroll to position [913, 0]
click at [280, 173] on div "} , { "action" : "runUtilityHook" , "options" : { "id_project" : false , "id_pr…" at bounding box center [342, 163] width 384 height 215
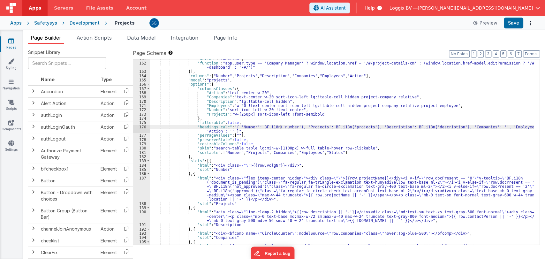
scroll to position [960, 0]
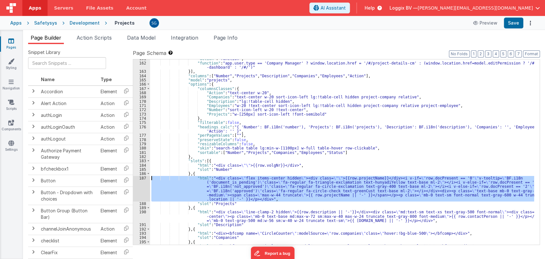
click at [140, 177] on div "187" at bounding box center [141, 189] width 17 height 26
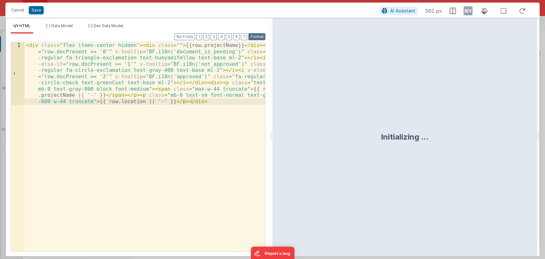
click at [258, 34] on button "Format" at bounding box center [256, 36] width 17 height 7
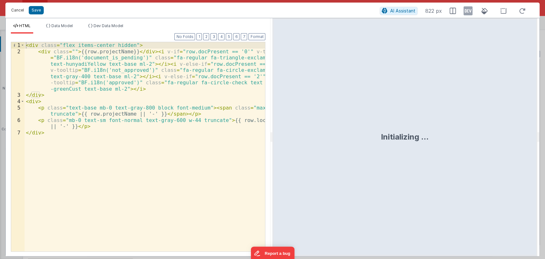
click at [20, 11] on button "Cancel" at bounding box center [17, 10] width 19 height 9
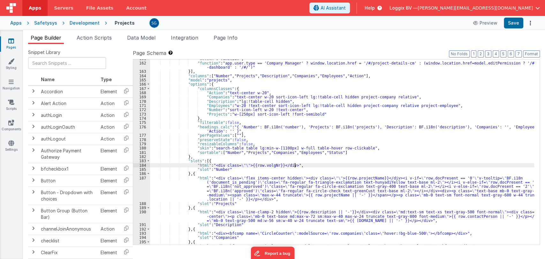
click at [310, 166] on div ""action" : "function" , "function" : "app.user.type == 'Company Manager' ? wind…" at bounding box center [342, 153] width 384 height 194
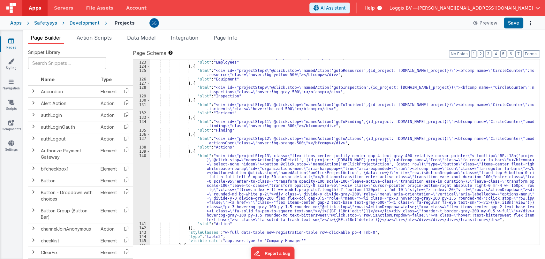
scroll to position [709, 0]
click at [142, 156] on div "140" at bounding box center [141, 187] width 17 height 68
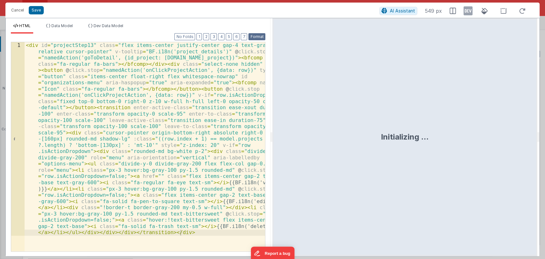
click at [255, 37] on button "Format" at bounding box center [256, 36] width 17 height 7
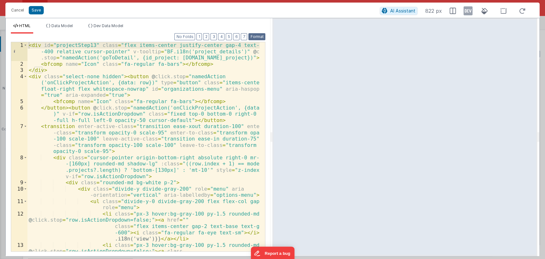
scroll to position [0, 0]
click at [14, 11] on button "Cancel" at bounding box center [17, 10] width 19 height 9
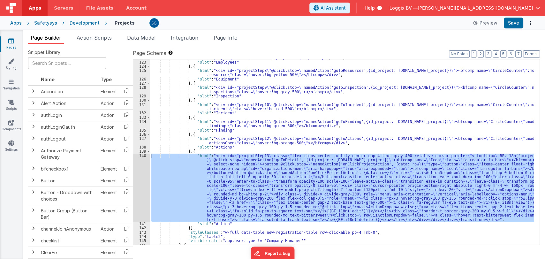
click at [248, 144] on div ""html" : "<div id= \" projectStep7 \" @click.stop= \" namedAction('goToEmployee…" at bounding box center [342, 150] width 384 height 198
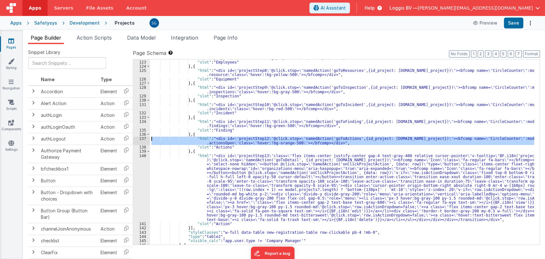
click at [144, 138] on div "137" at bounding box center [141, 140] width 17 height 9
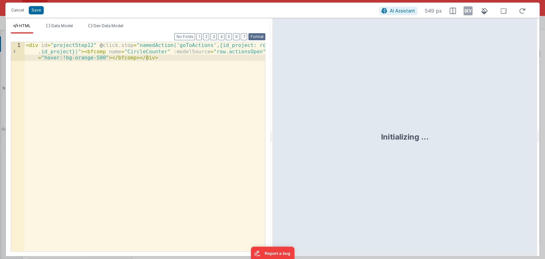
click at [254, 36] on button "Format" at bounding box center [256, 36] width 17 height 7
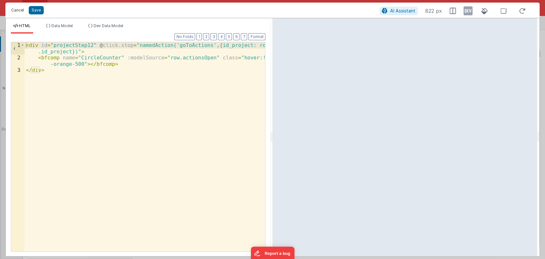
click at [13, 11] on button "Cancel" at bounding box center [17, 10] width 19 height 9
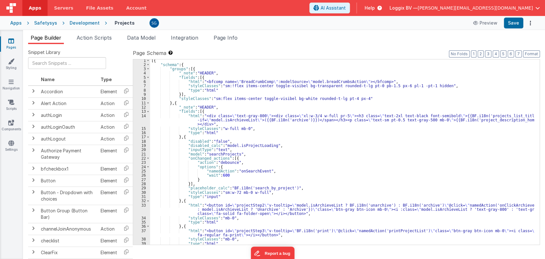
scroll to position [2, 0]
click at [320, 137] on div "[{ "schema" : { "groups" : [{ "_note" : "HEADER" , "fields" : [{ "html" : "<bfc…" at bounding box center [342, 155] width 384 height 194
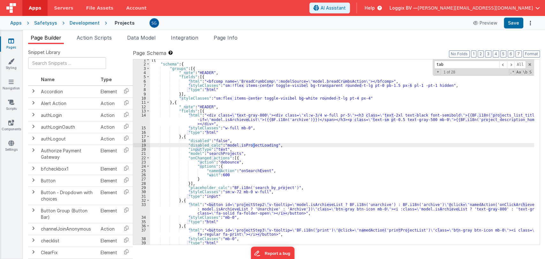
scroll to position [290, 0]
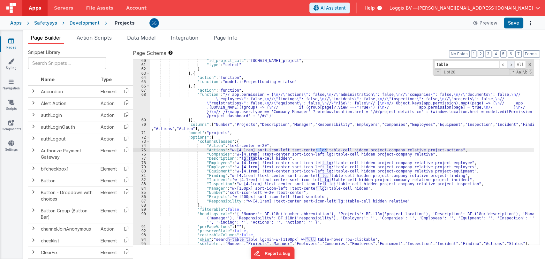
type input "table"
click at [510, 62] on span at bounding box center [511, 65] width 8 height 8
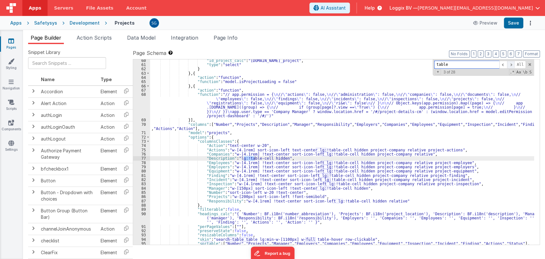
click at [510, 62] on span at bounding box center [511, 65] width 8 height 8
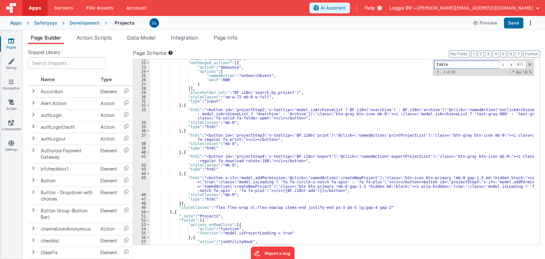
scroll to position [0, 0]
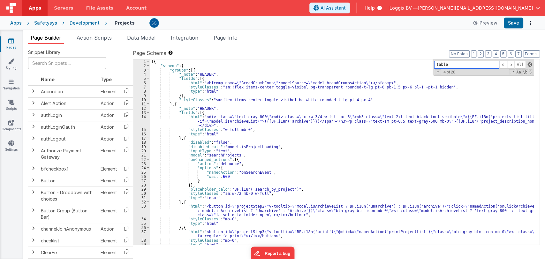
click at [528, 63] on span at bounding box center [529, 64] width 4 height 4
